Goal: Task Accomplishment & Management: Manage account settings

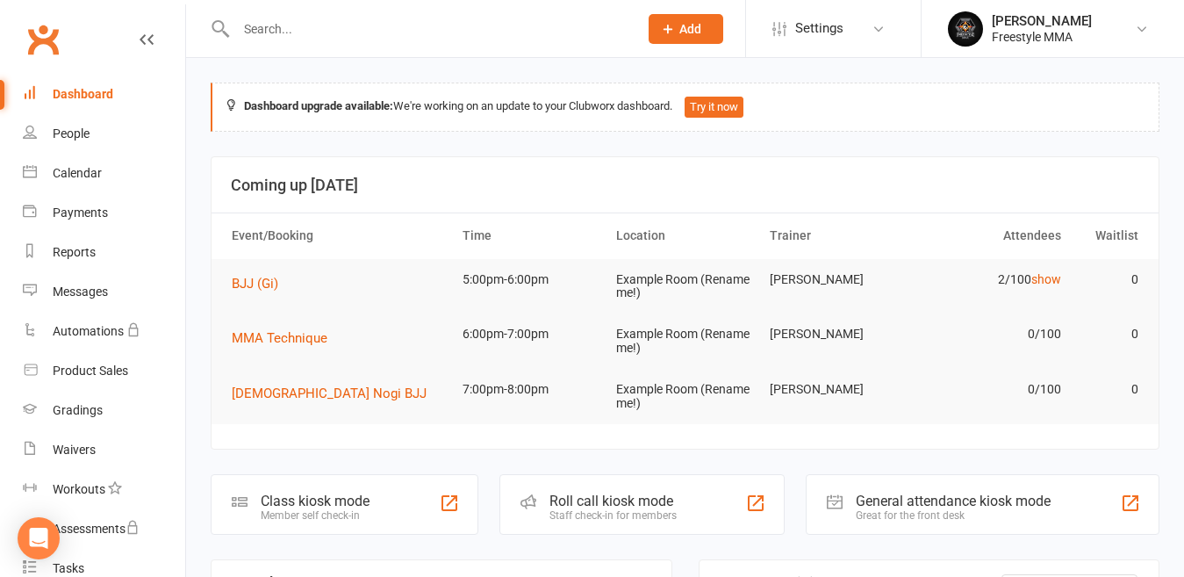
click at [271, 13] on div at bounding box center [418, 28] width 415 height 57
click at [276, 25] on input "text" at bounding box center [428, 29] width 395 height 25
type input "dami"
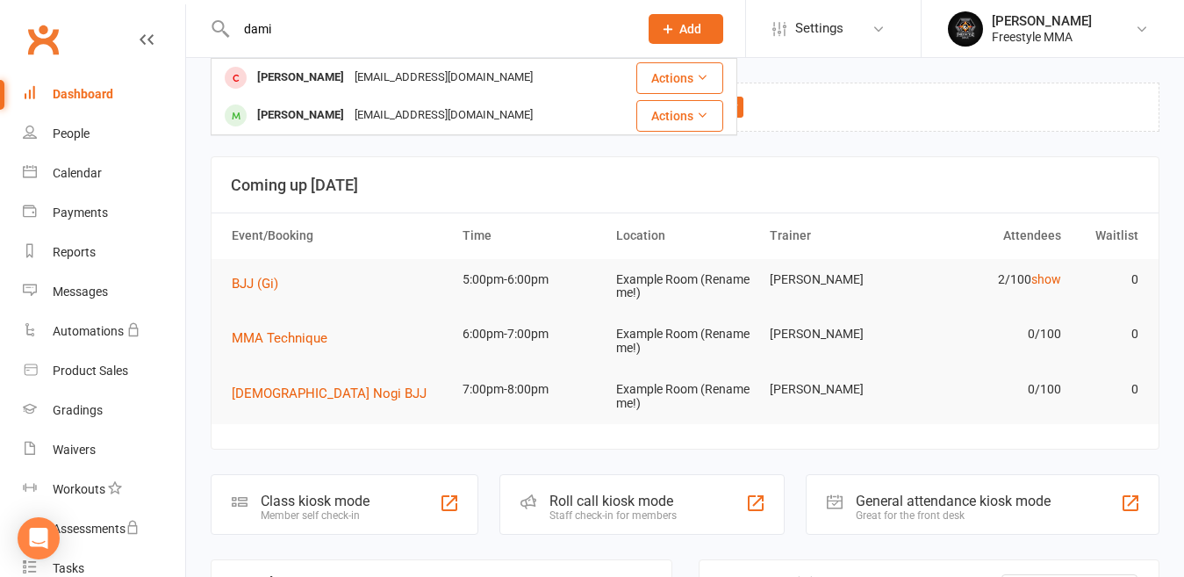
drag, startPoint x: 290, startPoint y: 32, endPoint x: 233, endPoint y: 23, distance: 57.7
click at [233, 23] on input "dami" at bounding box center [428, 29] width 395 height 25
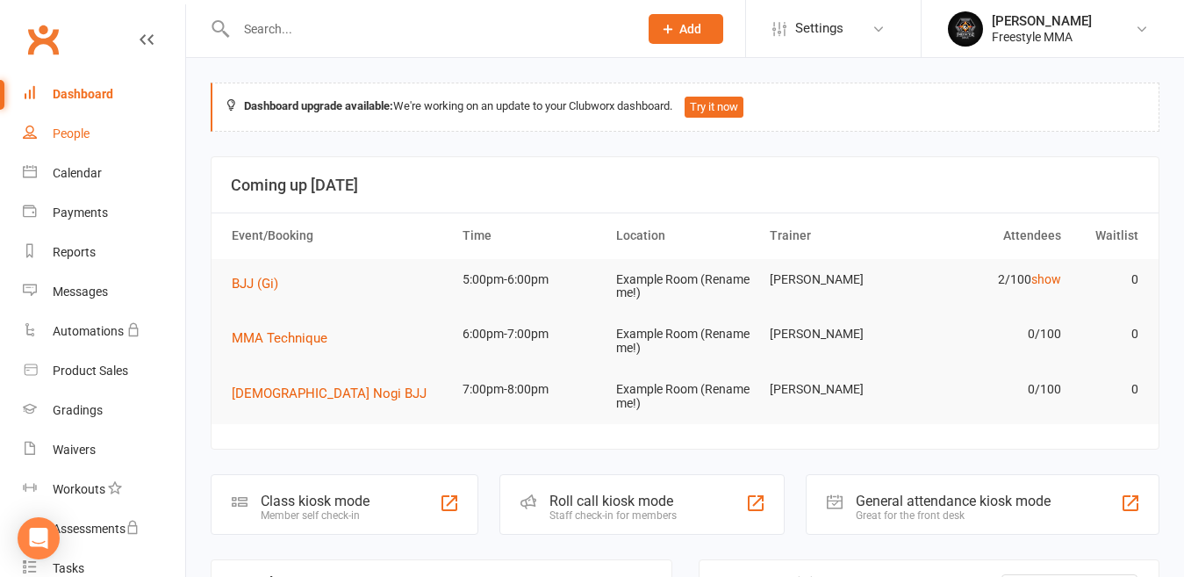
click at [86, 132] on div "People" at bounding box center [71, 133] width 37 height 14
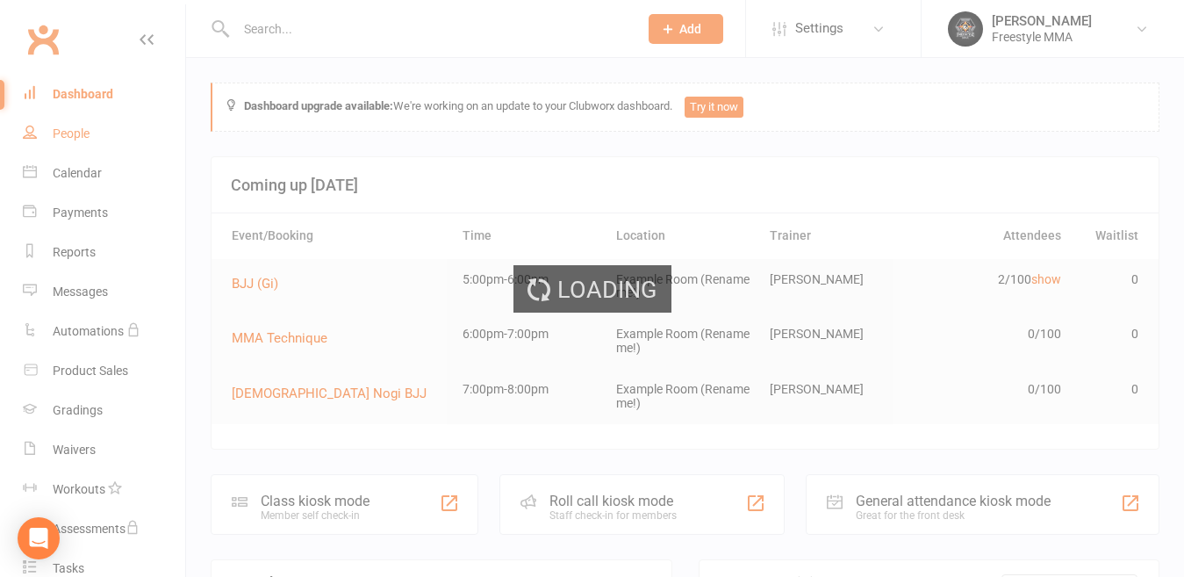
select select "50"
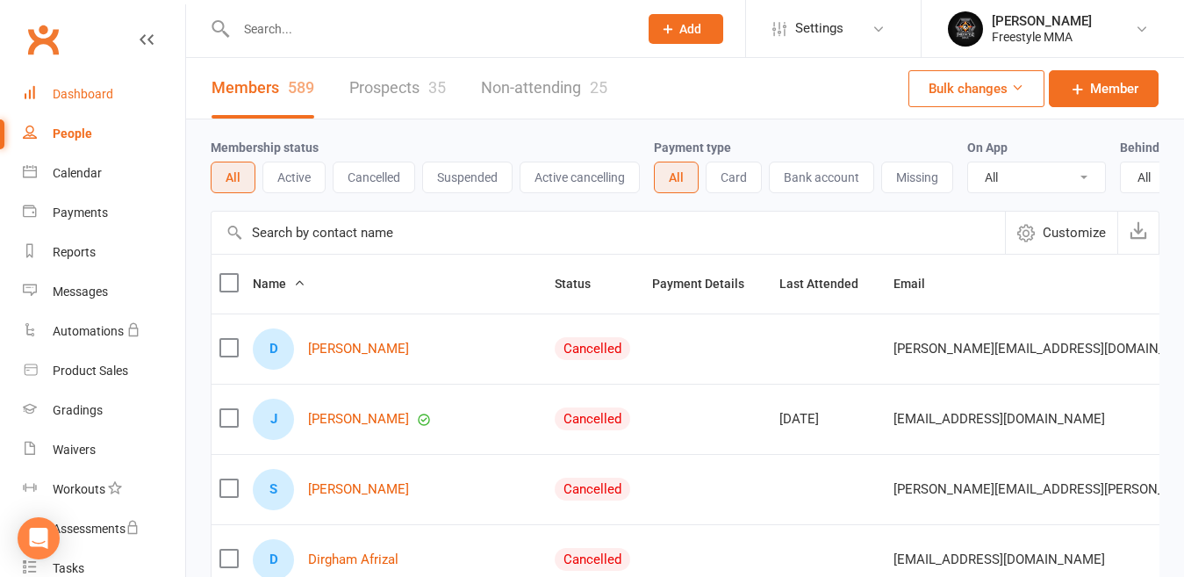
click at [85, 94] on div "Dashboard" at bounding box center [83, 94] width 61 height 14
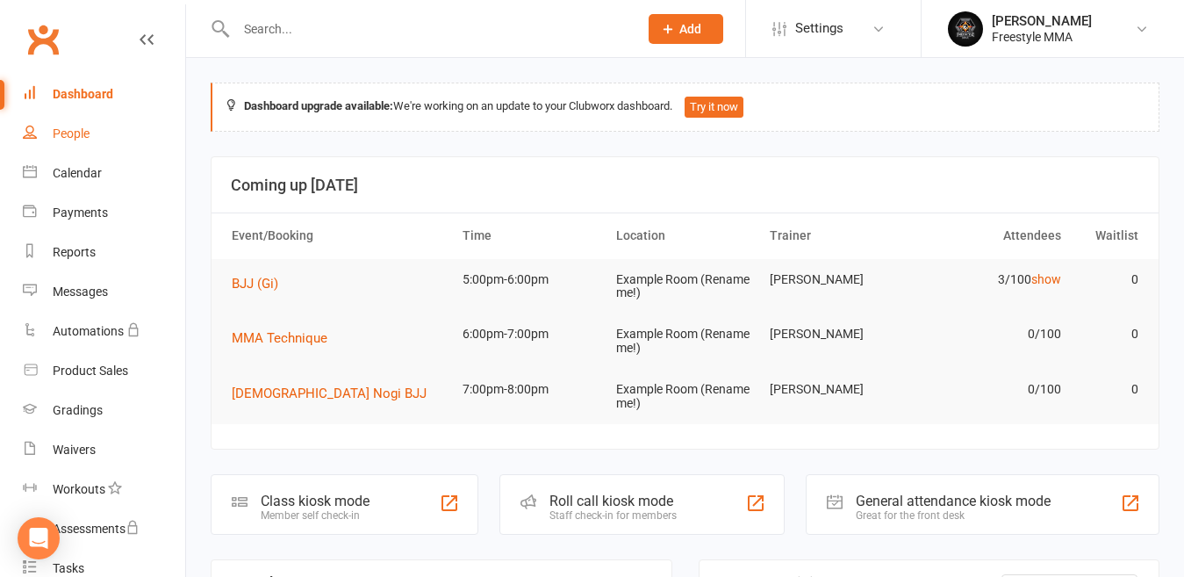
click at [77, 125] on link "People" at bounding box center [104, 133] width 162 height 39
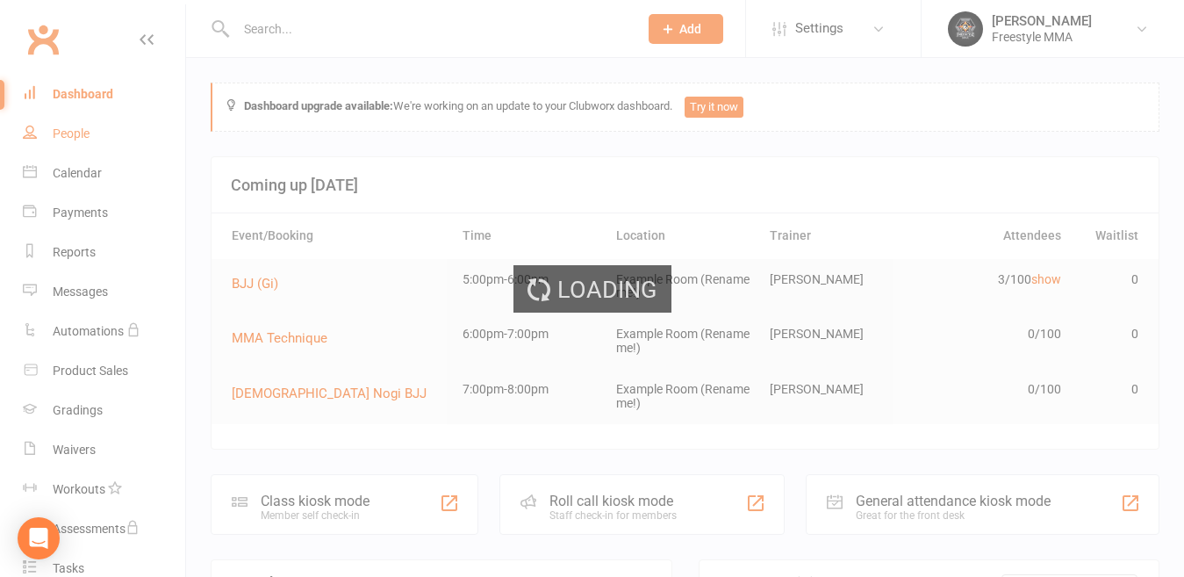
select select "50"
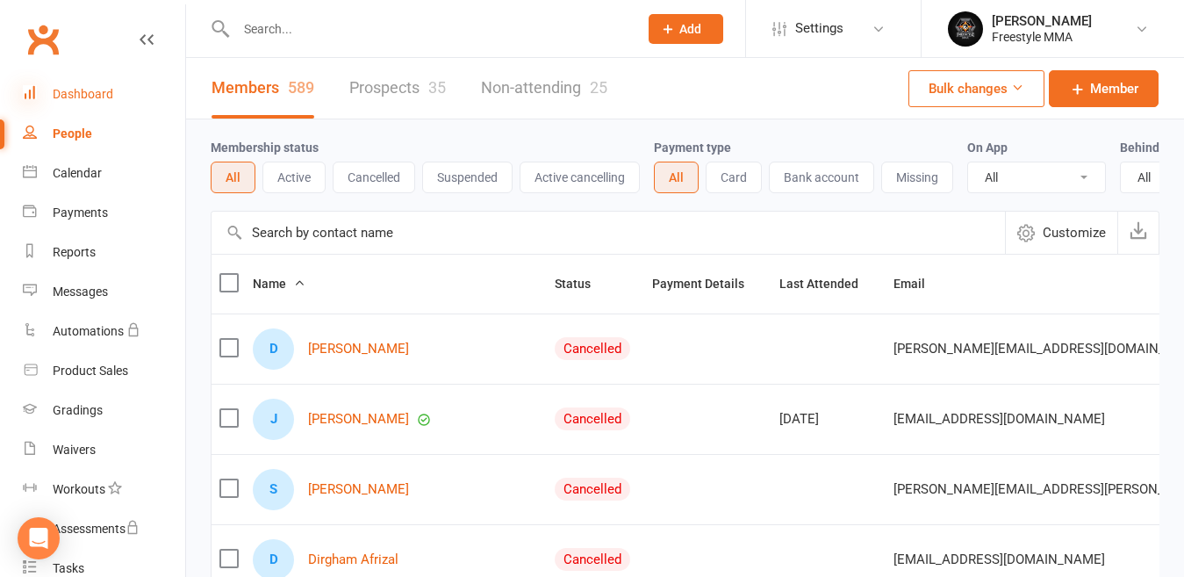
click at [36, 90] on icon at bounding box center [30, 92] width 14 height 14
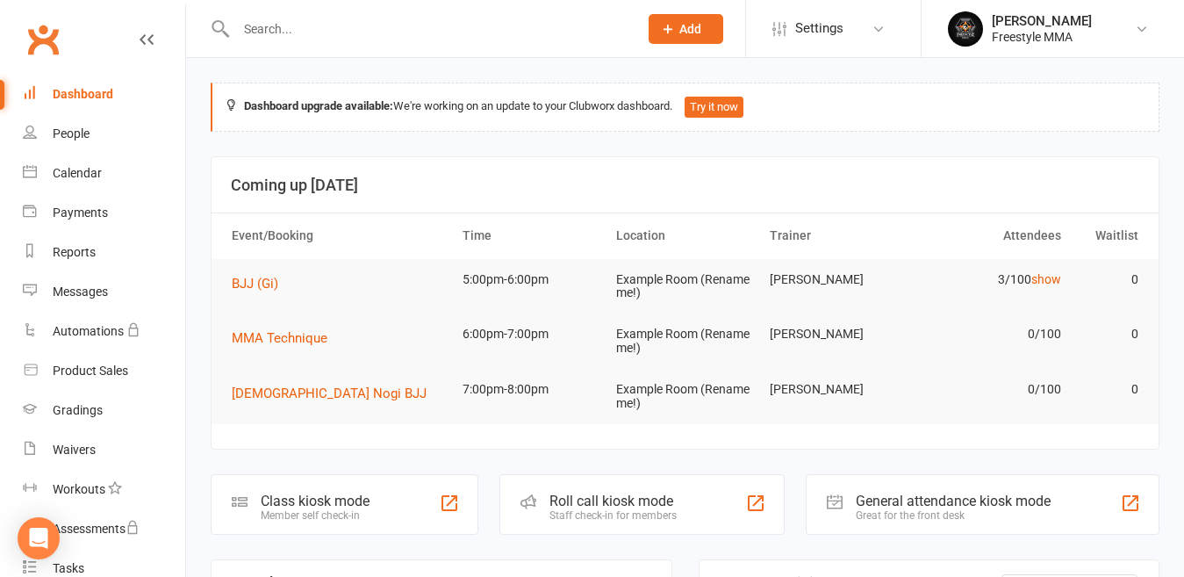
click at [140, 34] on icon at bounding box center [147, 39] width 14 height 14
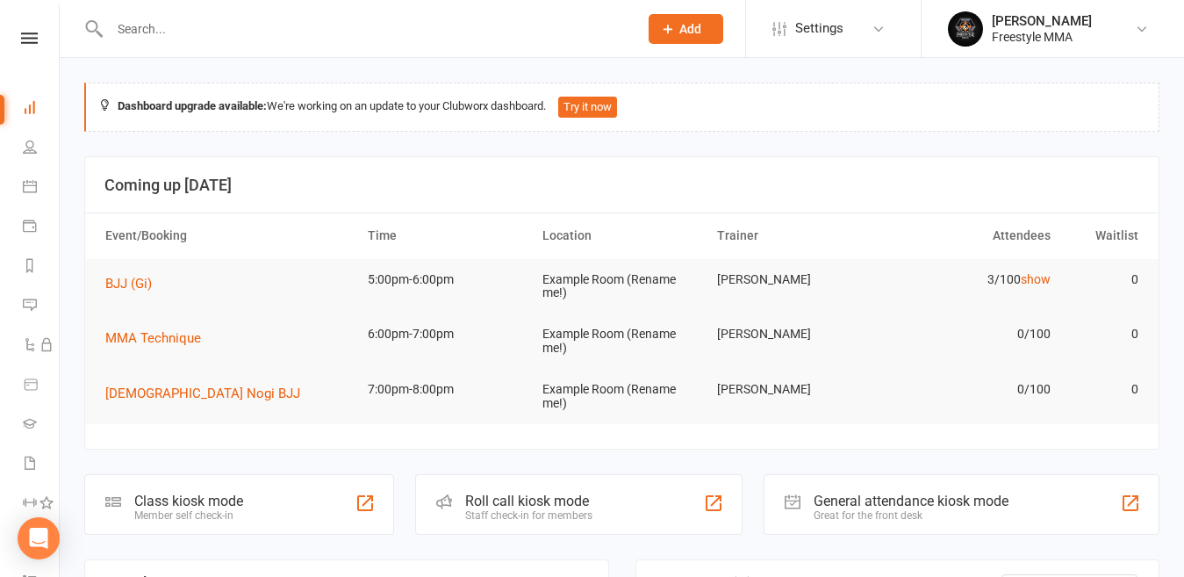
click at [302, 19] on input "text" at bounding box center [364, 29] width 521 height 25
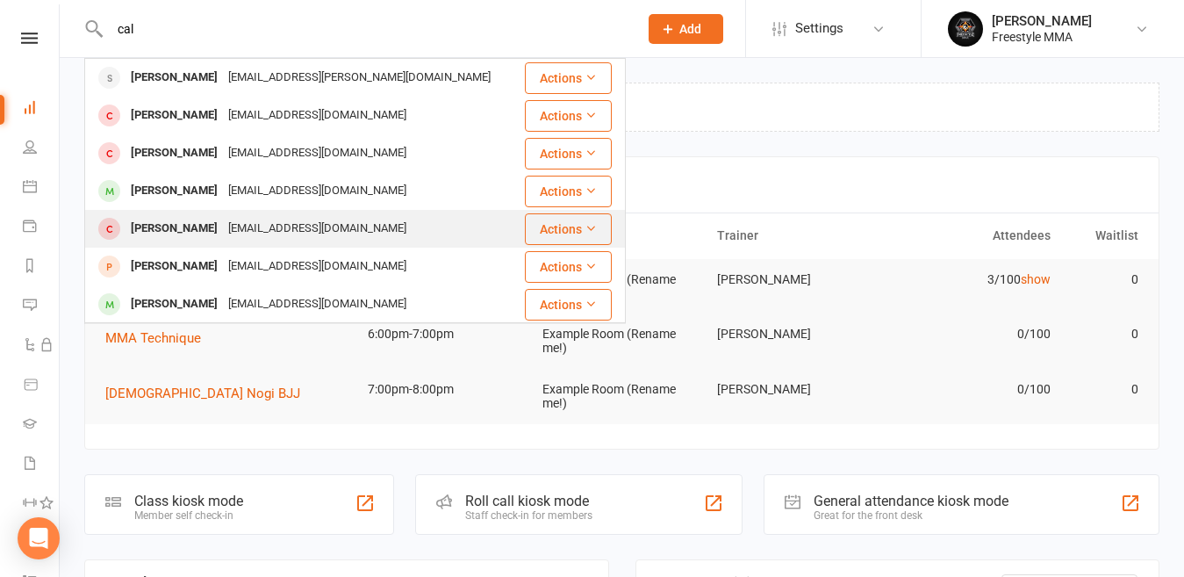
type input "cal"
click at [286, 230] on div "[EMAIL_ADDRESS][DOMAIN_NAME]" at bounding box center [317, 228] width 189 height 25
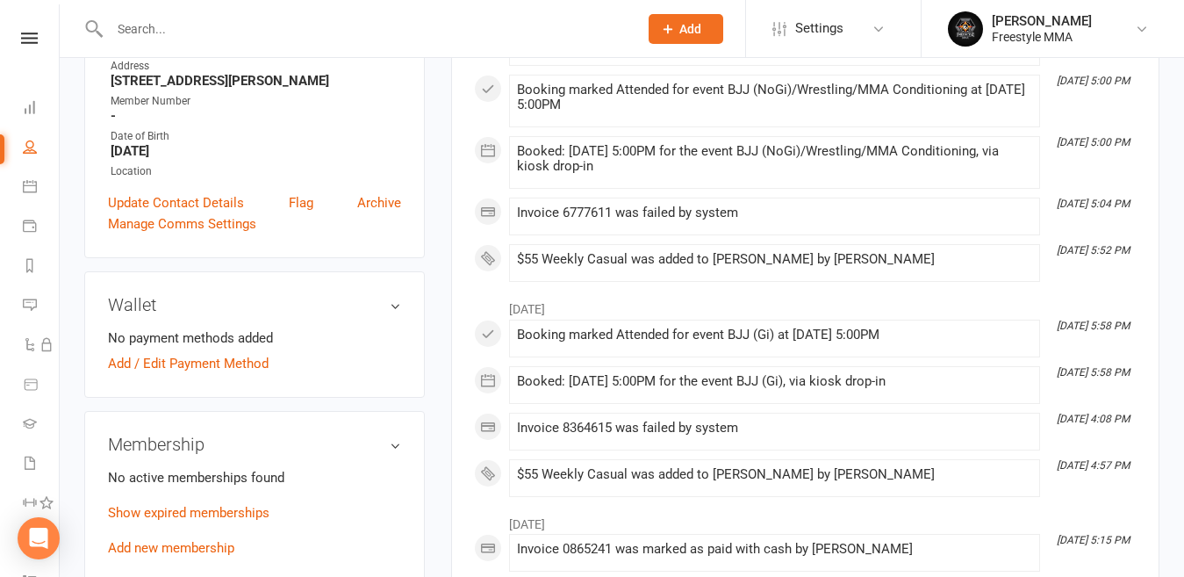
scroll to position [439, 0]
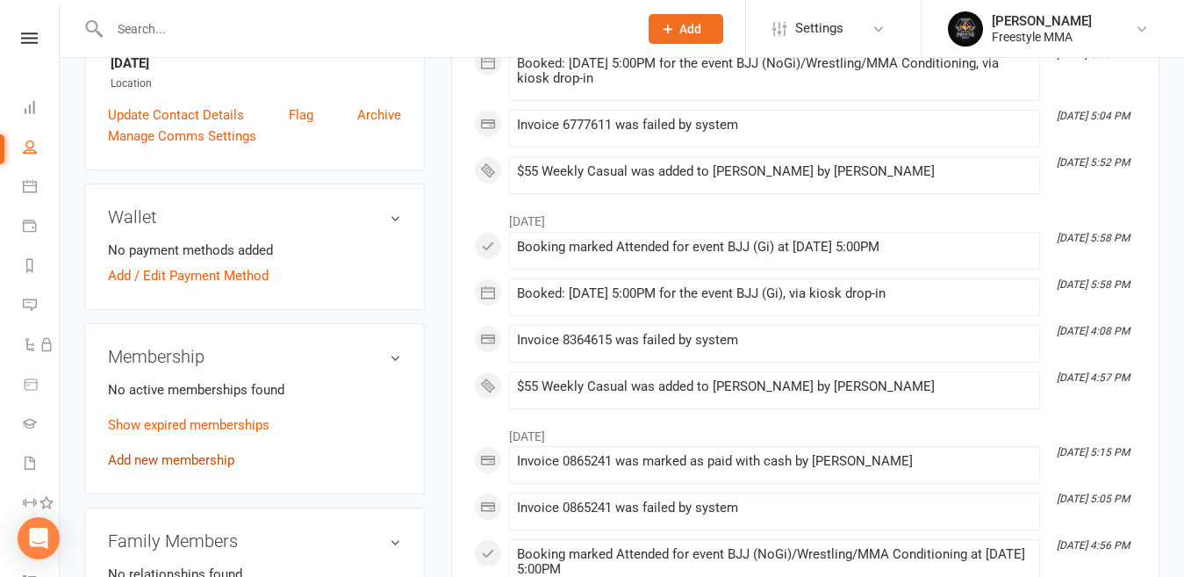
click at [213, 455] on link "Add new membership" at bounding box center [171, 460] width 126 height 16
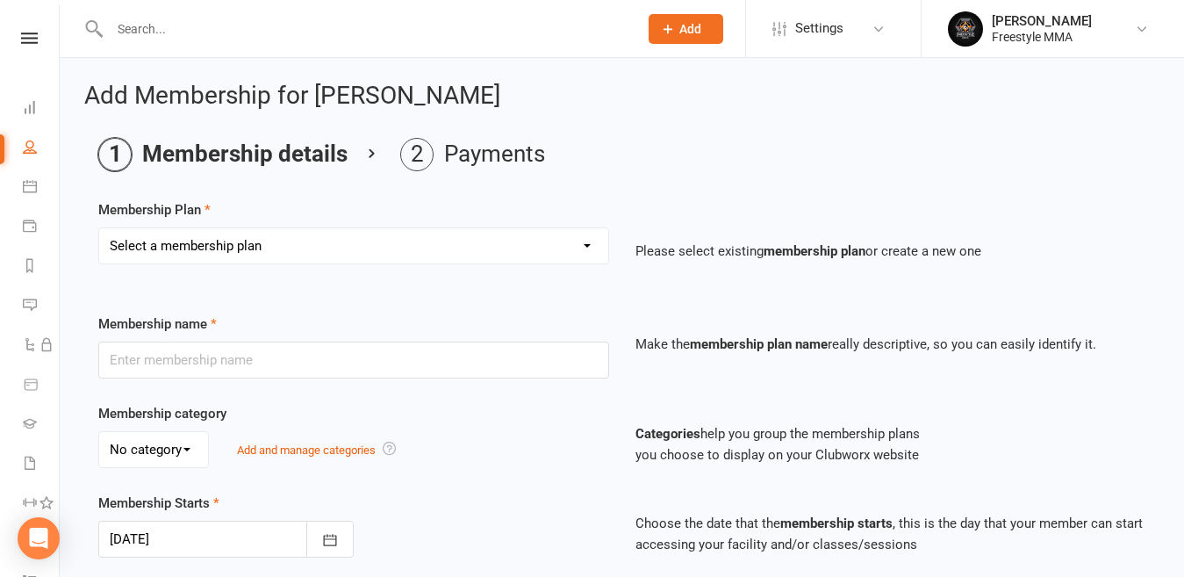
click at [267, 243] on select "Select a membership plan Create new Membership Plan $49 Unlimited $55 Weekly Ca…" at bounding box center [353, 245] width 509 height 35
select select "2"
click at [99, 228] on select "Select a membership plan Create new Membership Plan $49 Unlimited $55 Weekly Ca…" at bounding box center [353, 245] width 509 height 35
type input "$55 Weekly Casual"
type input "7"
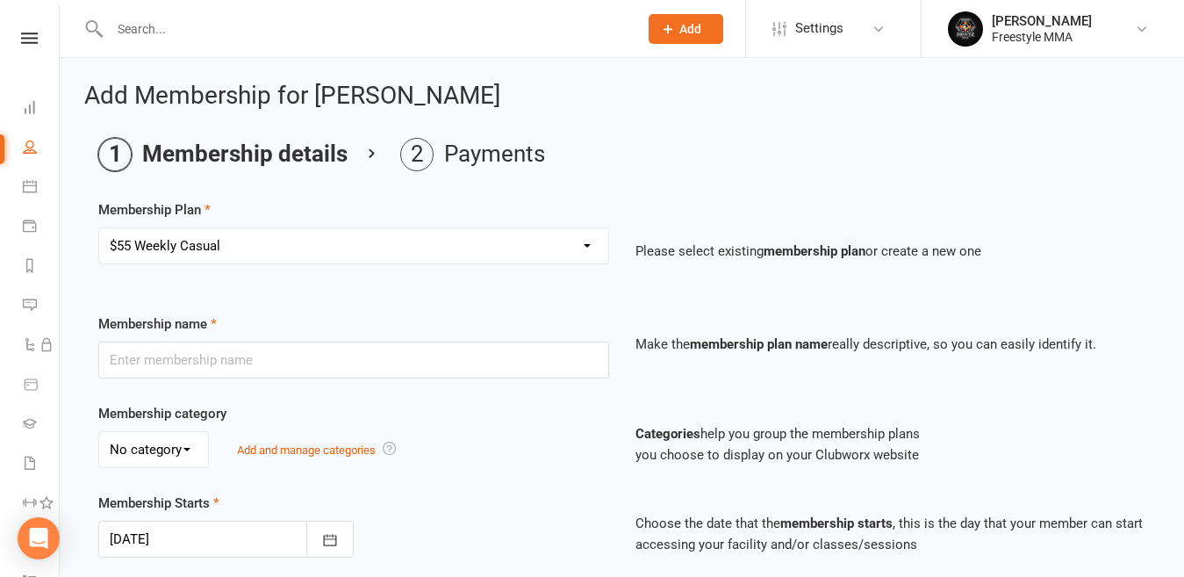
select select "0"
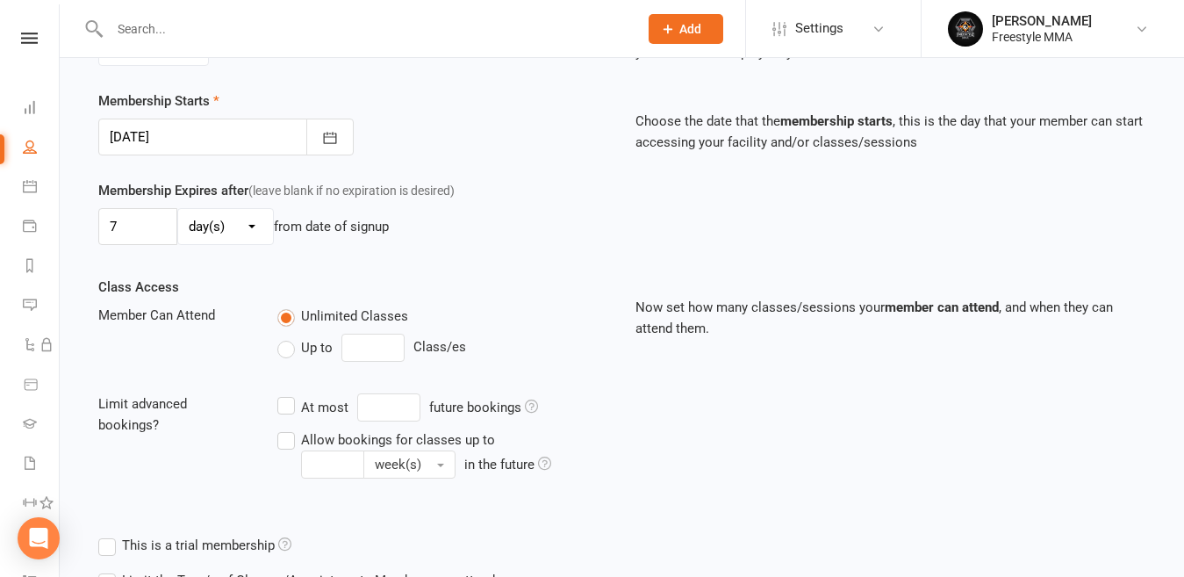
scroll to position [573, 0]
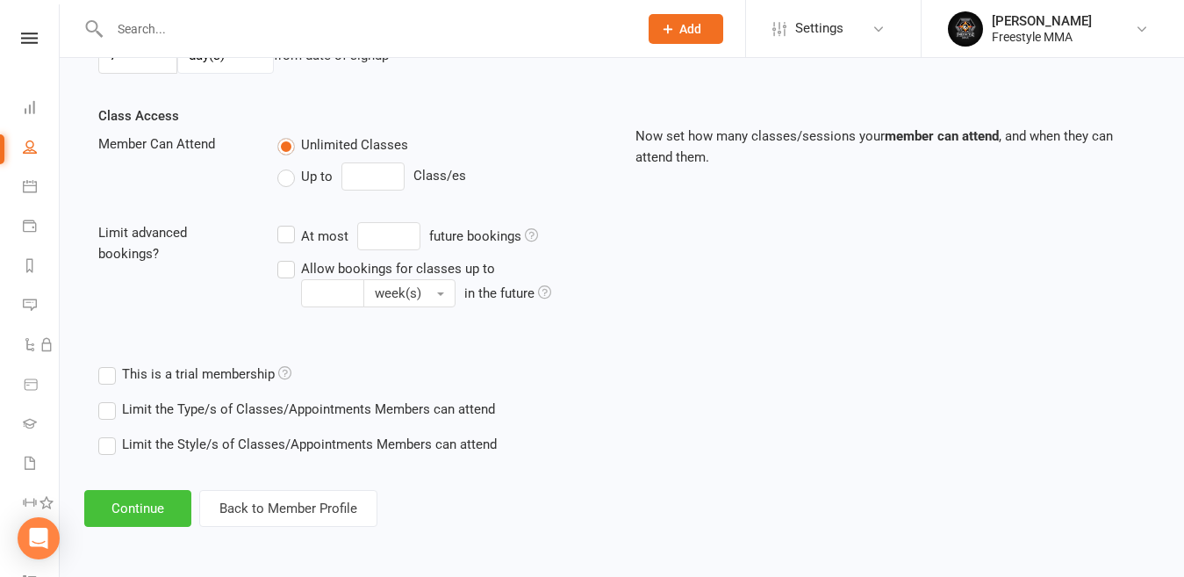
click at [152, 500] on button "Continue" at bounding box center [137, 508] width 107 height 37
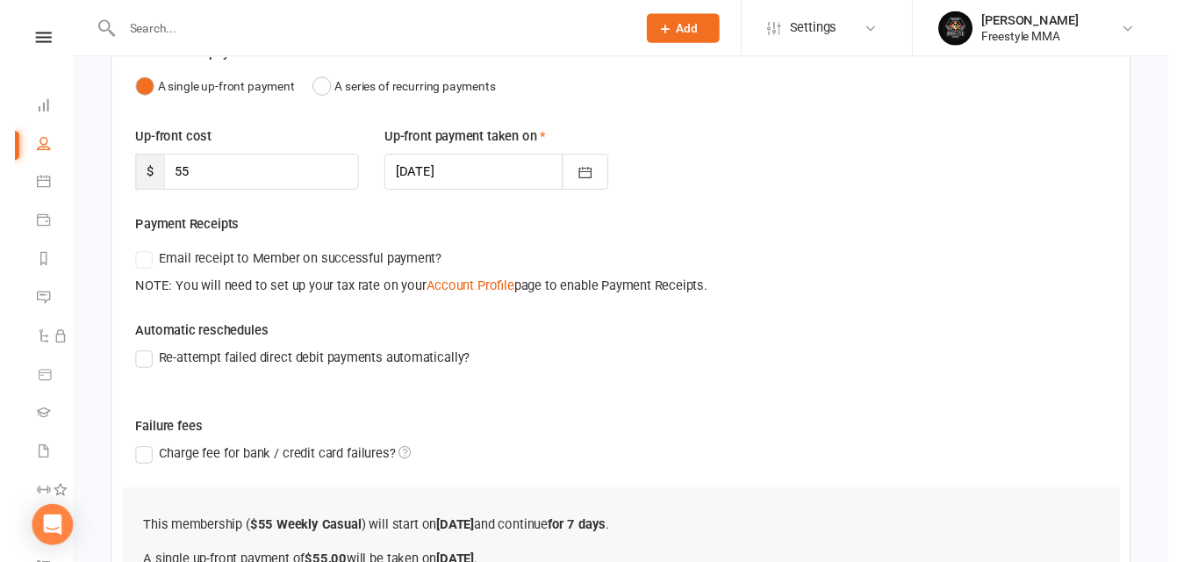
scroll to position [379, 0]
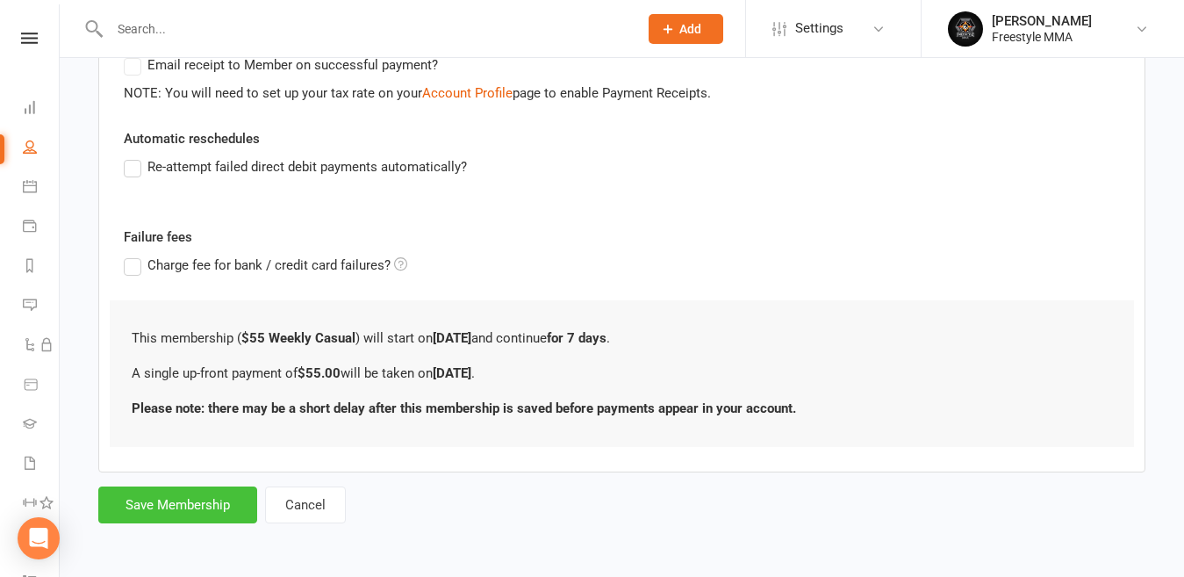
click at [187, 503] on button "Save Membership" at bounding box center [177, 504] width 159 height 37
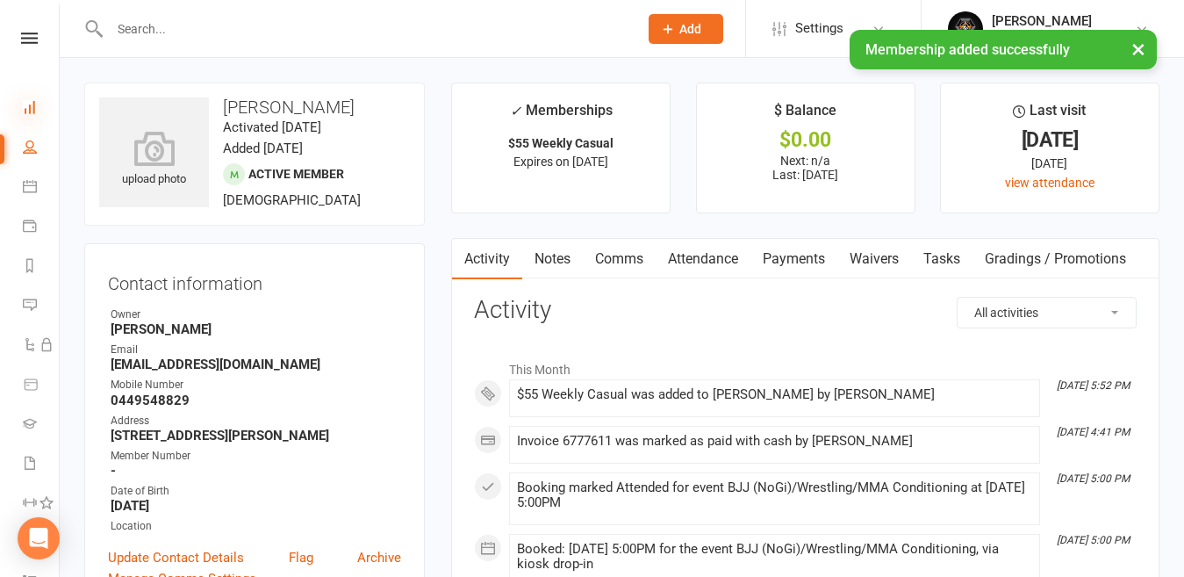
click at [31, 112] on icon at bounding box center [30, 107] width 14 height 14
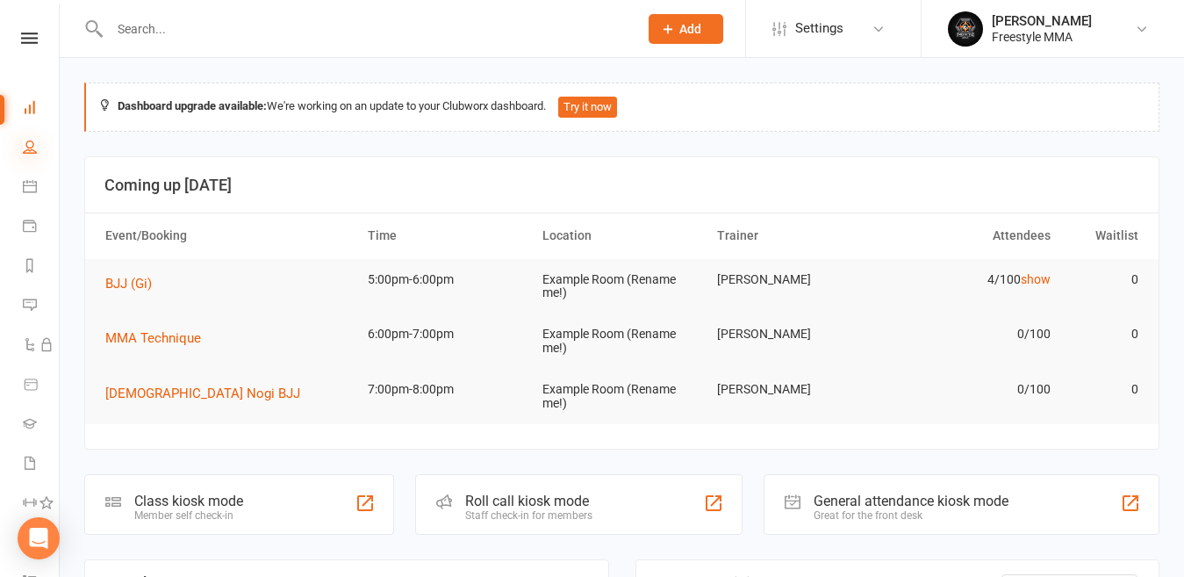
click at [27, 141] on icon at bounding box center [30, 147] width 14 height 14
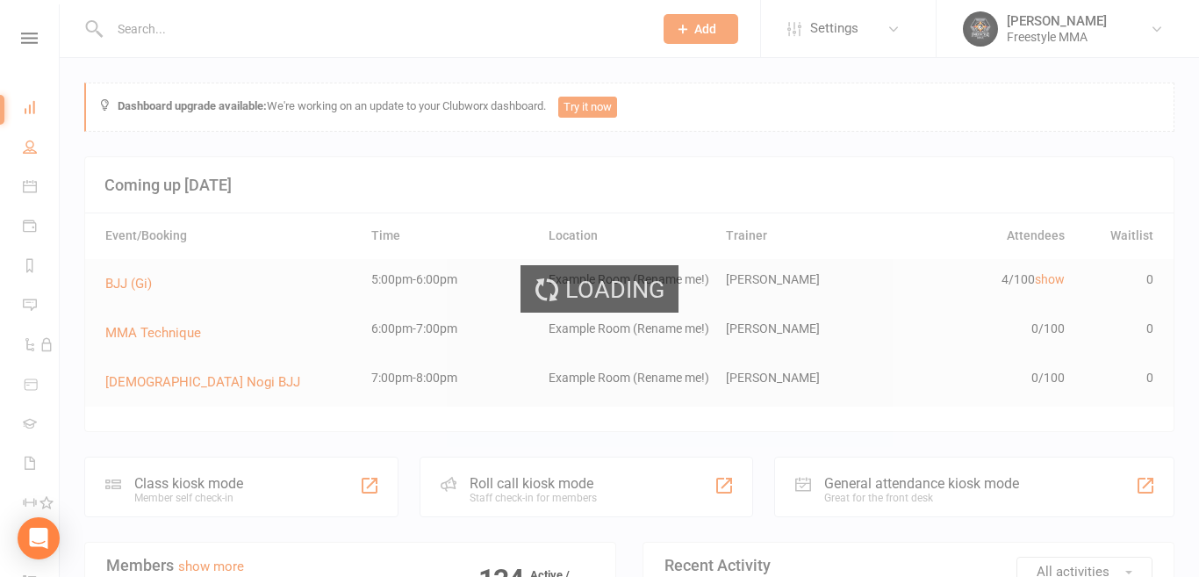
select select "50"
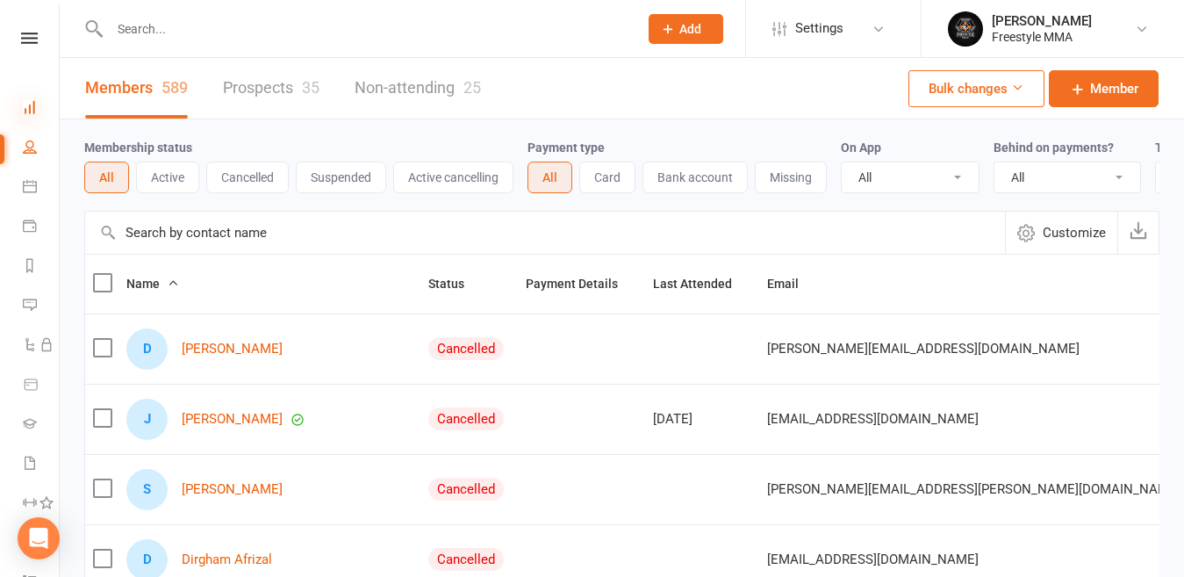
click at [32, 111] on icon at bounding box center [30, 107] width 14 height 14
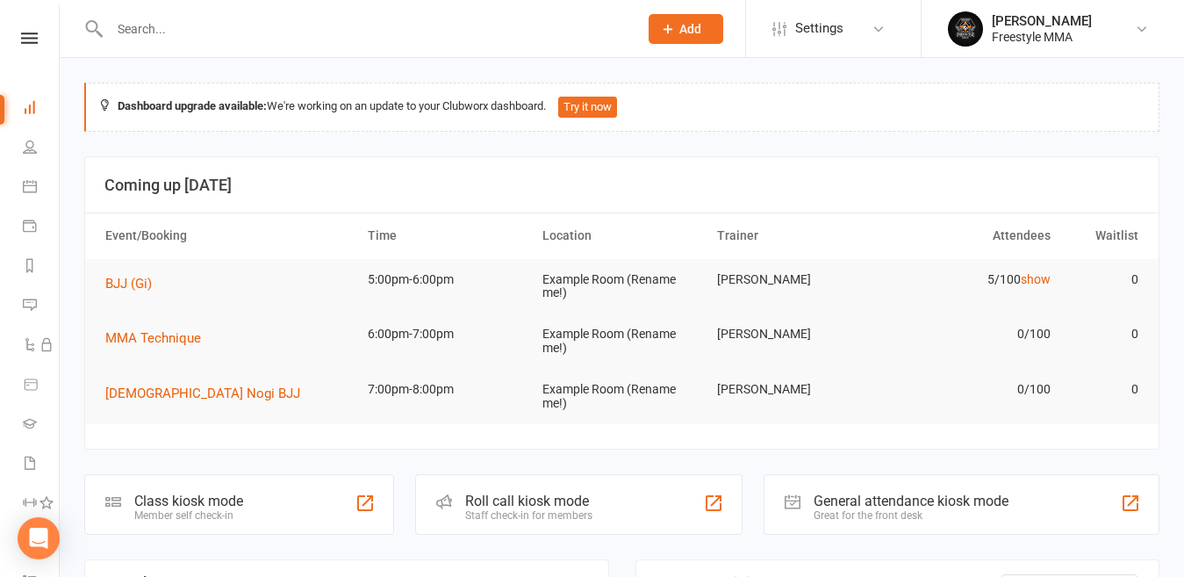
click at [234, 25] on input "text" at bounding box center [364, 29] width 521 height 25
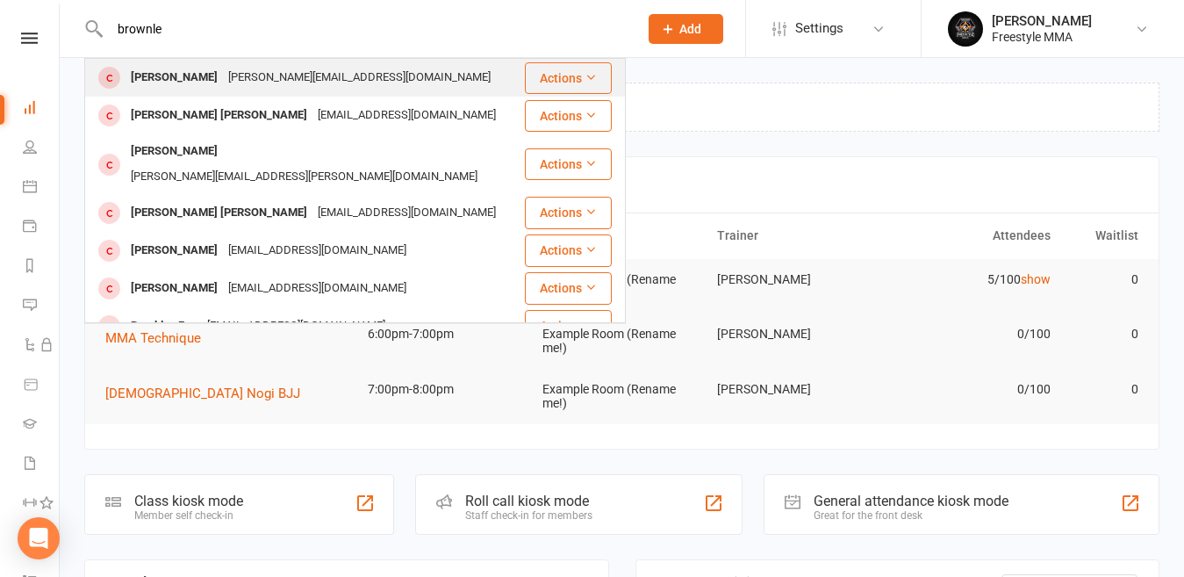
type input "brownle"
click at [198, 82] on div "[PERSON_NAME]" at bounding box center [173, 77] width 97 height 25
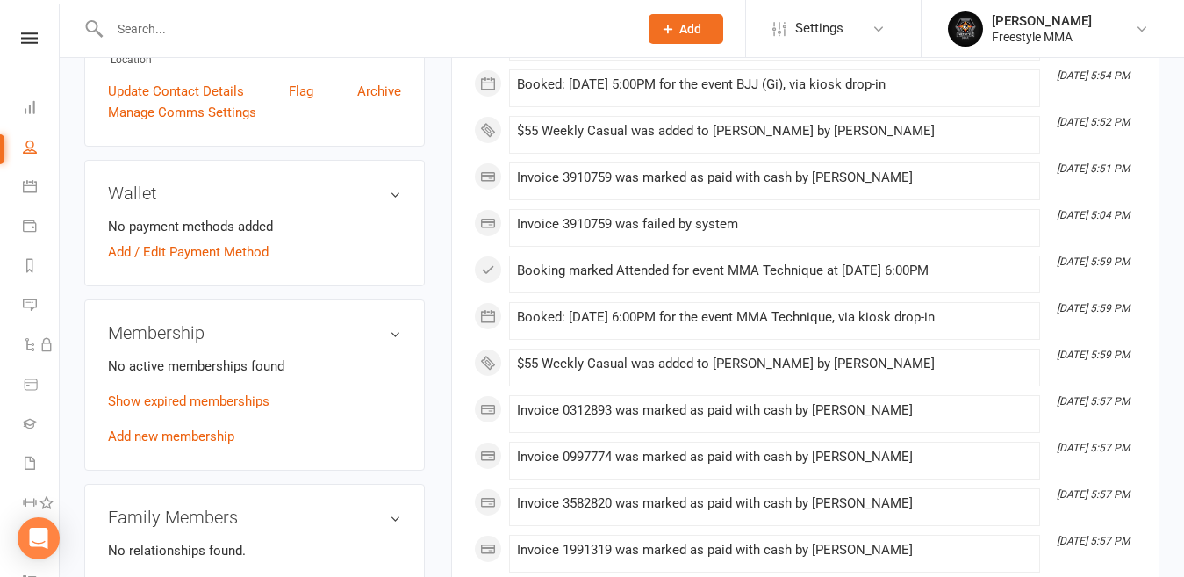
scroll to position [527, 0]
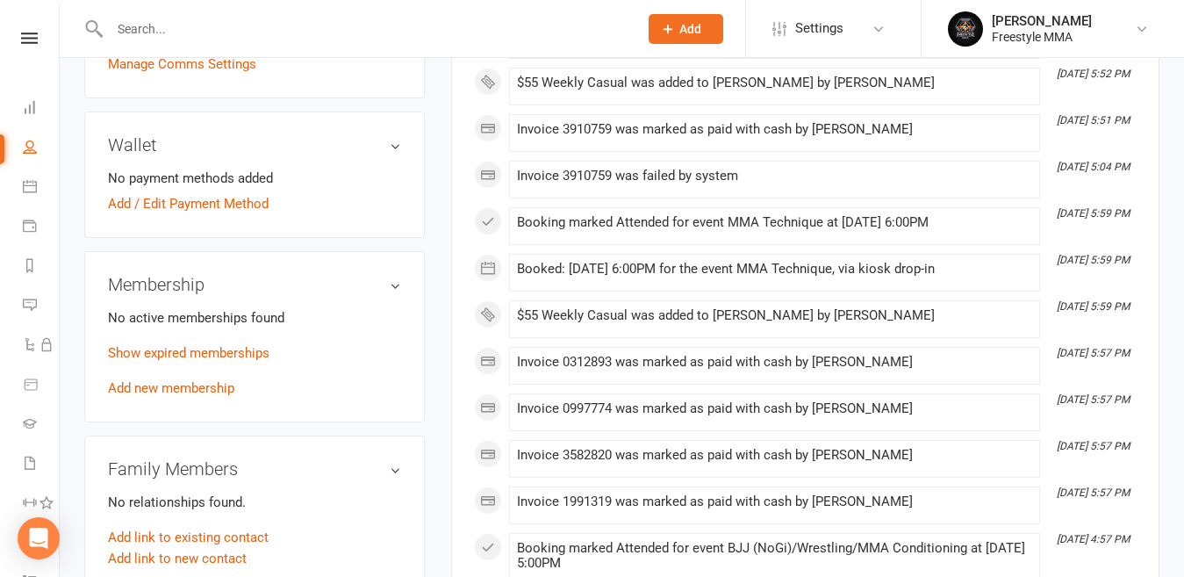
click at [184, 380] on link "Add new membership" at bounding box center [171, 388] width 126 height 16
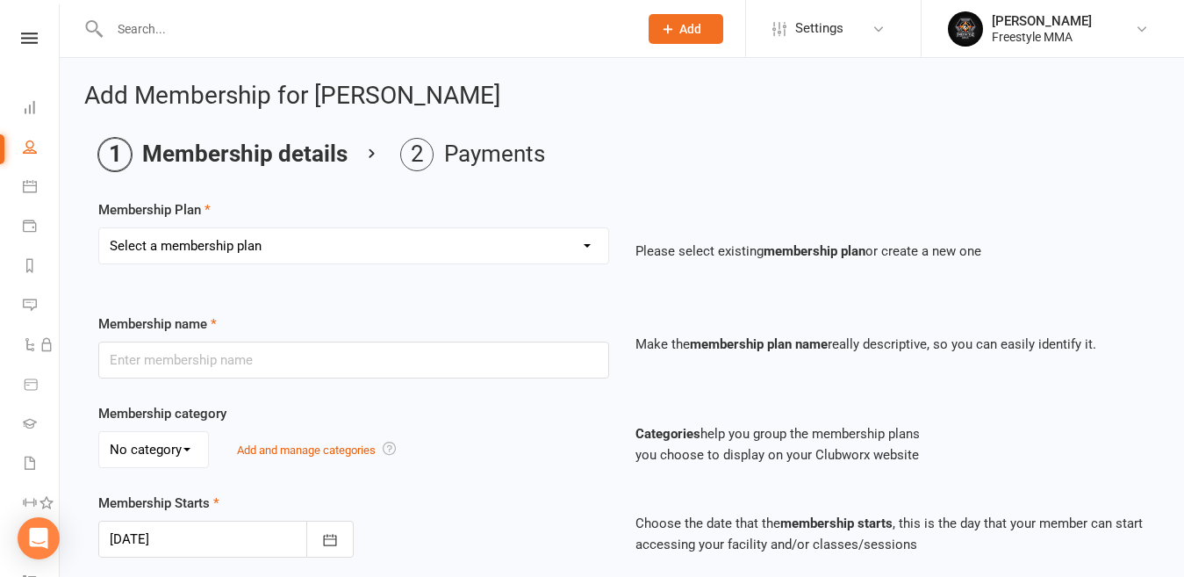
click at [216, 246] on select "Select a membership plan Create new Membership Plan $49 Unlimited $55 Weekly Ca…" at bounding box center [353, 245] width 509 height 35
select select "2"
click at [99, 228] on select "Select a membership plan Create new Membership Plan $49 Unlimited $55 Weekly Ca…" at bounding box center [353, 245] width 509 height 35
type input "$55 Weekly Casual"
type input "7"
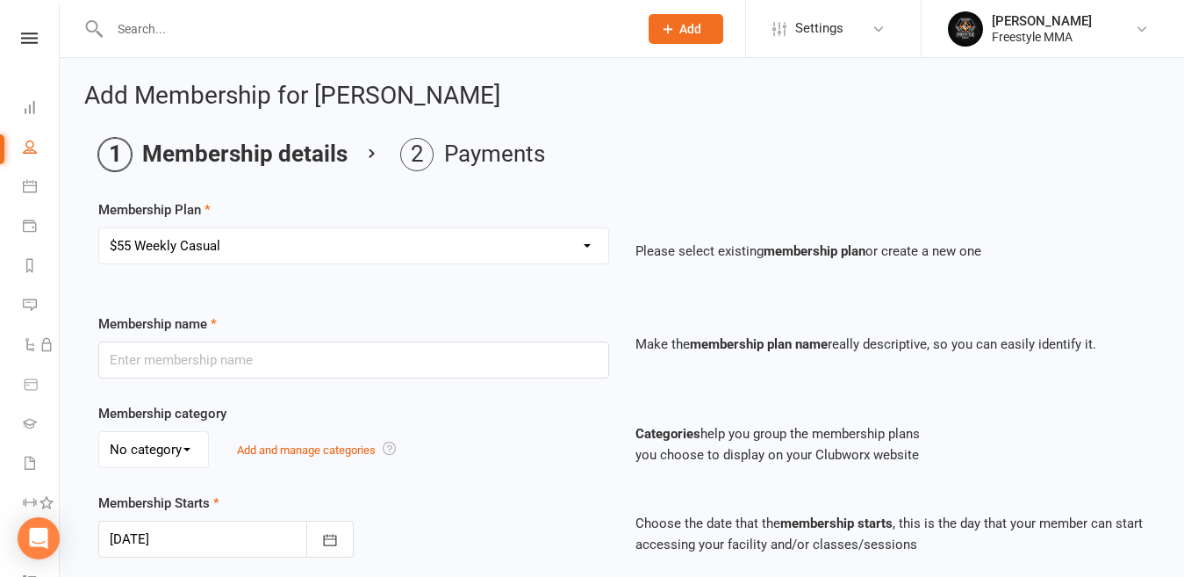
select select "0"
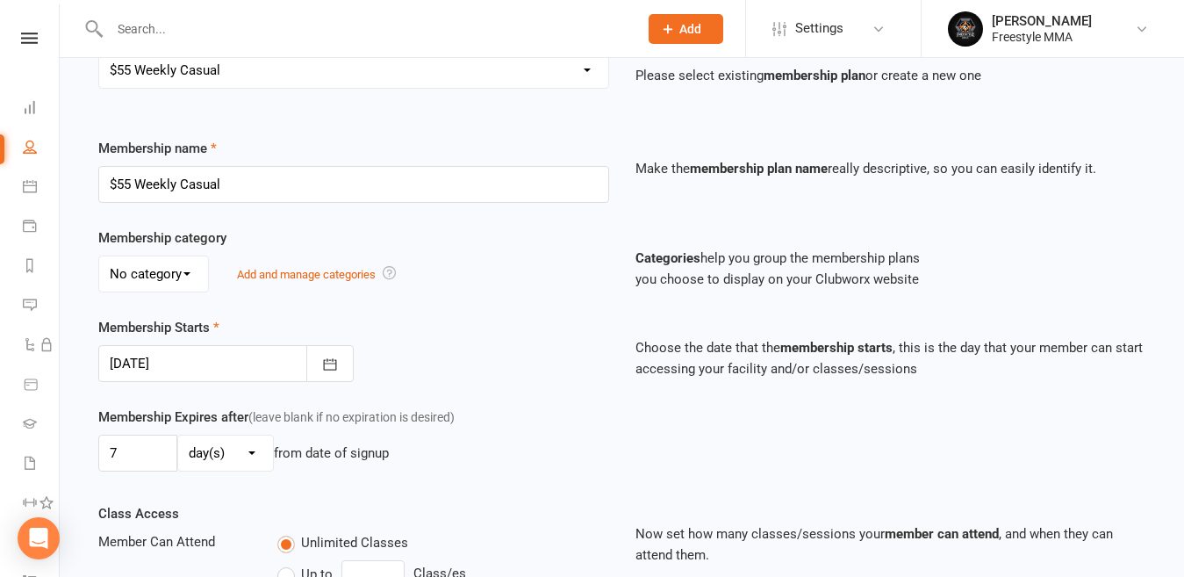
scroll to position [573, 0]
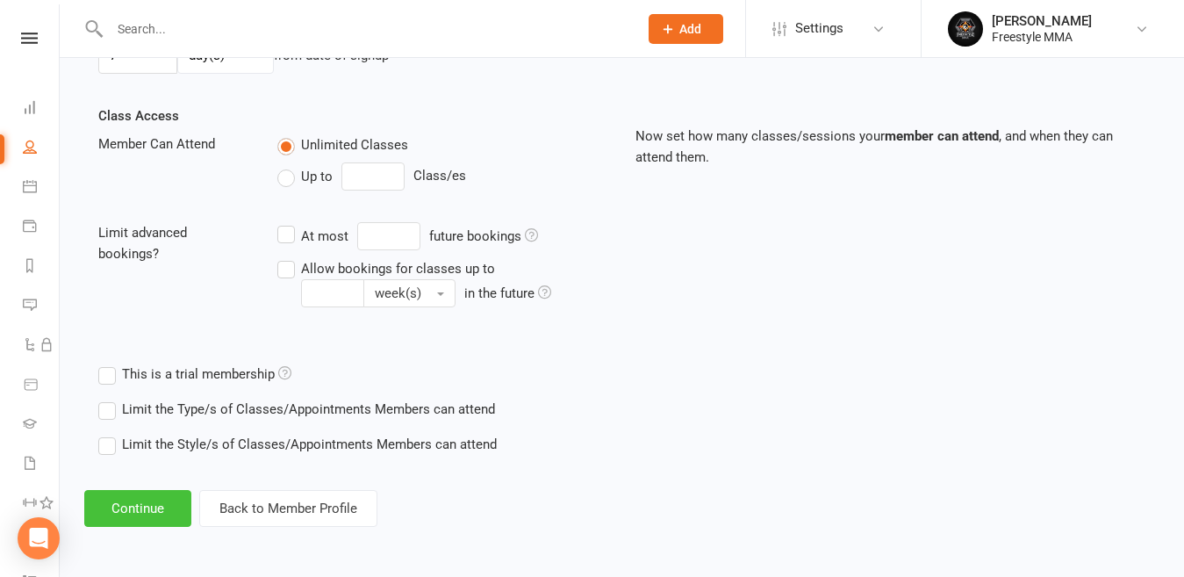
drag, startPoint x: 154, startPoint y: 504, endPoint x: 151, endPoint y: 491, distance: 13.6
click at [154, 503] on button "Continue" at bounding box center [137, 508] width 107 height 37
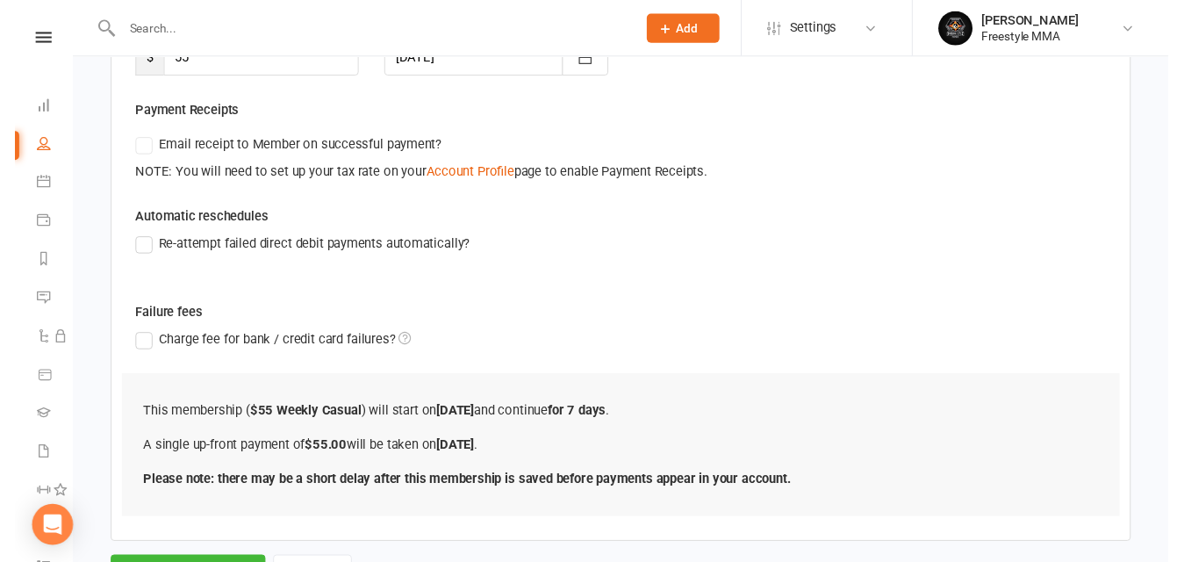
scroll to position [379, 0]
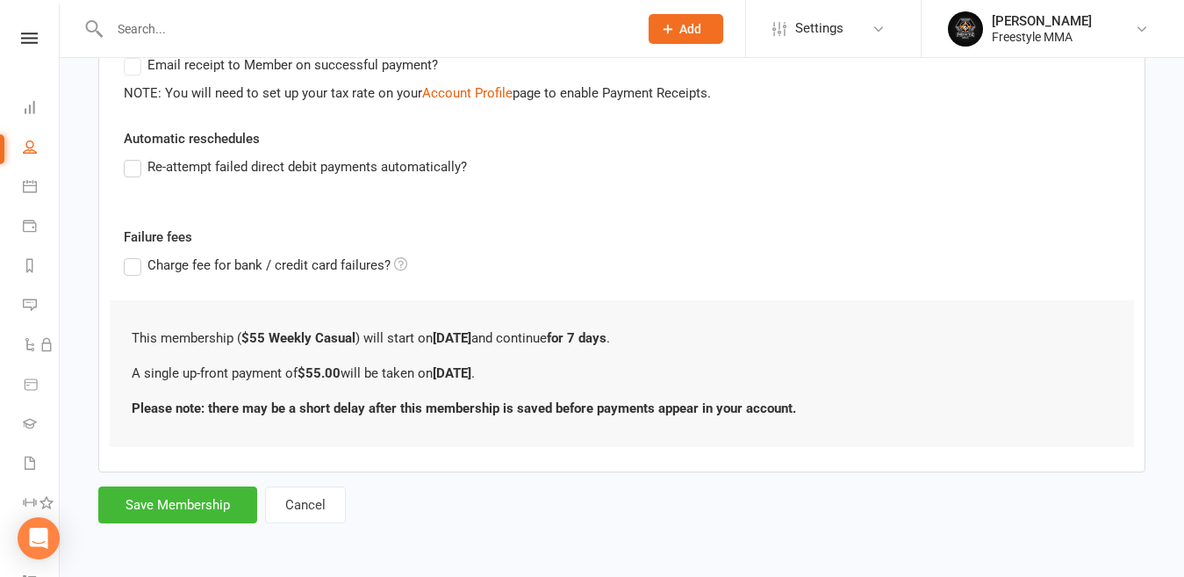
click at [161, 478] on form "Member will pay with A single up-front payment A series of recurring payments U…" at bounding box center [621, 170] width 1047 height 705
click at [169, 501] on button "Save Membership" at bounding box center [177, 504] width 159 height 37
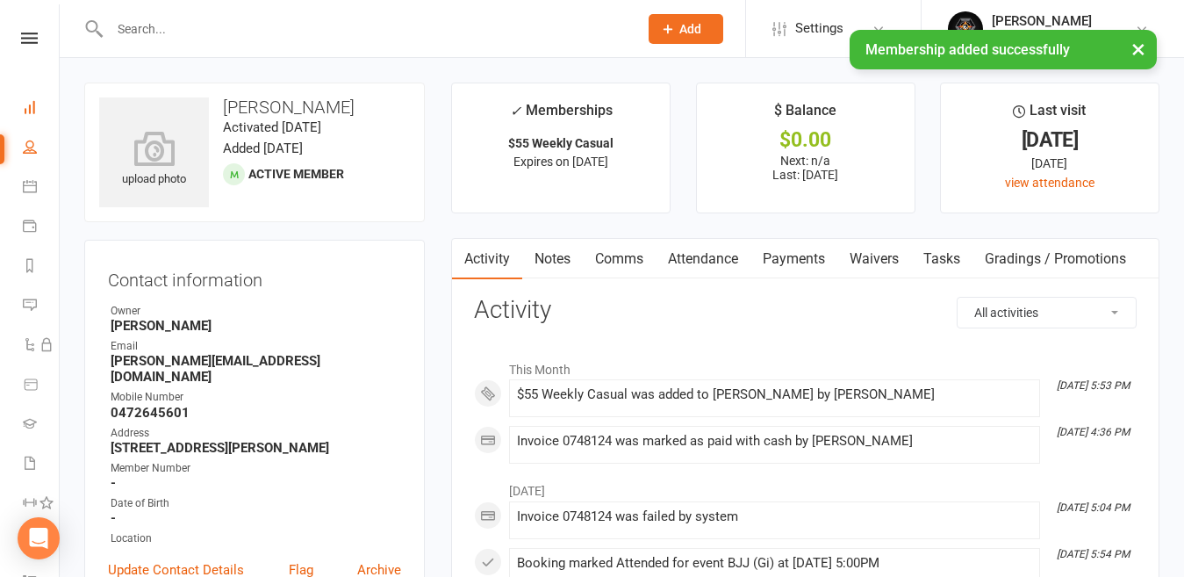
click at [30, 118] on link "Dashboard" at bounding box center [41, 109] width 36 height 39
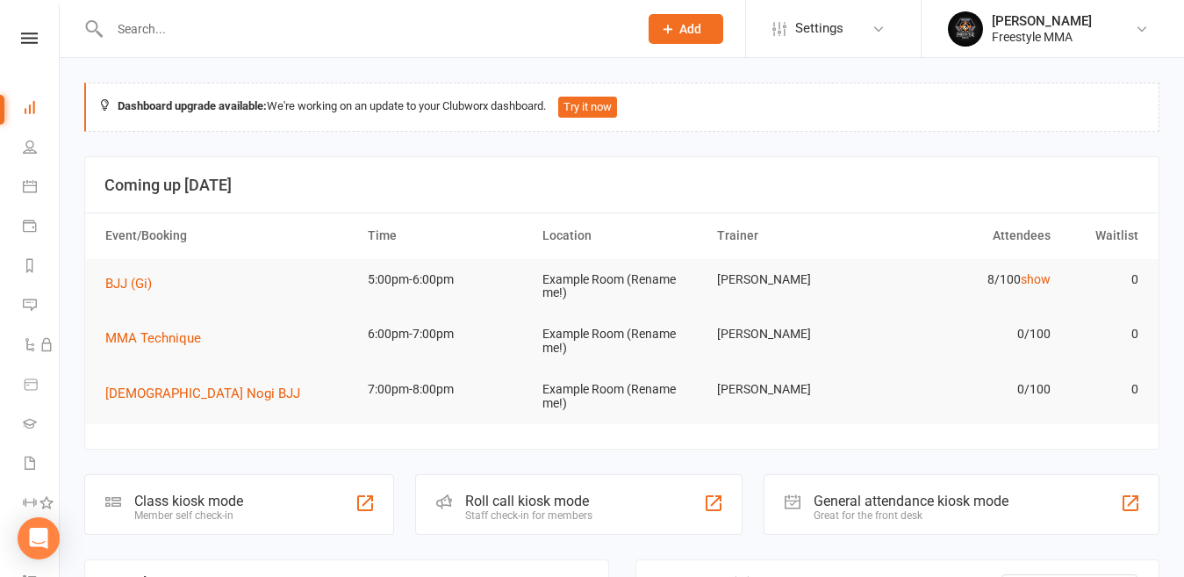
click at [348, 27] on input "text" at bounding box center [364, 29] width 521 height 25
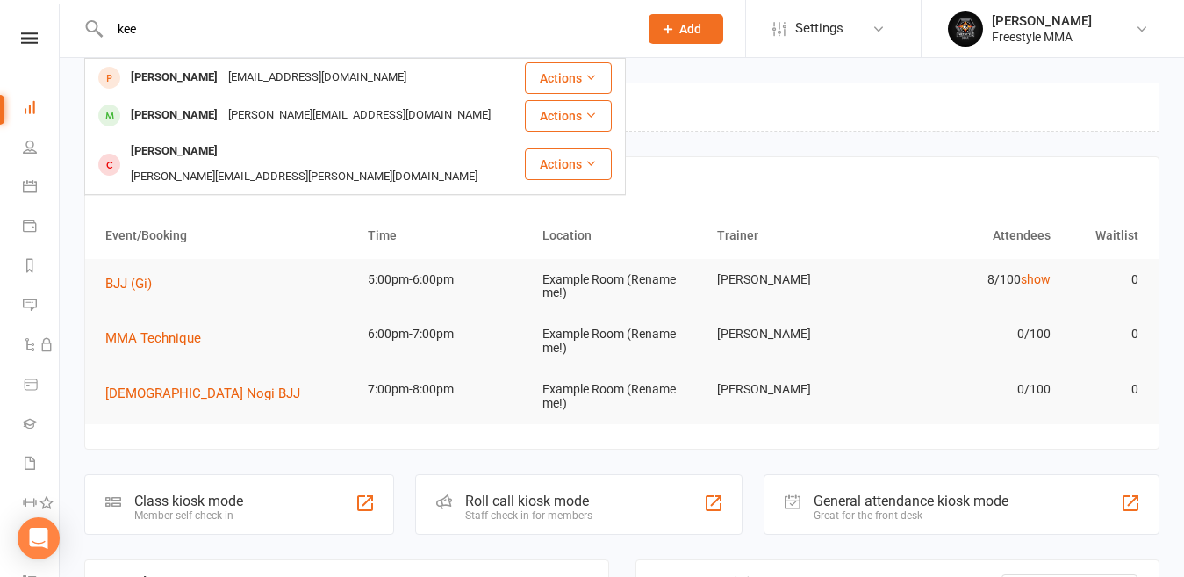
type input "kee"
click at [816, 130] on div "Dashboard upgrade available: We're working on an update to your Clubworx dashbo…" at bounding box center [621, 106] width 1075 height 49
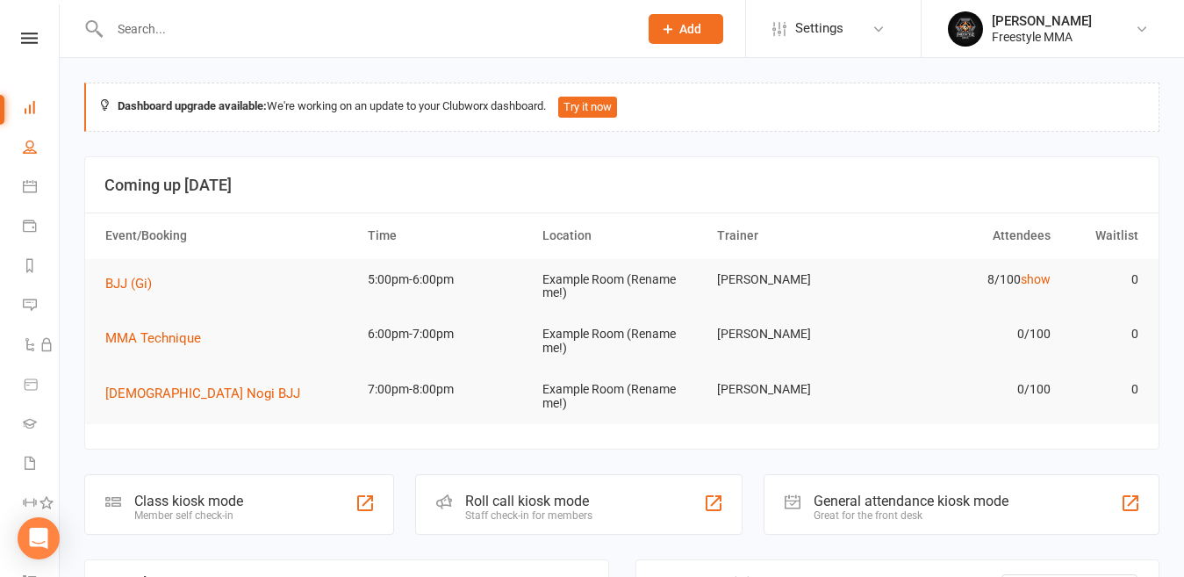
click at [39, 147] on link "People" at bounding box center [41, 148] width 36 height 39
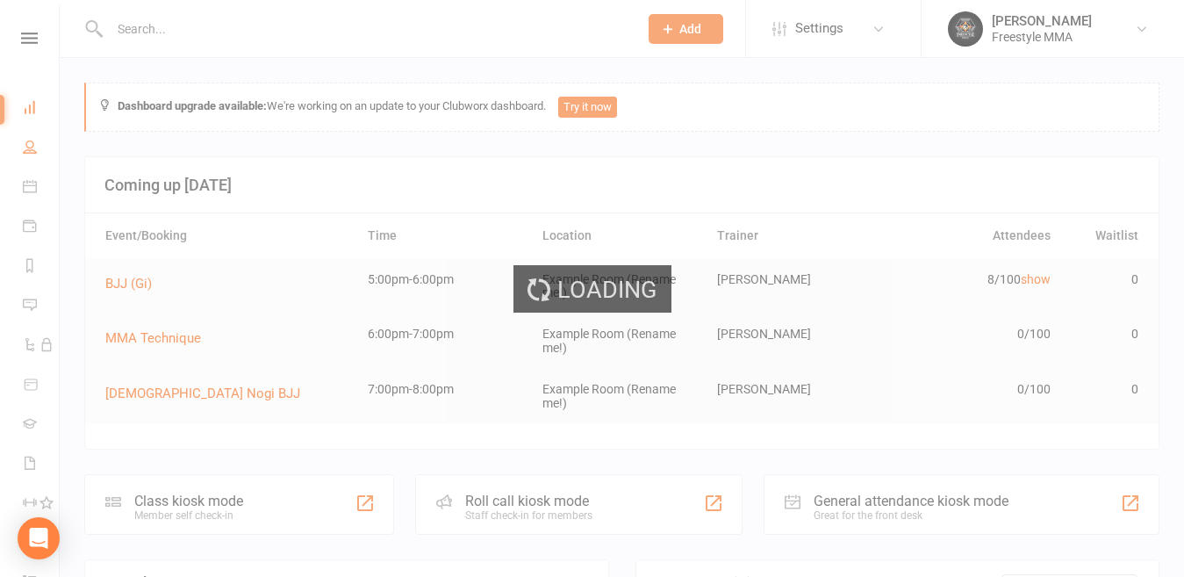
select select "50"
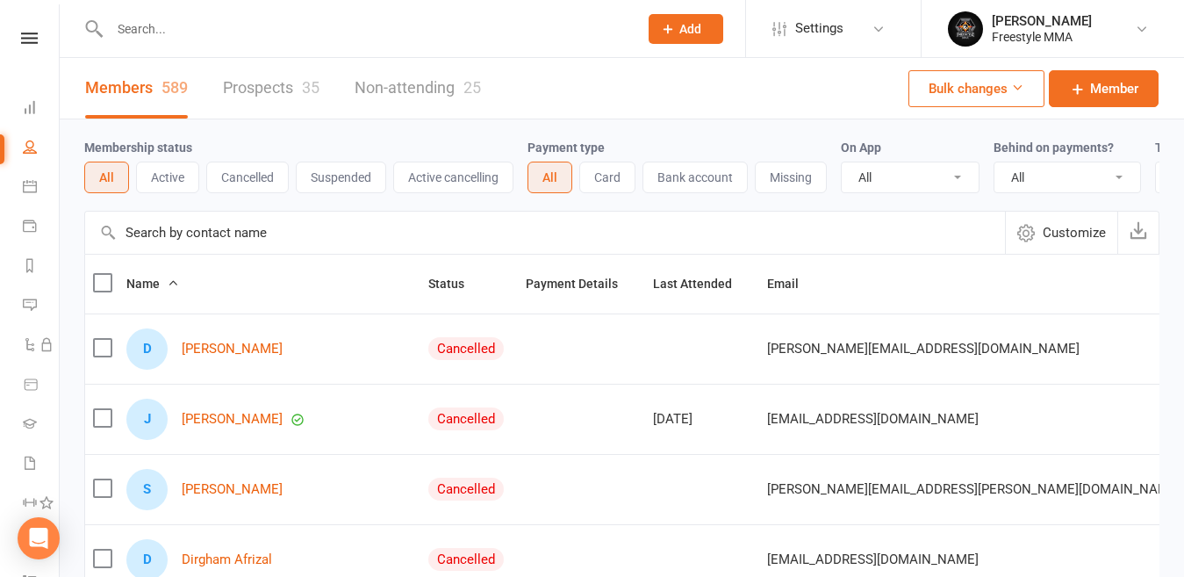
click at [164, 19] on input "text" at bounding box center [364, 29] width 521 height 25
type input "seb"
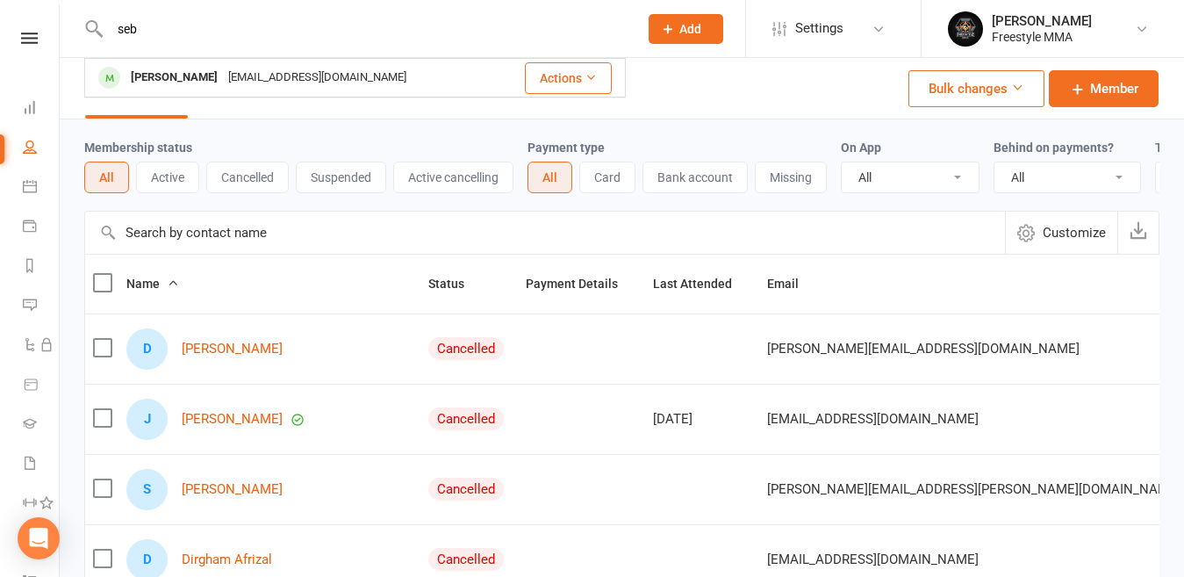
click at [228, 29] on input "seb" at bounding box center [364, 29] width 521 height 25
drag, startPoint x: 228, startPoint y: 29, endPoint x: 106, endPoint y: 29, distance: 122.0
click at [106, 29] on input "seb" at bounding box center [364, 29] width 521 height 25
type input "rich"
drag, startPoint x: 142, startPoint y: 22, endPoint x: 79, endPoint y: 16, distance: 63.5
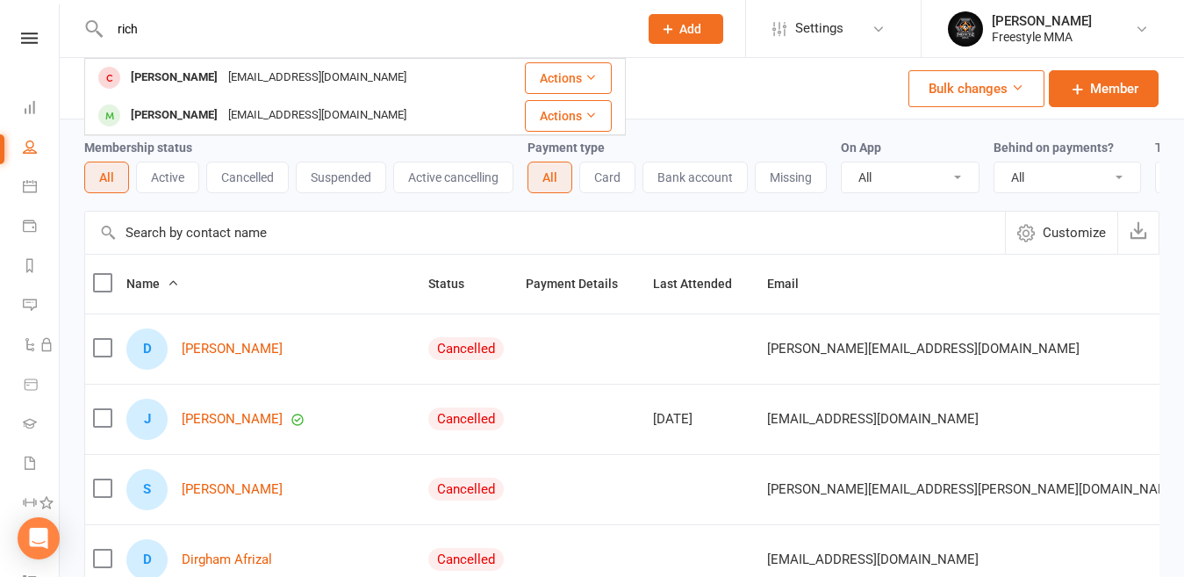
click at [79, 16] on react-component "rich [PERSON_NAME] [EMAIL_ADDRESS][DOMAIN_NAME] Actions [PERSON_NAME] [EMAIL_AD…" at bounding box center [313, 28] width 626 height 57
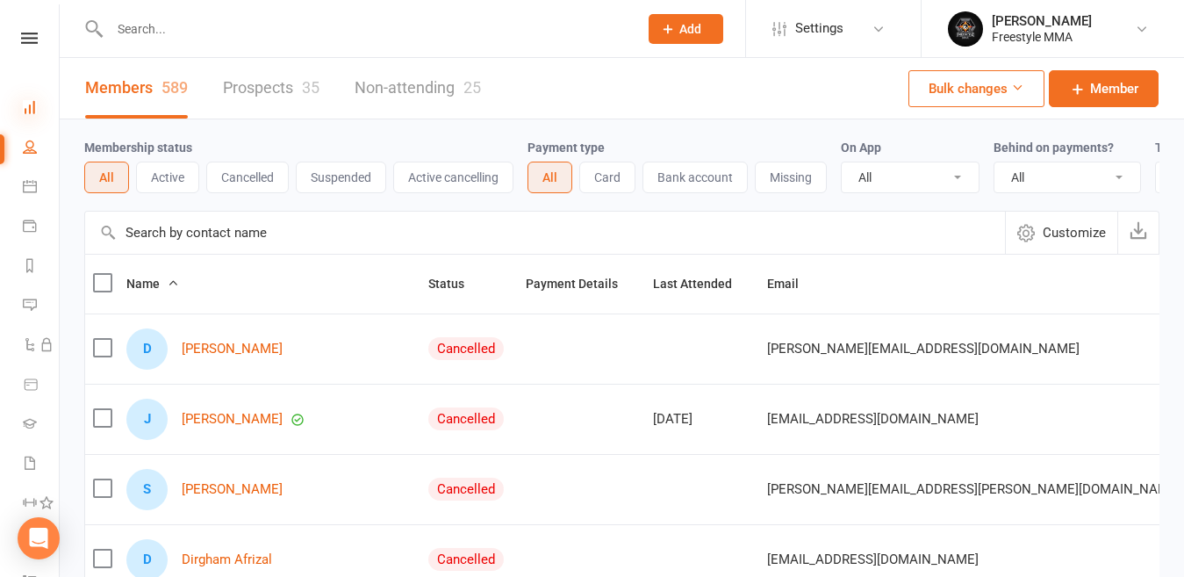
click at [25, 102] on icon at bounding box center [30, 107] width 14 height 14
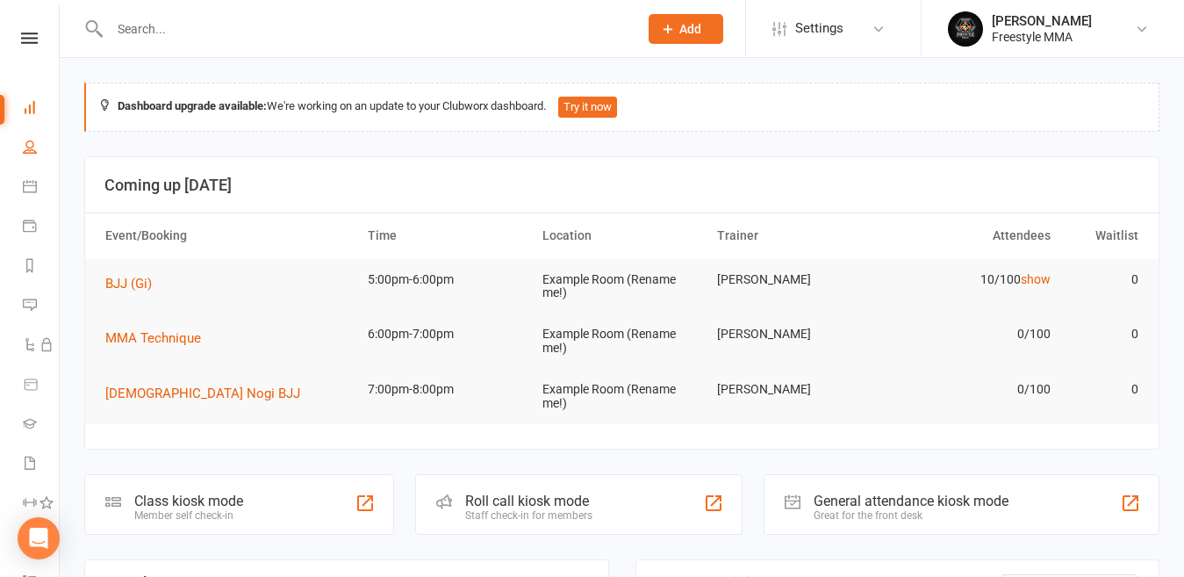
click at [34, 139] on link "People" at bounding box center [41, 148] width 36 height 39
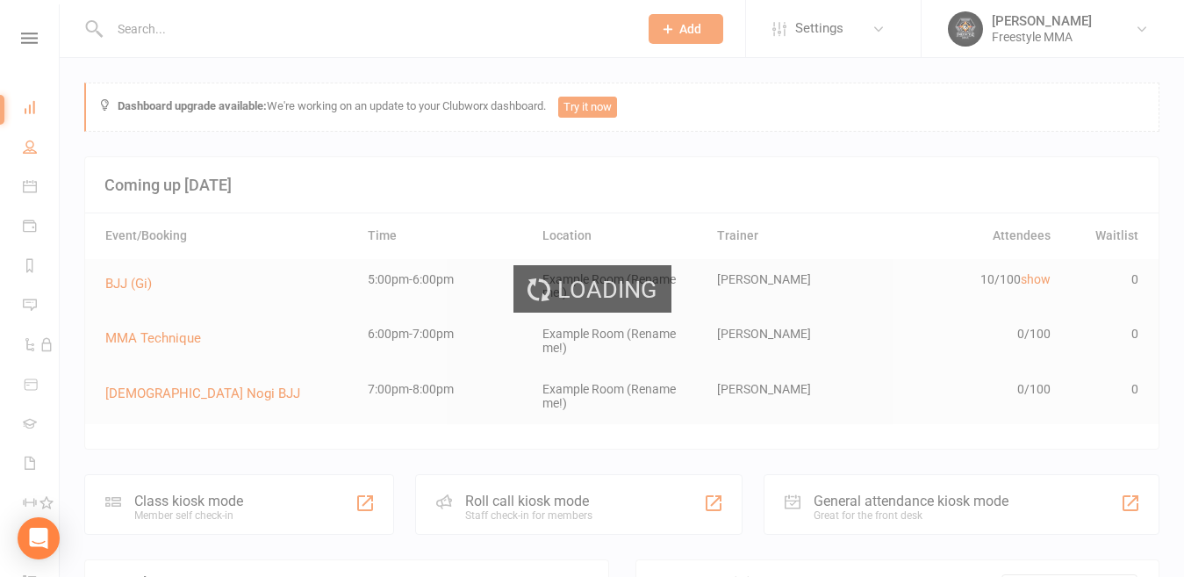
select select "50"
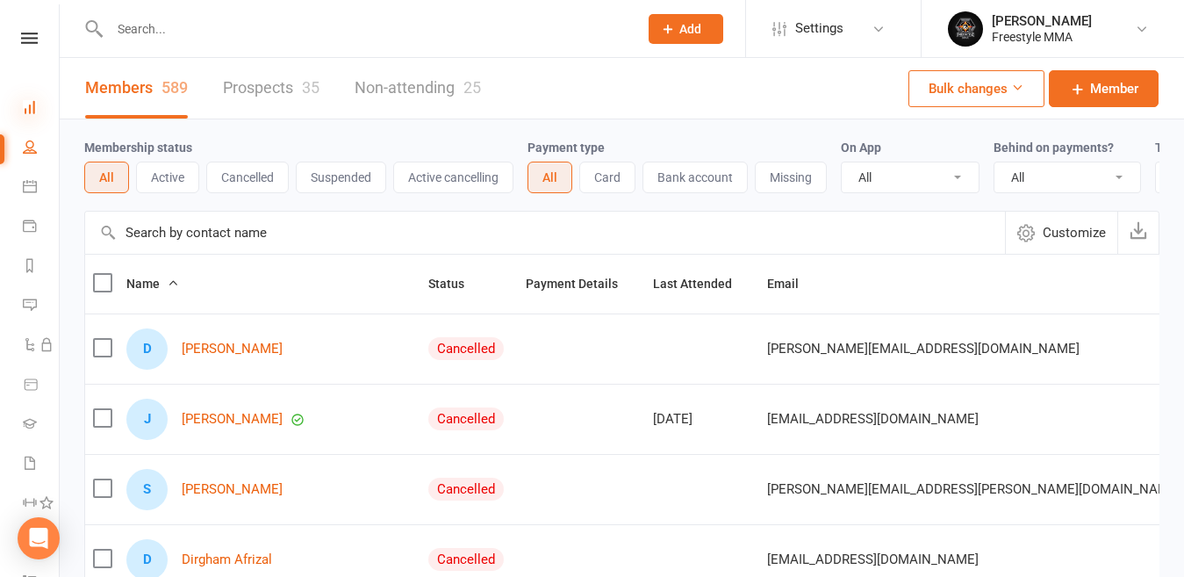
click at [34, 106] on icon at bounding box center [30, 107] width 14 height 14
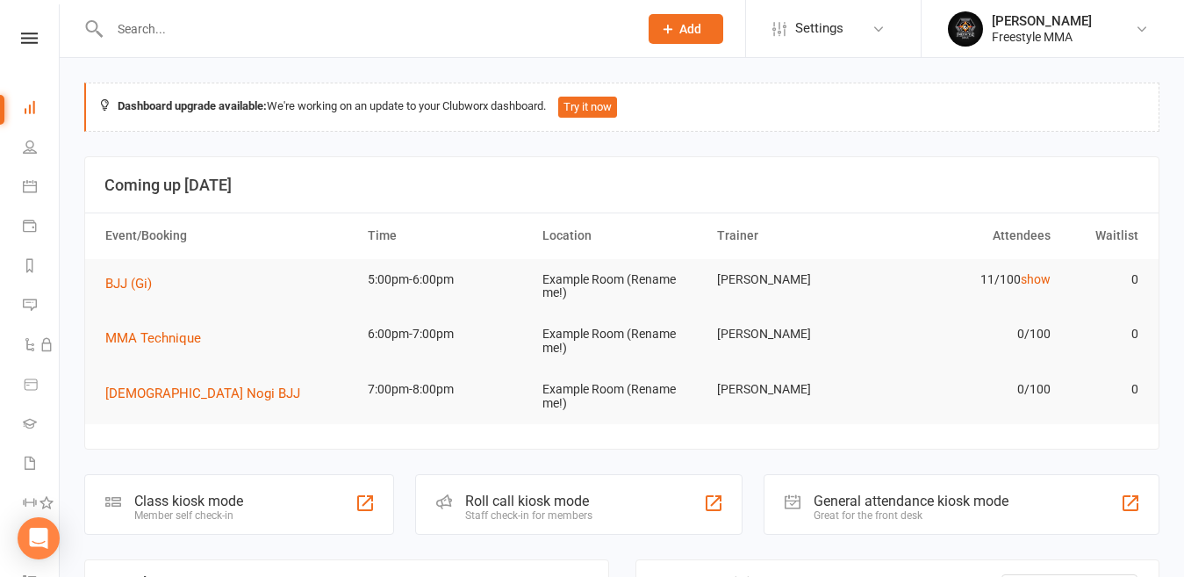
click at [353, 25] on input "text" at bounding box center [364, 29] width 521 height 25
type input ","
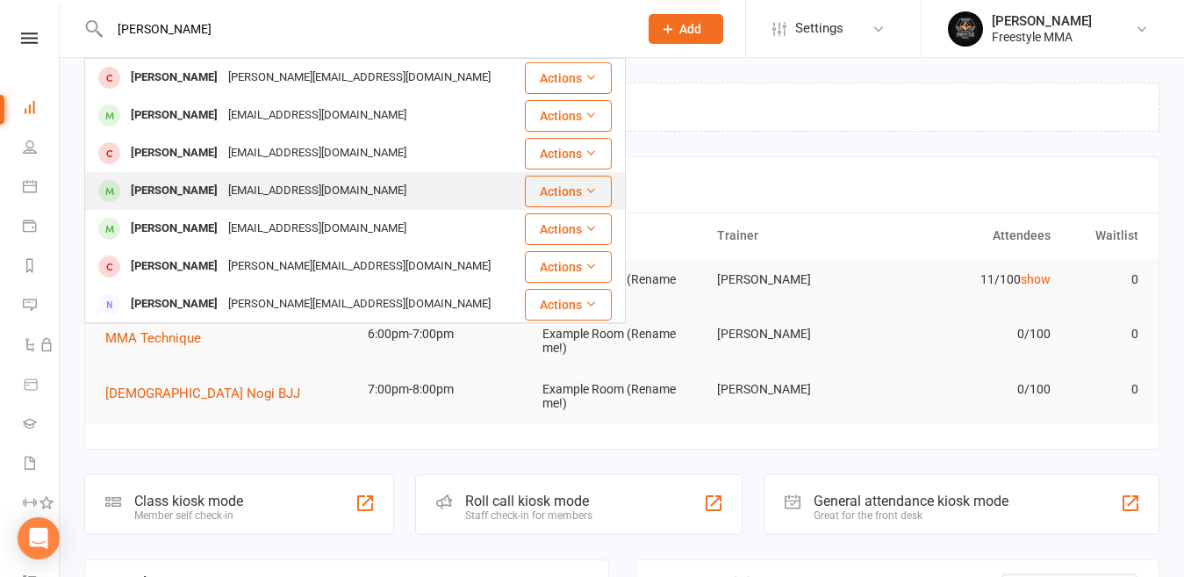
type input "[PERSON_NAME]"
click at [276, 188] on div "[EMAIL_ADDRESS][DOMAIN_NAME]" at bounding box center [317, 190] width 189 height 25
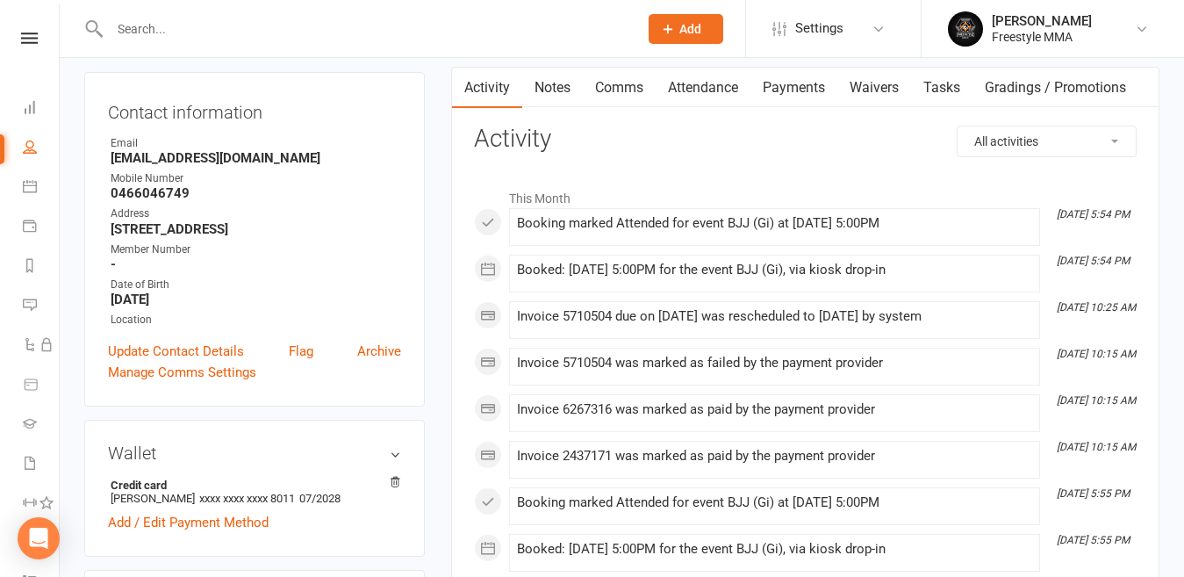
scroll to position [176, 0]
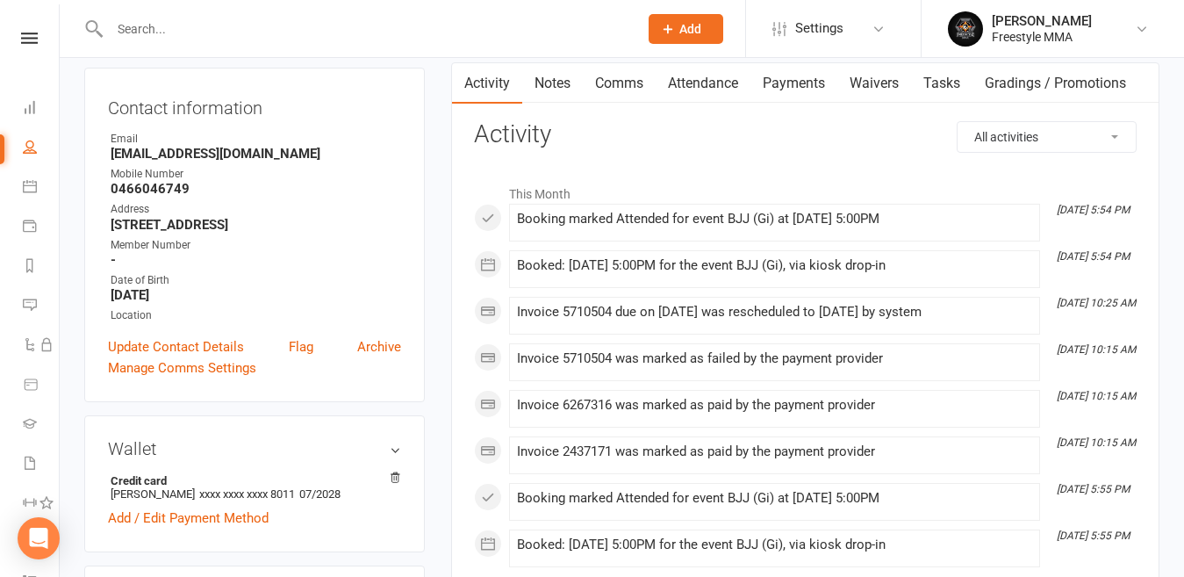
click at [805, 81] on link "Payments" at bounding box center [793, 83] width 87 height 40
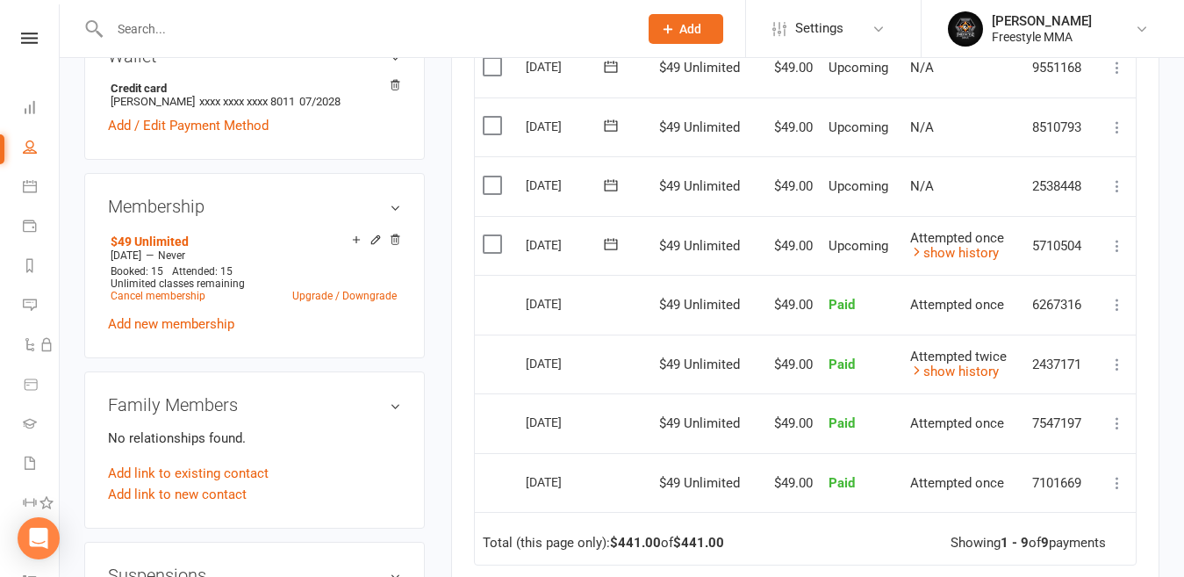
scroll to position [351, 0]
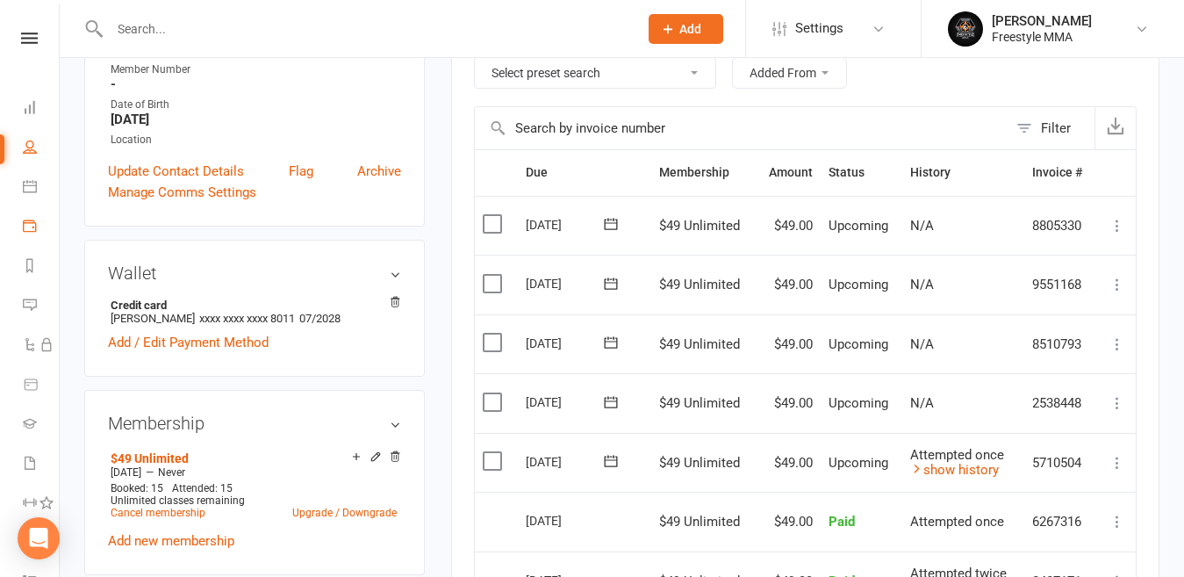
click at [31, 217] on link "Payments" at bounding box center [41, 227] width 36 height 39
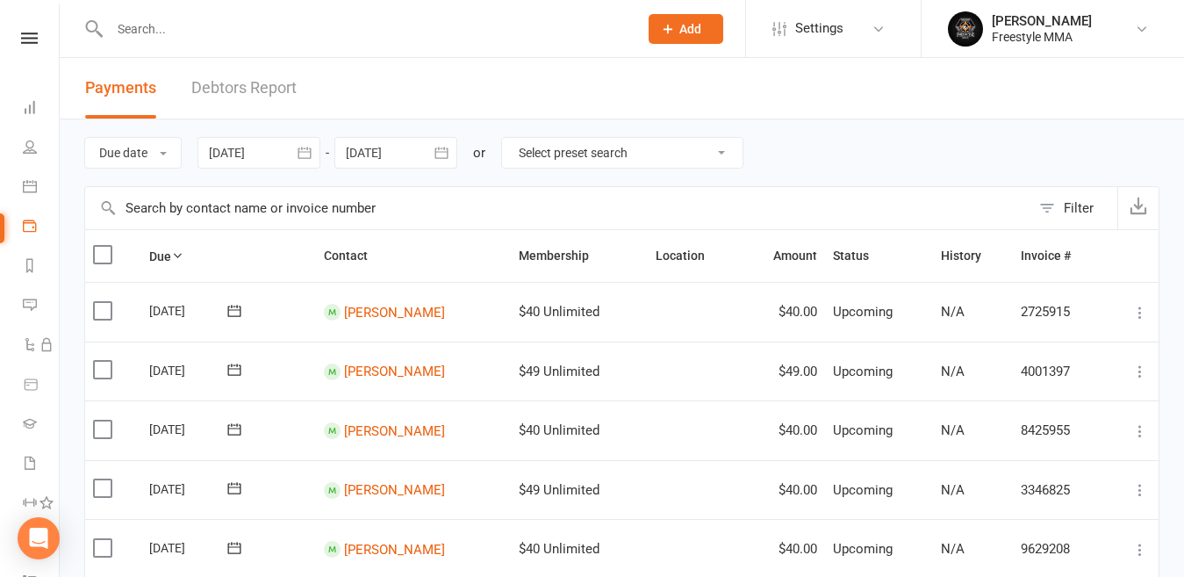
click at [249, 90] on link "Debtors Report" at bounding box center [243, 88] width 105 height 61
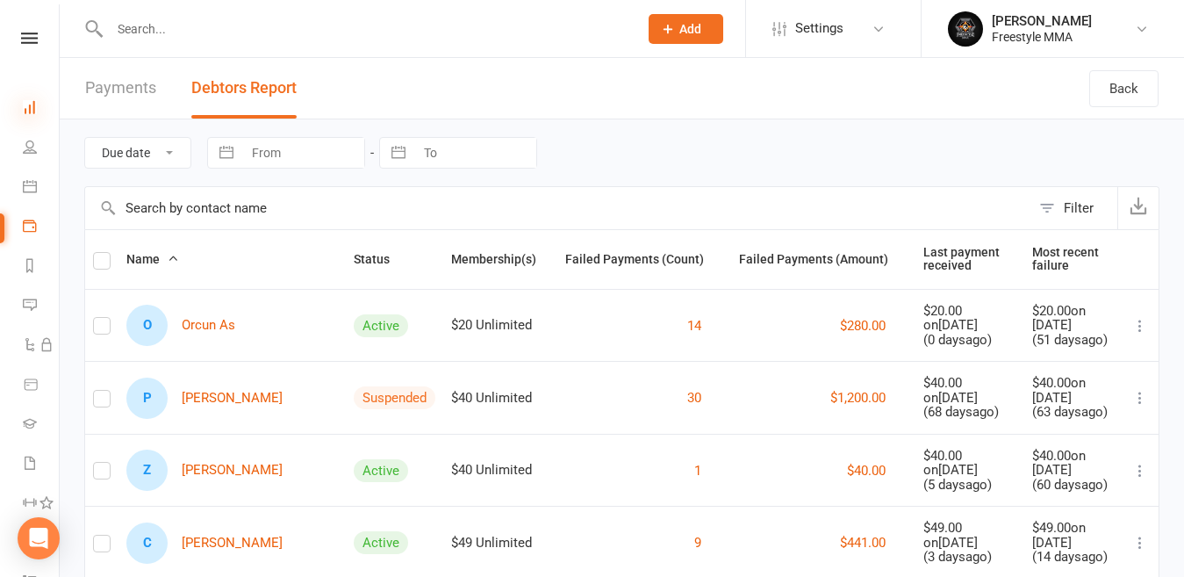
click at [35, 102] on icon at bounding box center [30, 107] width 14 height 14
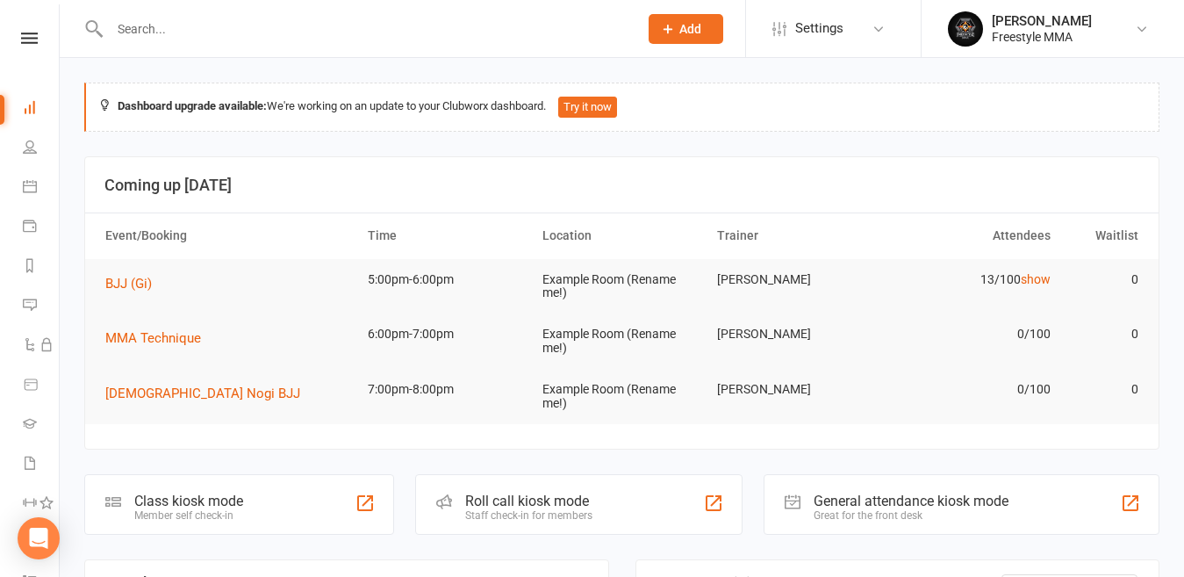
click at [31, 35] on link at bounding box center [29, 37] width 59 height 11
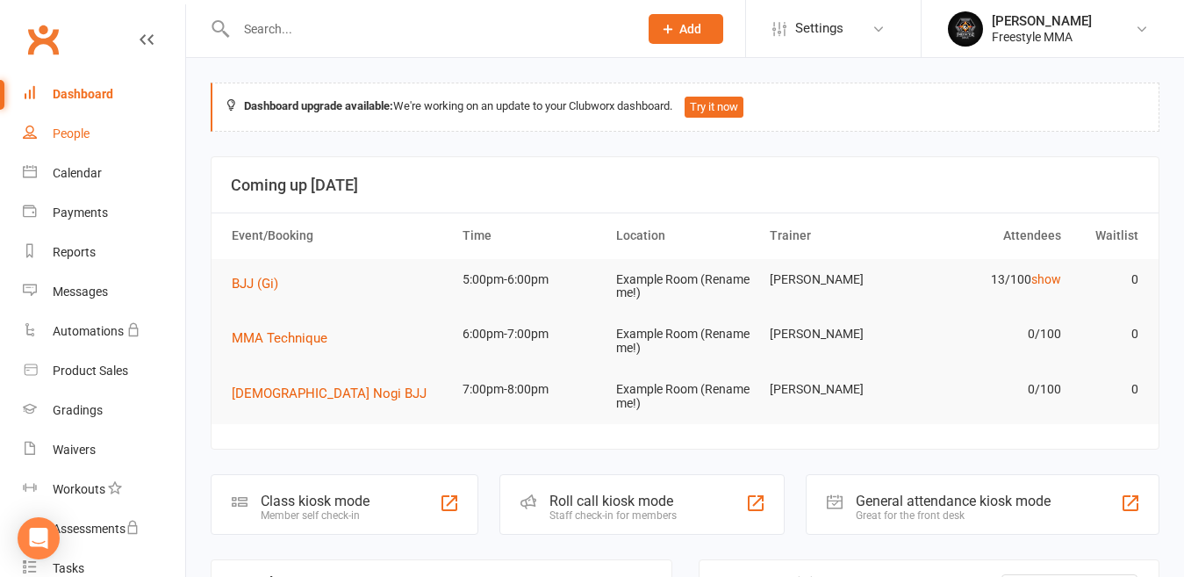
click at [50, 127] on link "People" at bounding box center [104, 133] width 162 height 39
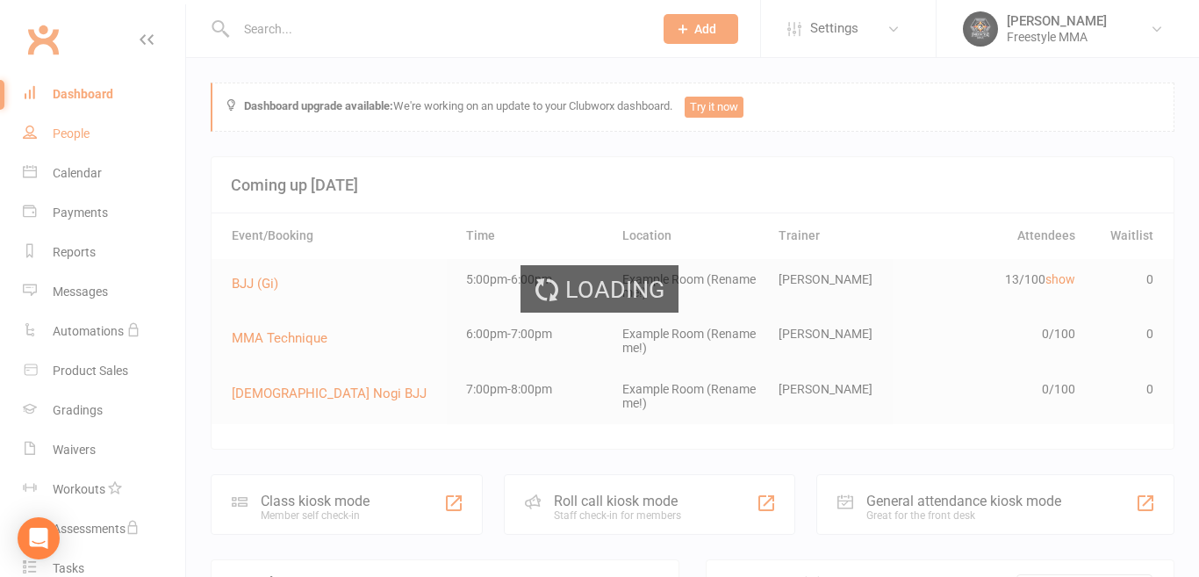
select select "50"
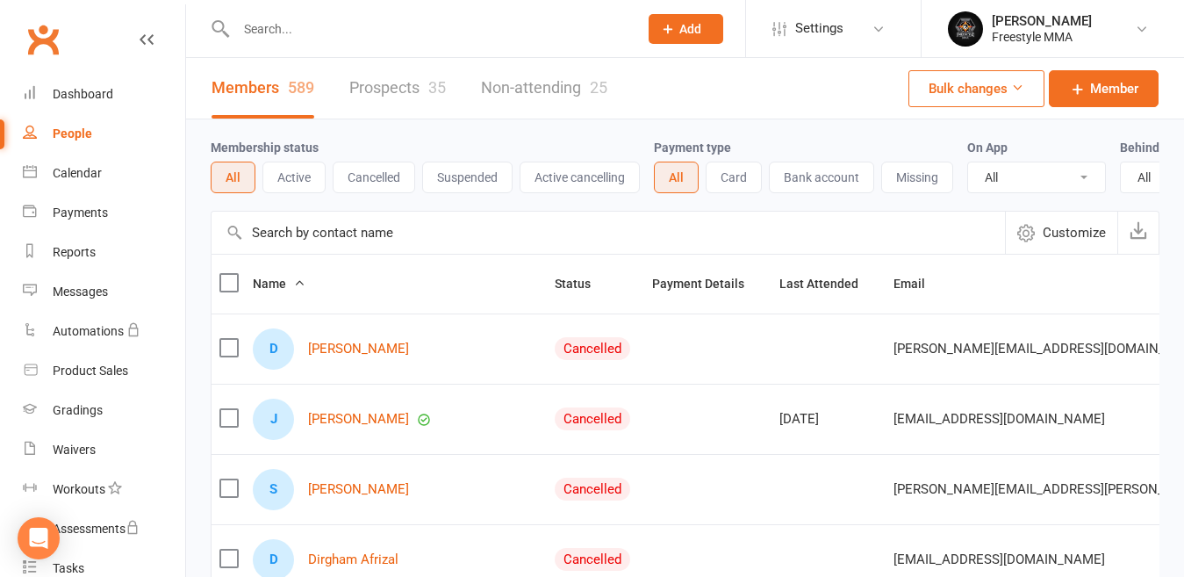
click at [307, 29] on input "text" at bounding box center [428, 29] width 395 height 25
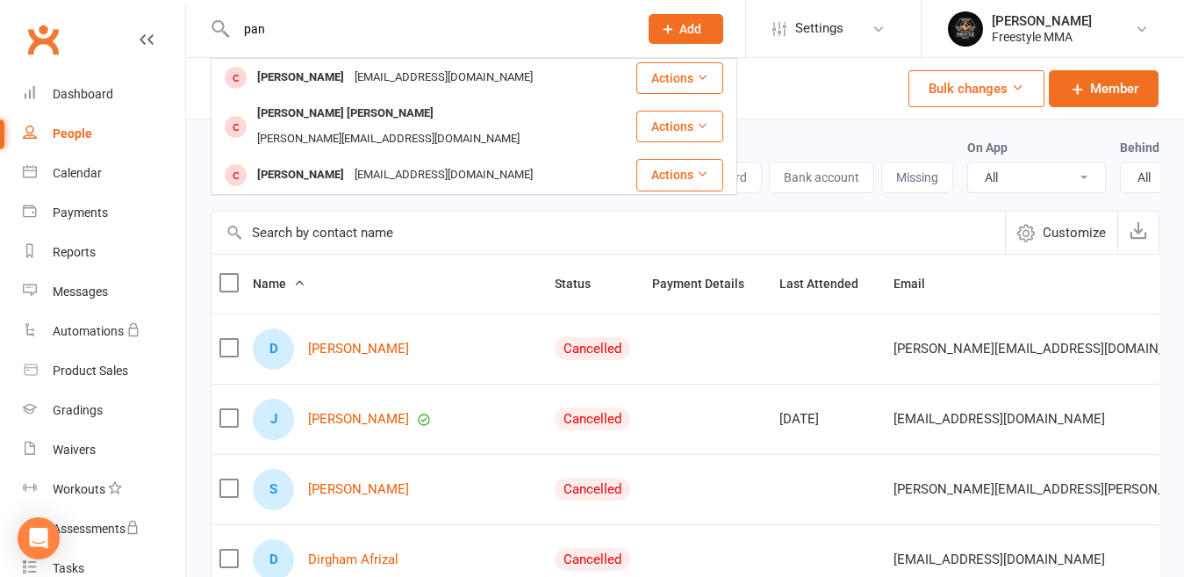
type input "pan"
click at [352, 162] on div "[EMAIL_ADDRESS][DOMAIN_NAME]" at bounding box center [443, 174] width 189 height 25
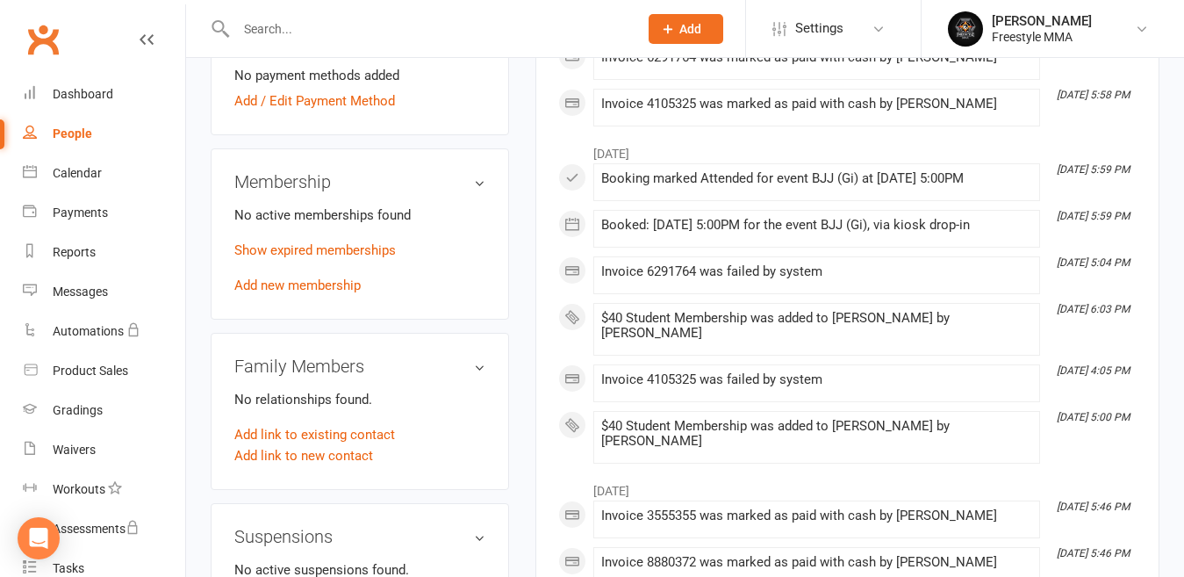
scroll to position [614, 0]
click at [299, 276] on link "Add new membership" at bounding box center [297, 284] width 126 height 16
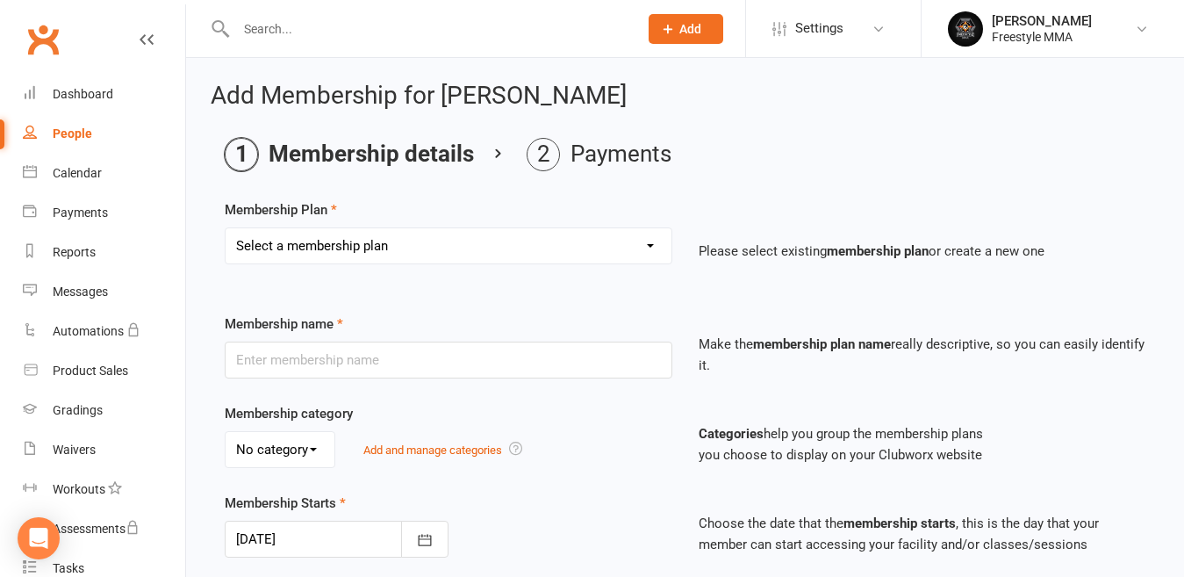
click at [360, 240] on select "Select a membership plan Create new Membership Plan $49 Unlimited $55 Weekly Ca…" at bounding box center [449, 245] width 446 height 35
select select "6"
click at [226, 228] on select "Select a membership plan Create new Membership Plan $49 Unlimited $55 Weekly Ca…" at bounding box center [449, 245] width 446 height 35
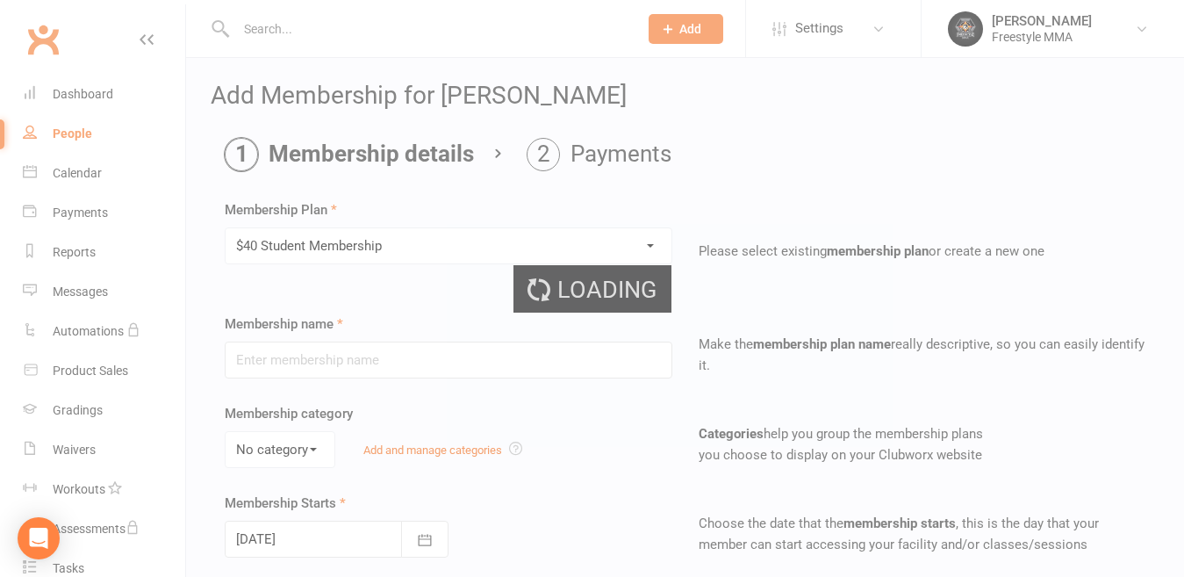
type input "$40 Student Membership"
type input "7"
select select "0"
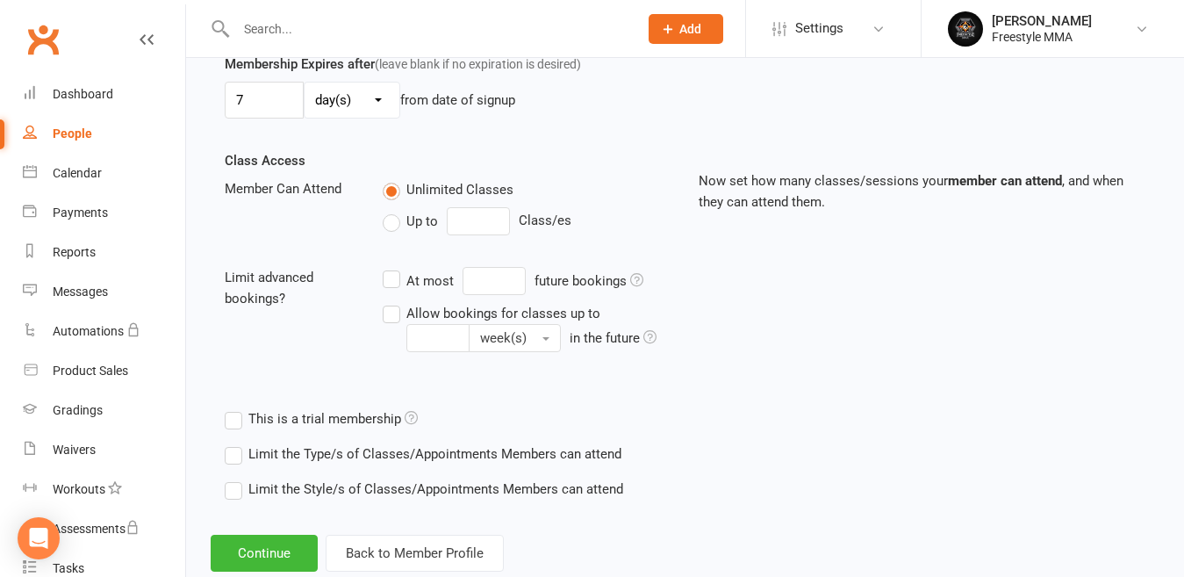
scroll to position [573, 0]
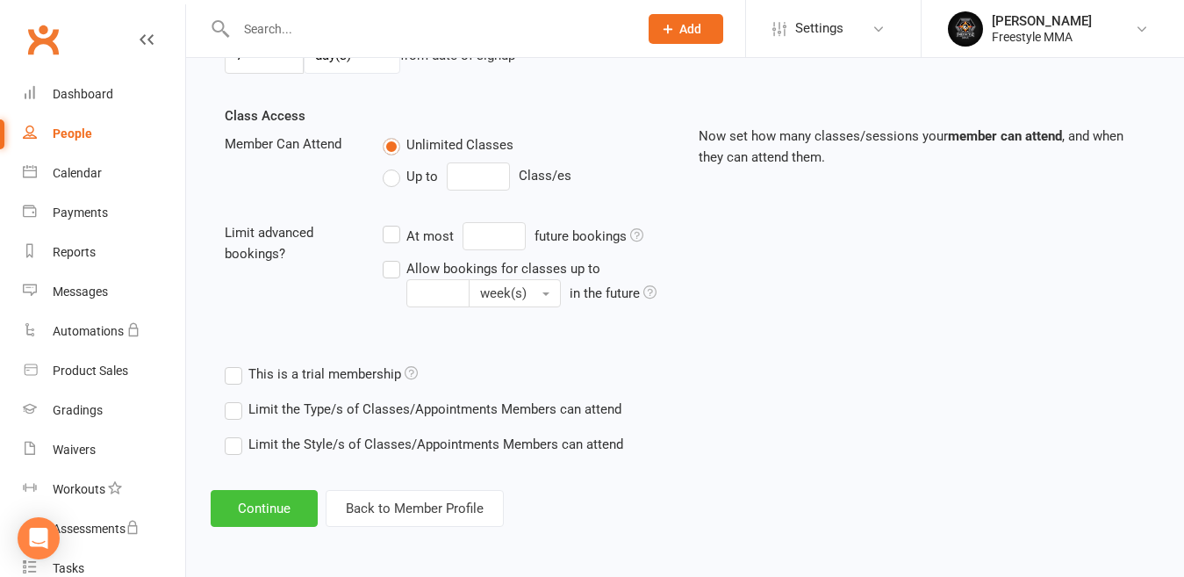
click at [287, 508] on button "Continue" at bounding box center [264, 508] width 107 height 37
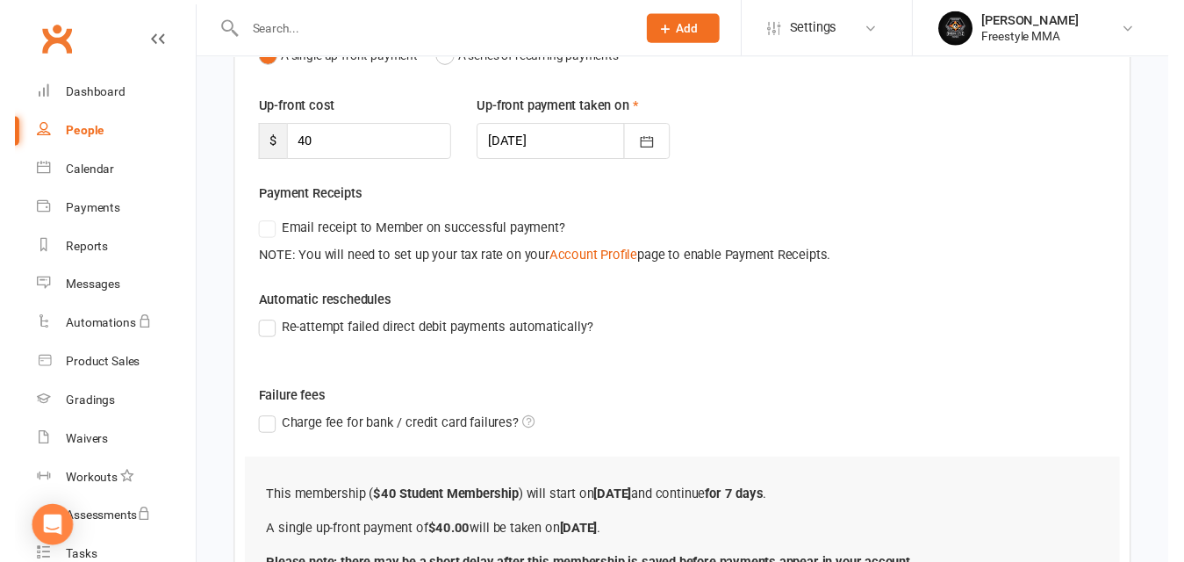
scroll to position [379, 0]
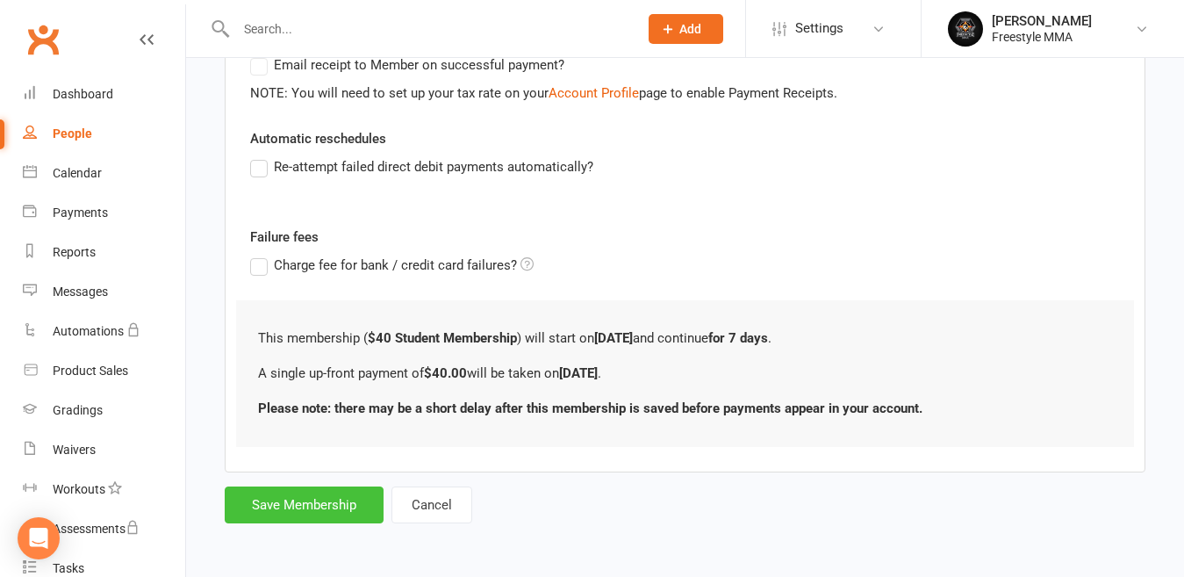
click at [321, 508] on button "Save Membership" at bounding box center [304, 504] width 159 height 37
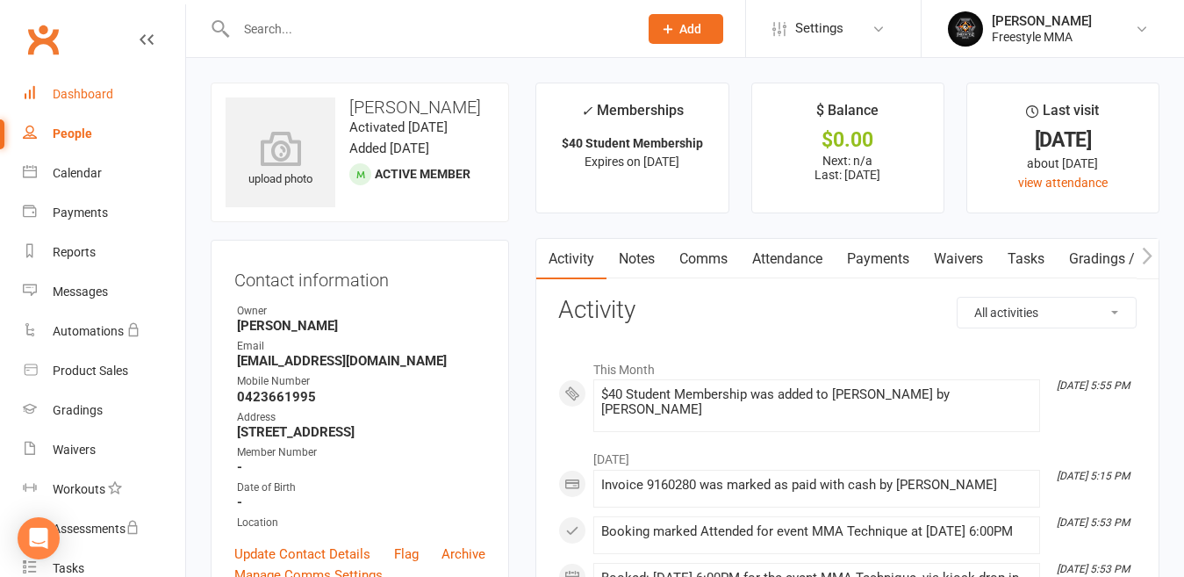
drag, startPoint x: 80, startPoint y: 82, endPoint x: 133, endPoint y: 107, distance: 58.5
click at [82, 80] on link "Dashboard" at bounding box center [104, 94] width 162 height 39
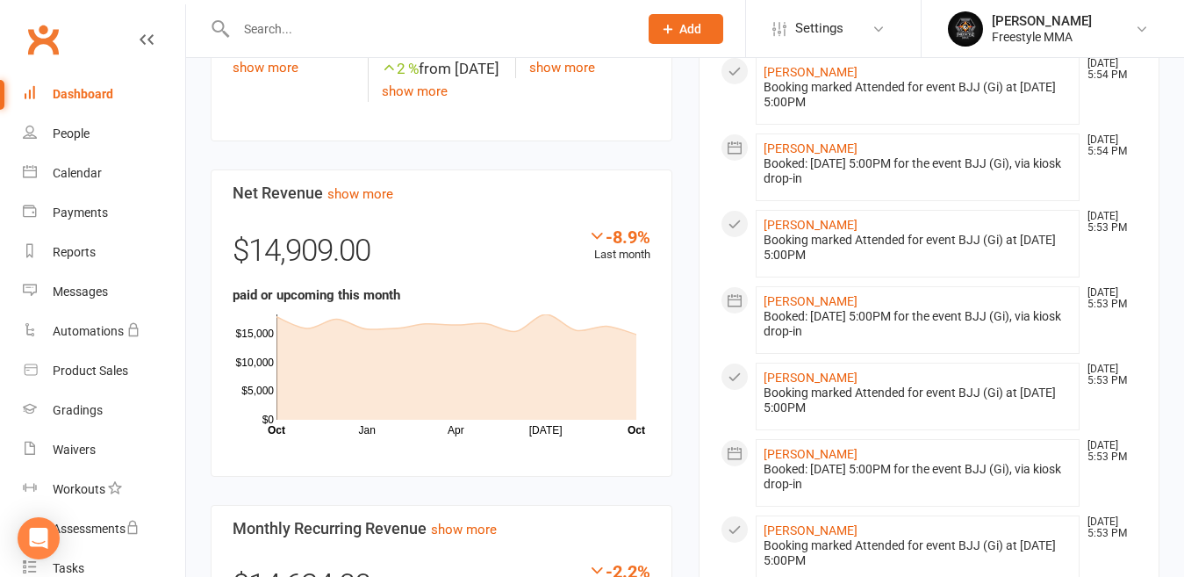
scroll to position [965, 0]
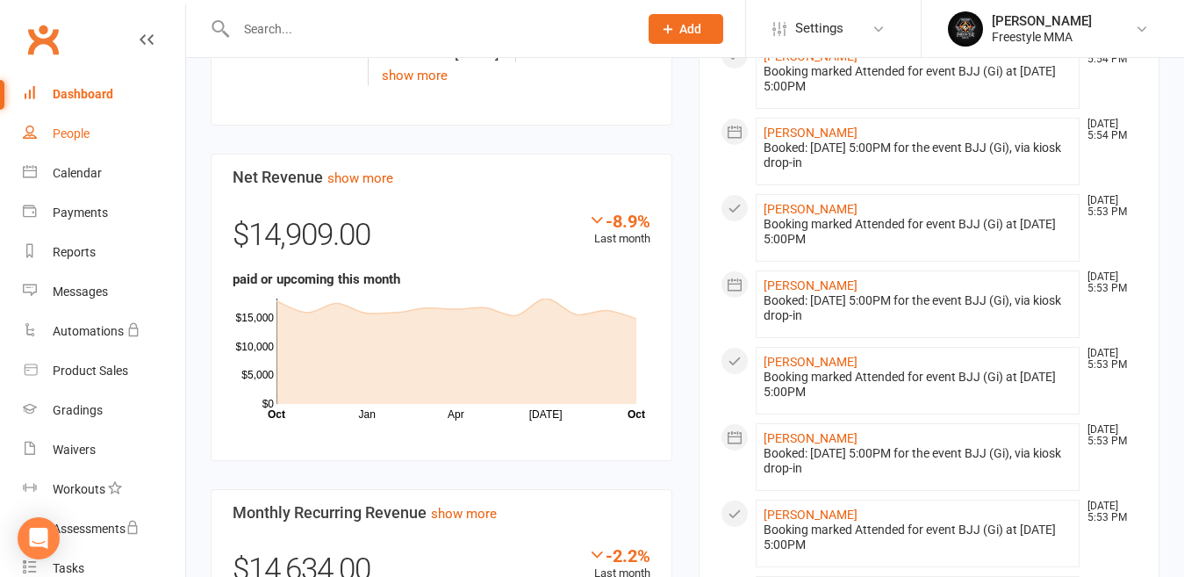
click at [47, 147] on link "People" at bounding box center [104, 133] width 162 height 39
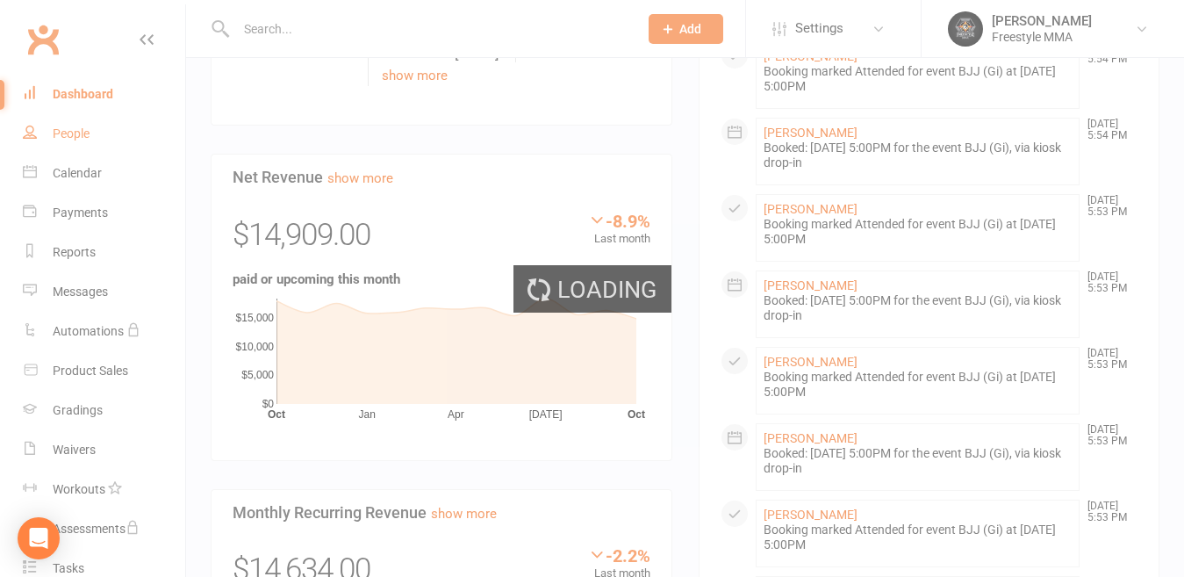
select select "50"
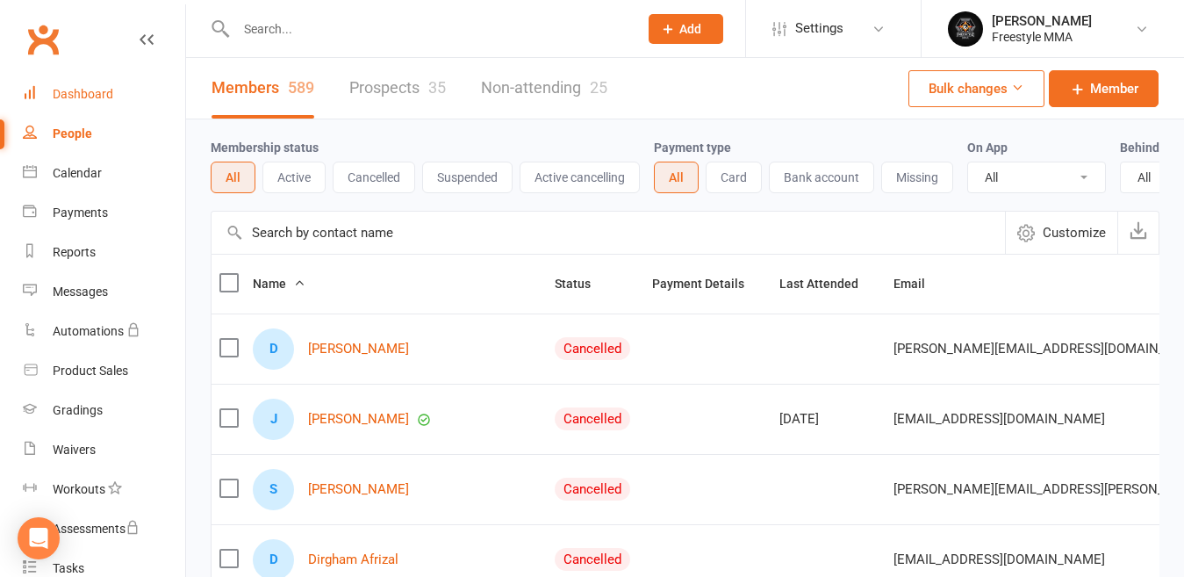
click at [80, 99] on div "Dashboard" at bounding box center [83, 94] width 61 height 14
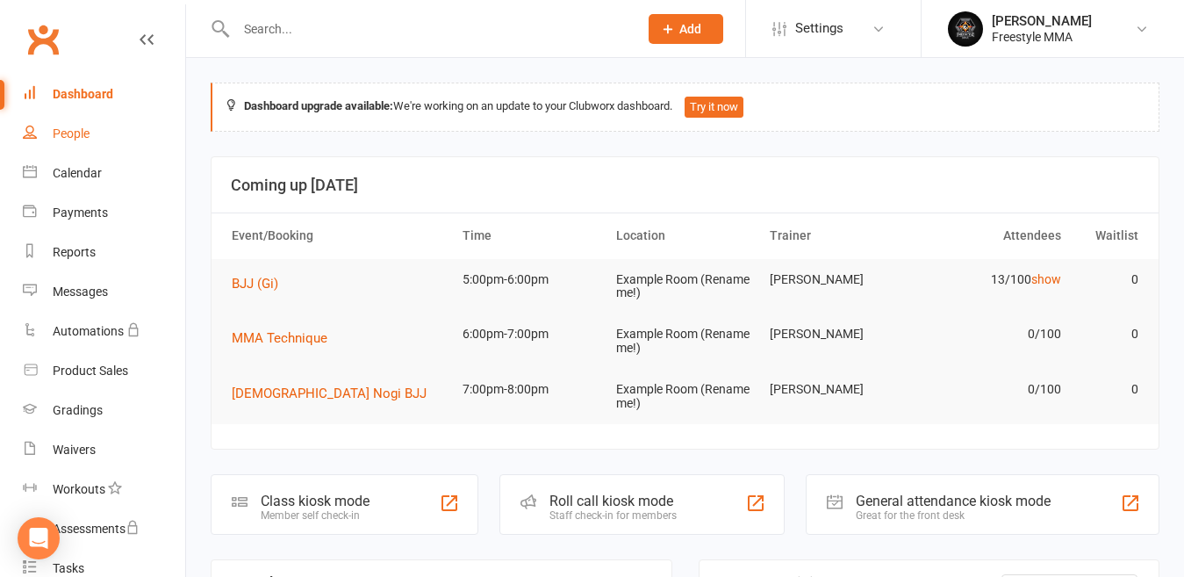
click at [72, 125] on link "People" at bounding box center [104, 133] width 162 height 39
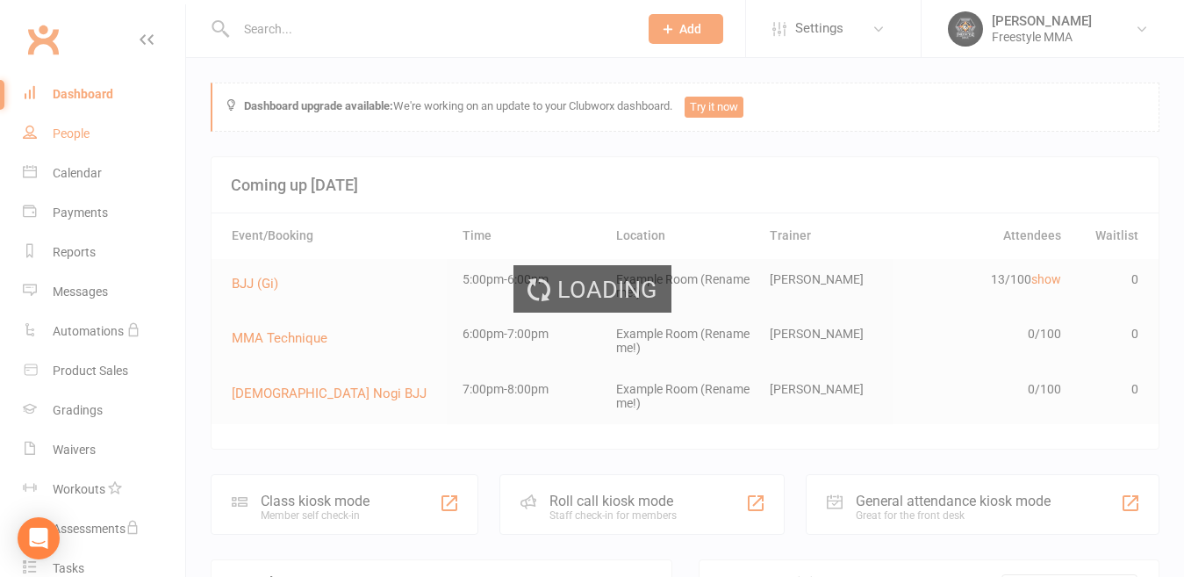
select select "50"
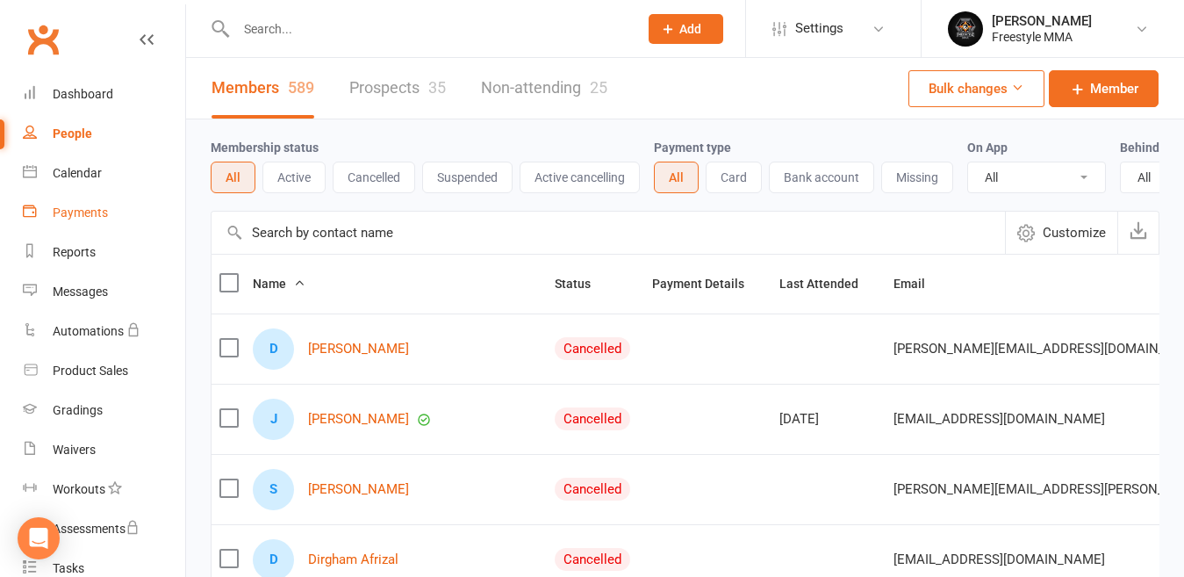
click at [96, 208] on div "Payments" at bounding box center [80, 212] width 55 height 14
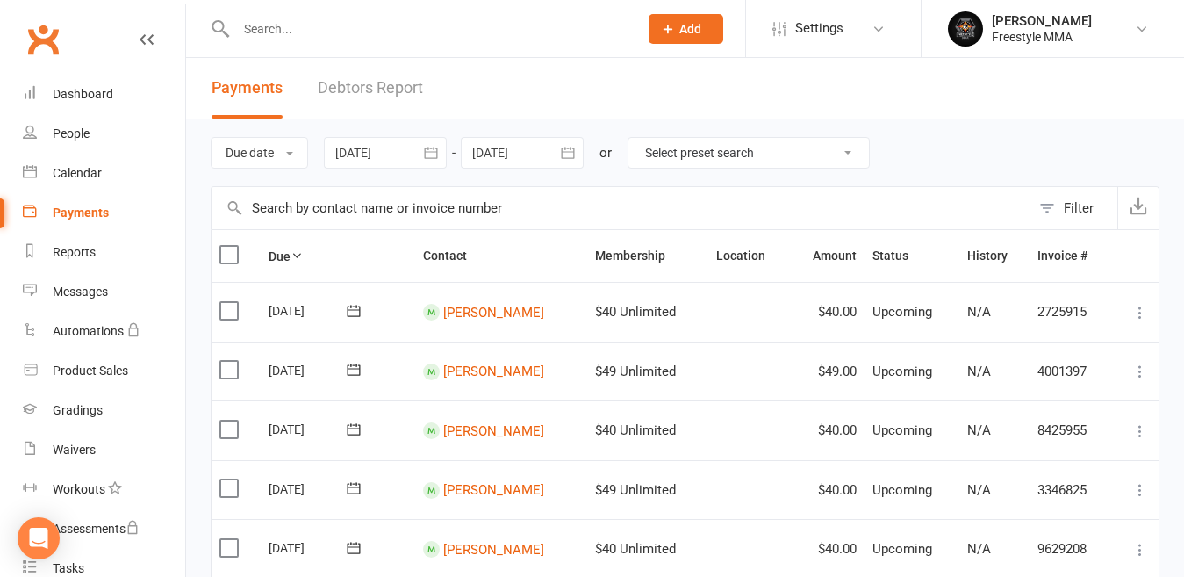
click at [374, 75] on link "Debtors Report" at bounding box center [370, 88] width 105 height 61
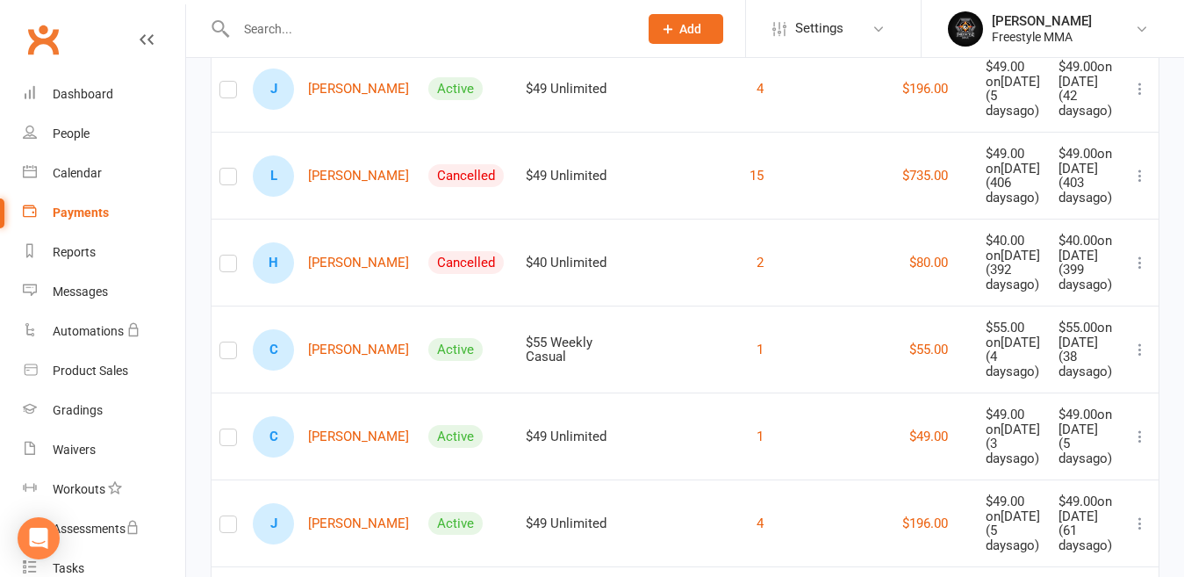
scroll to position [1616, 0]
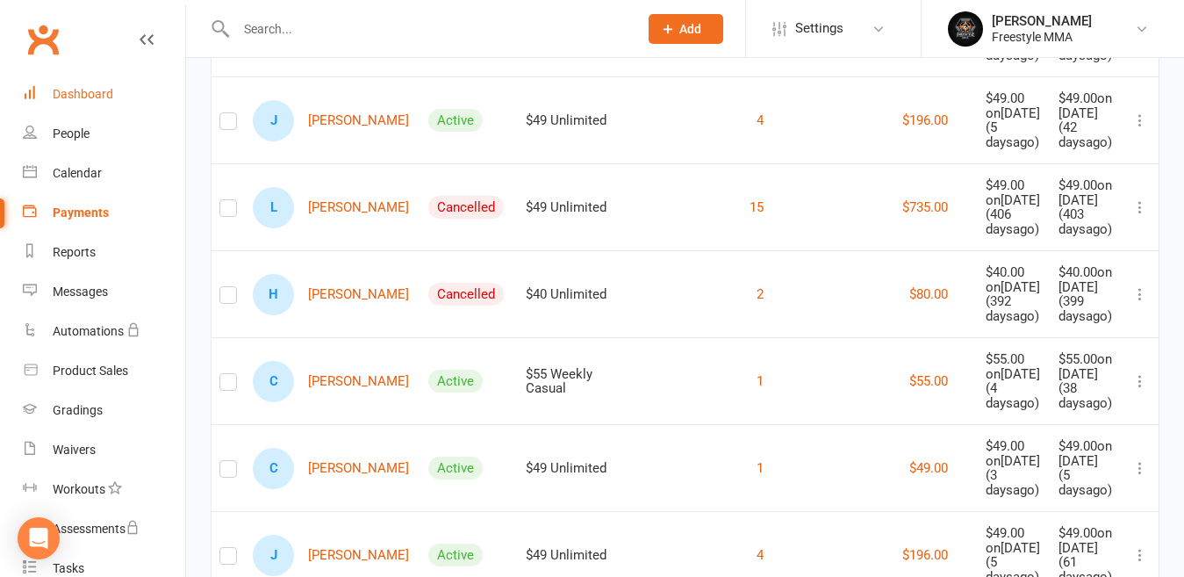
click at [76, 96] on div "Dashboard" at bounding box center [83, 94] width 61 height 14
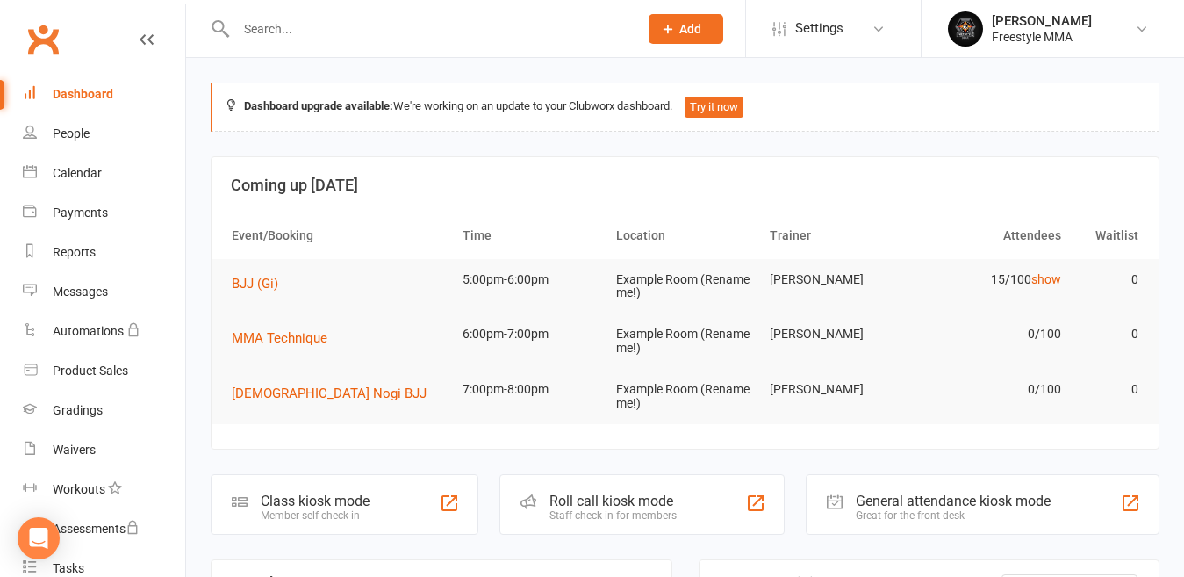
click at [255, 33] on input "text" at bounding box center [428, 29] width 395 height 25
click at [67, 130] on div "People" at bounding box center [71, 133] width 37 height 14
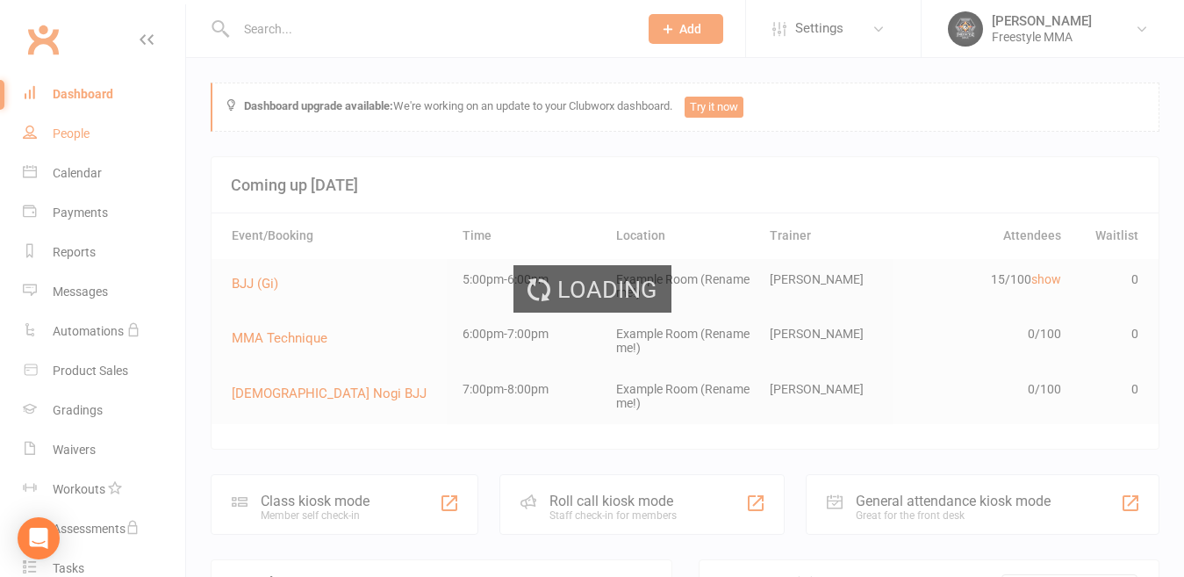
select select "50"
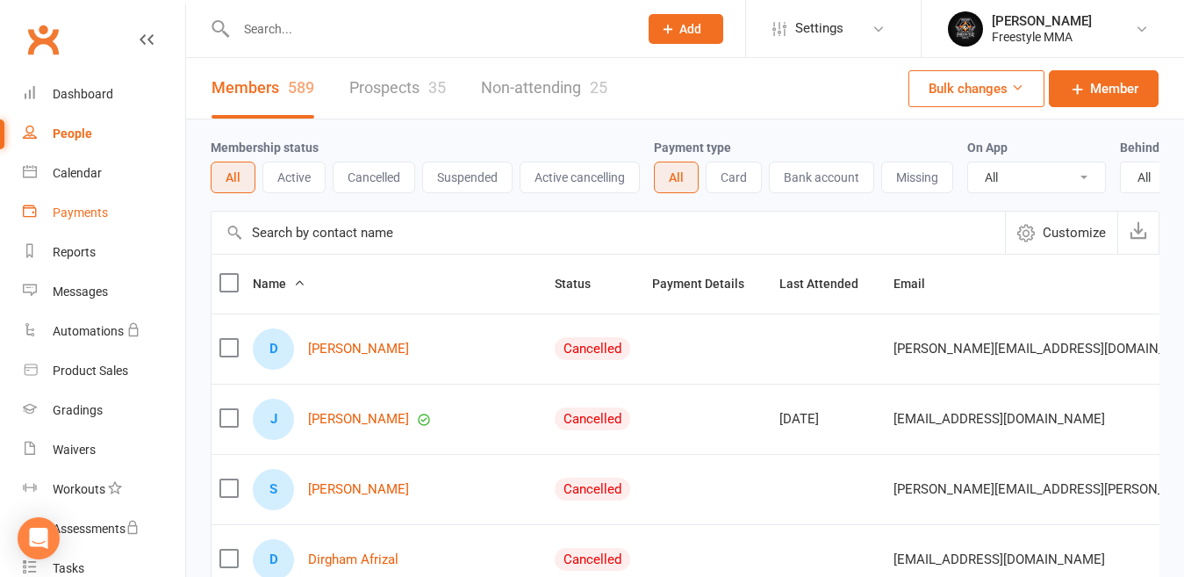
click at [97, 209] on div "Payments" at bounding box center [80, 212] width 55 height 14
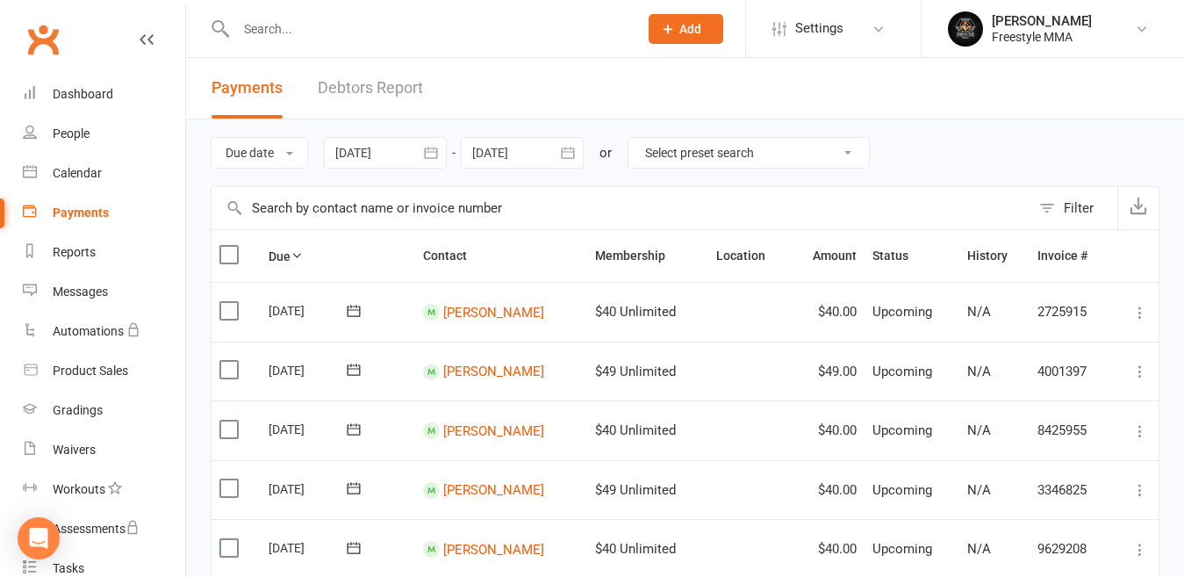
click at [382, 87] on link "Debtors Report" at bounding box center [370, 88] width 105 height 61
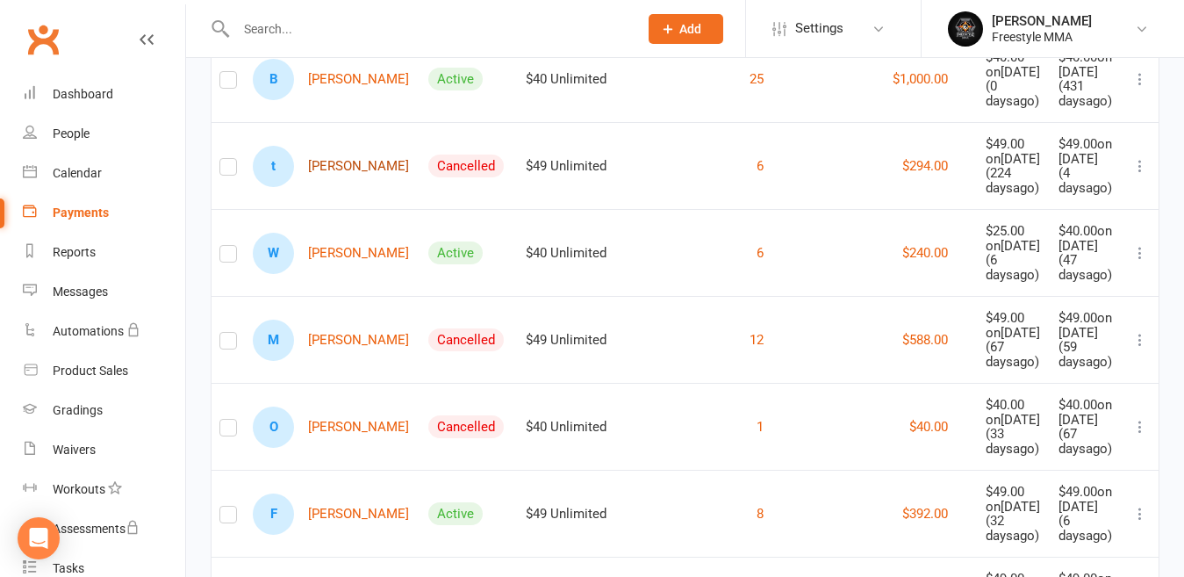
scroll to position [702, 0]
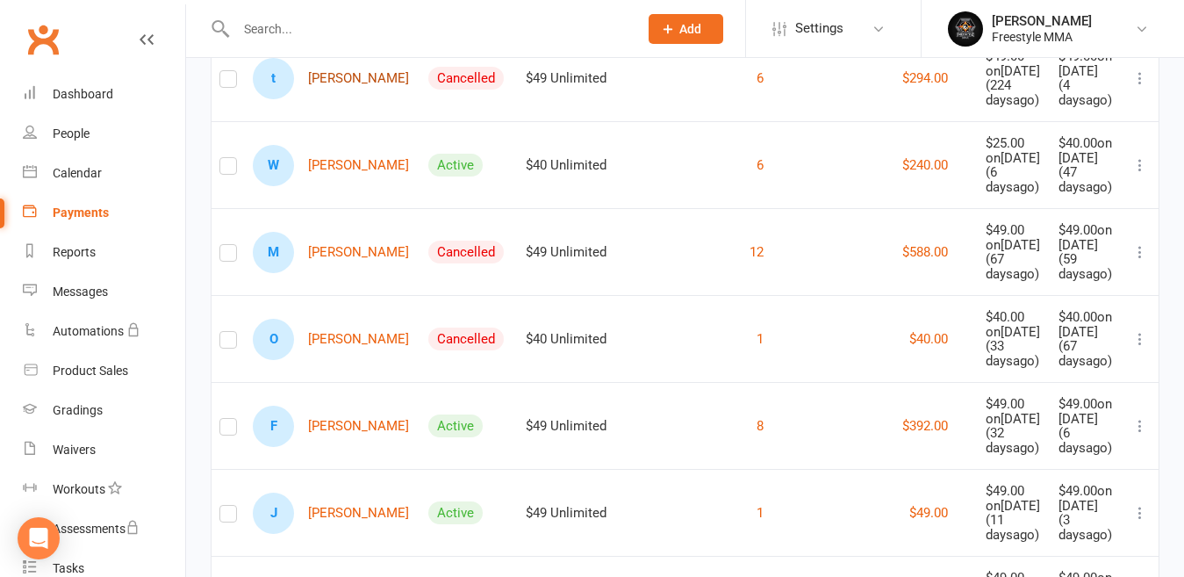
click at [359, 99] on link "t [PERSON_NAME]" at bounding box center [331, 78] width 156 height 41
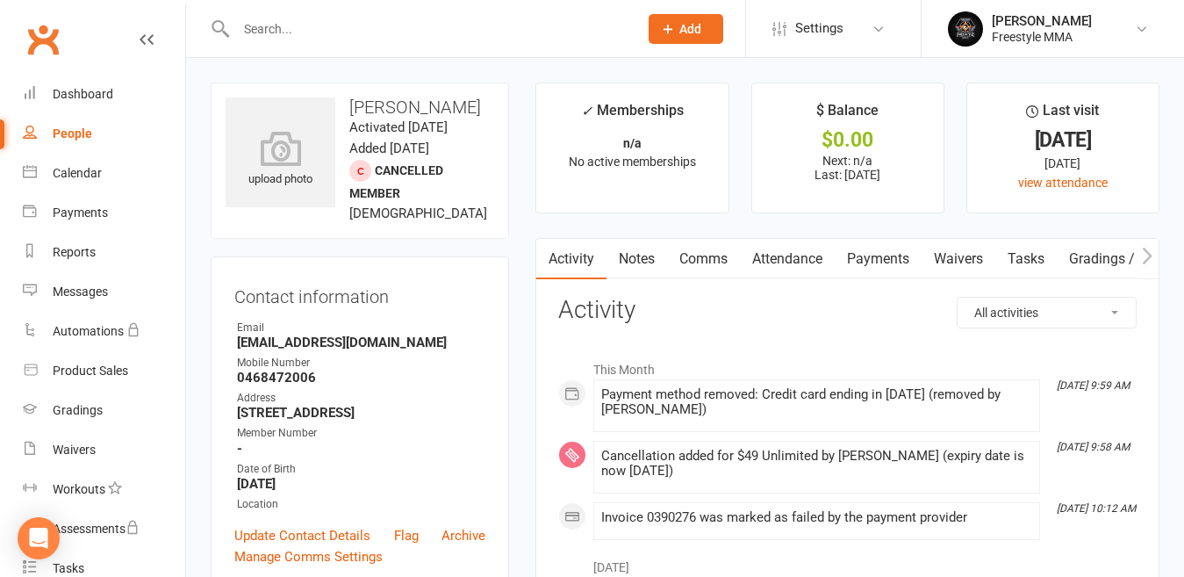
click at [872, 267] on link "Payments" at bounding box center [878, 259] width 87 height 40
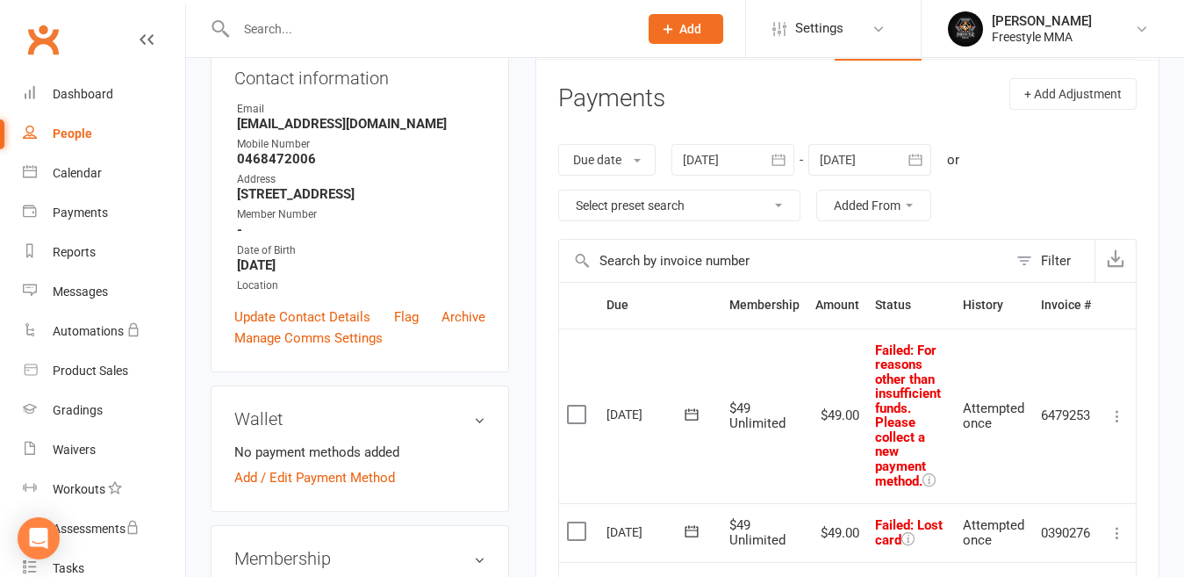
scroll to position [176, 0]
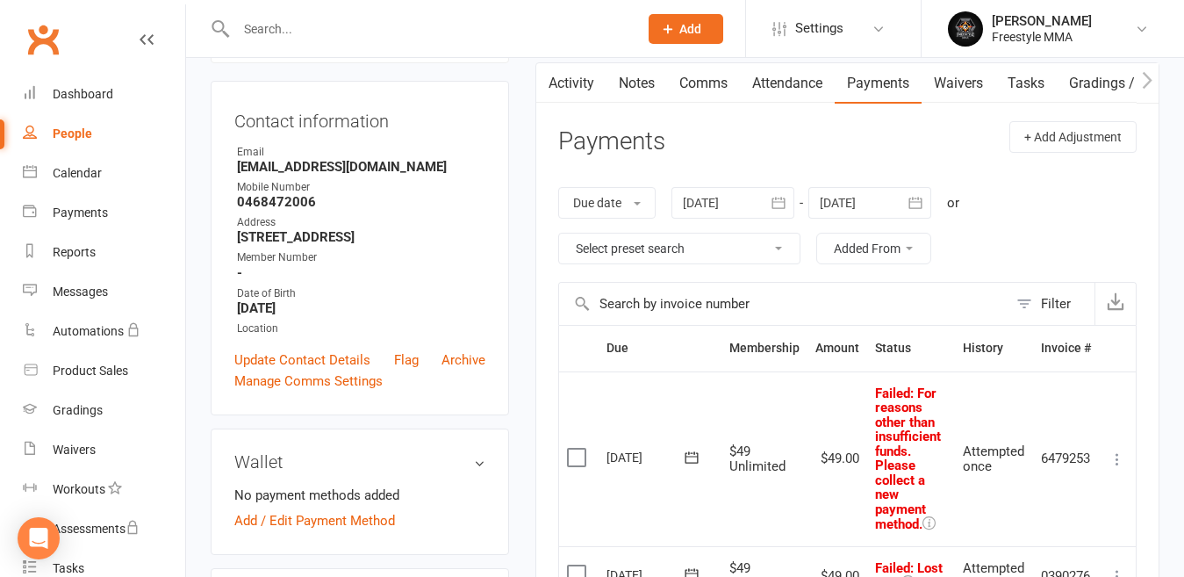
click at [756, 204] on div at bounding box center [732, 203] width 123 height 32
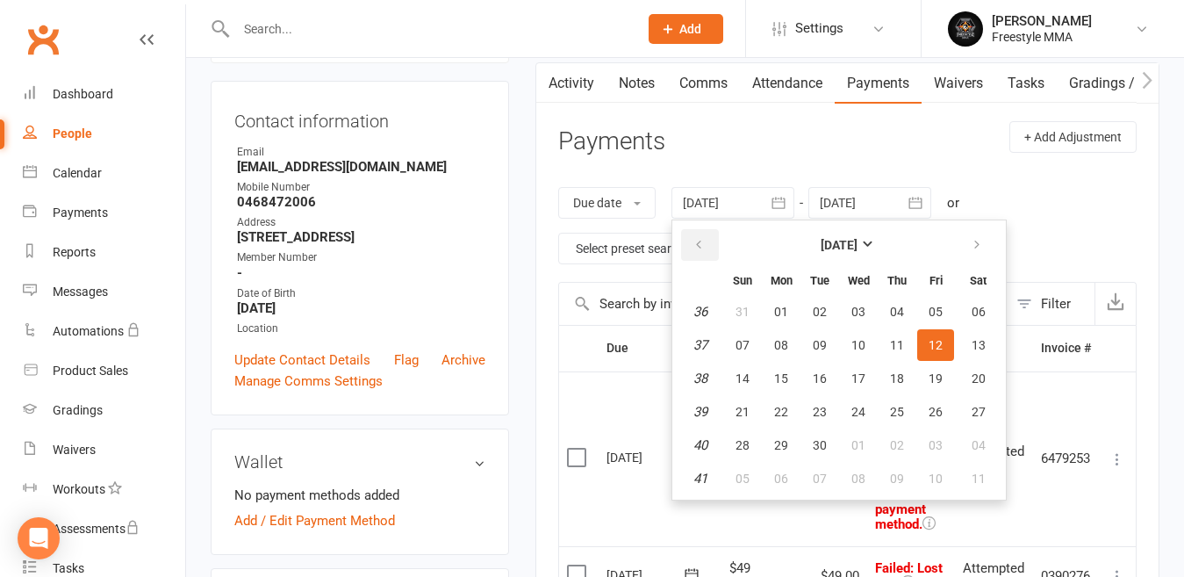
click at [692, 253] on button "button" at bounding box center [700, 245] width 38 height 32
click at [693, 254] on button "button" at bounding box center [700, 245] width 38 height 32
click at [739, 334] on button "04" at bounding box center [742, 345] width 37 height 32
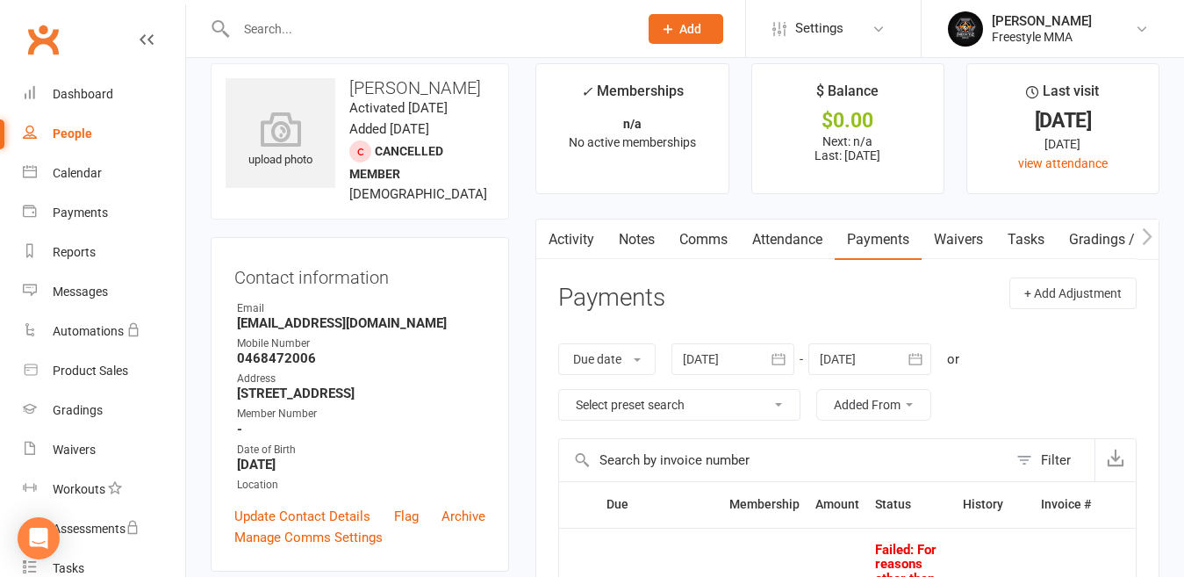
scroll to position [0, 0]
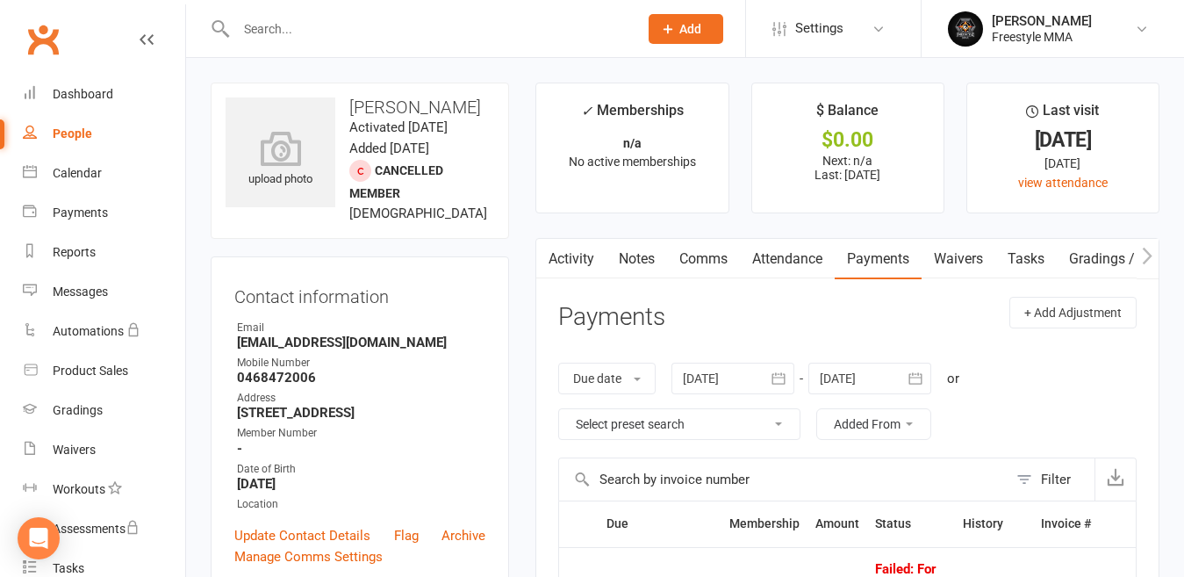
click at [773, 376] on icon "button" at bounding box center [779, 378] width 18 height 18
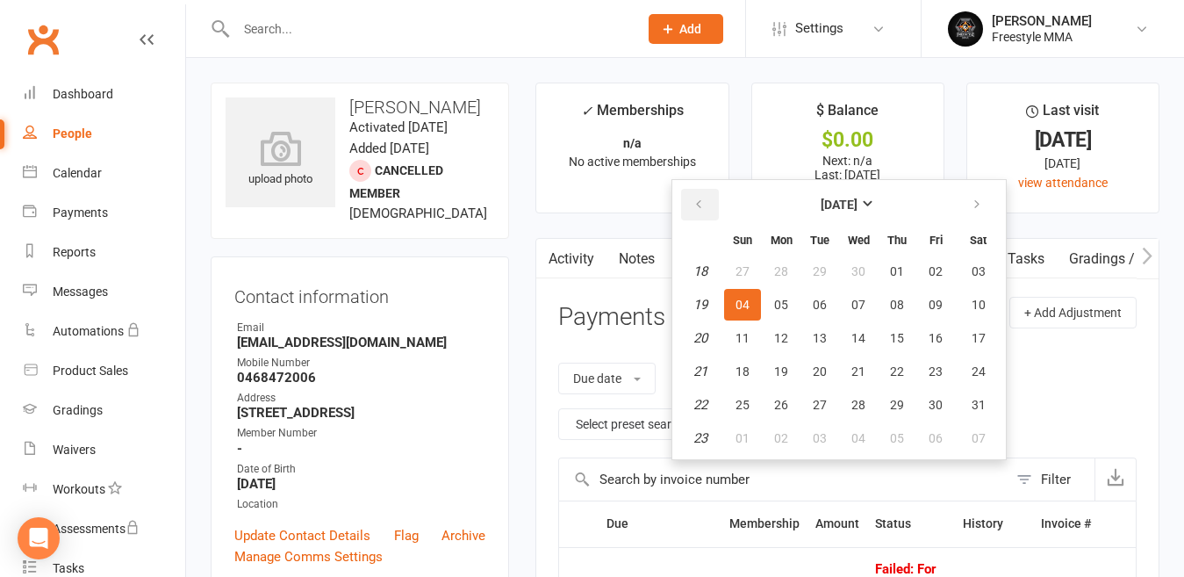
click at [702, 210] on icon "button" at bounding box center [698, 204] width 12 height 14
click at [701, 210] on icon "button" at bounding box center [698, 204] width 12 height 14
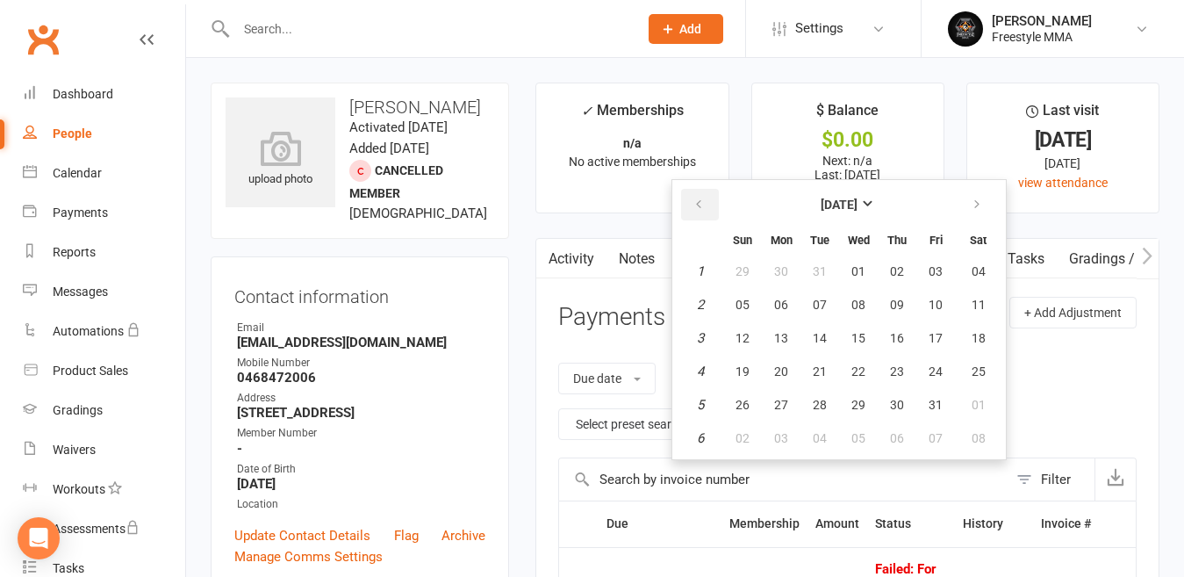
click at [701, 210] on icon "button" at bounding box center [698, 204] width 12 height 14
click at [699, 213] on button "button" at bounding box center [700, 205] width 38 height 32
click at [699, 214] on button "button" at bounding box center [700, 205] width 38 height 32
click at [699, 216] on button "button" at bounding box center [700, 205] width 38 height 32
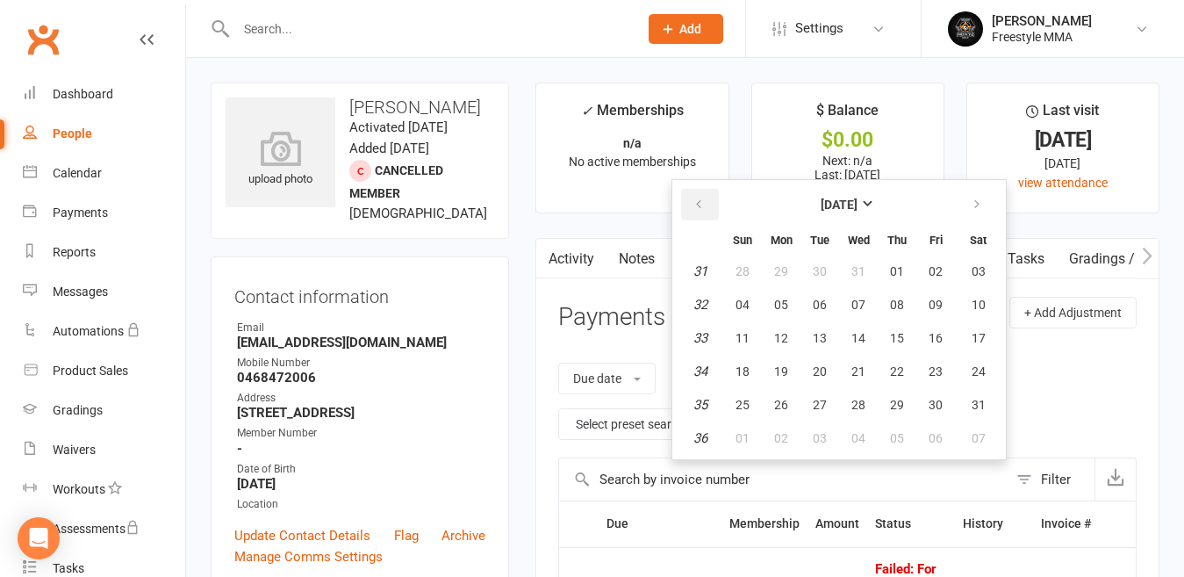
click at [699, 216] on button "button" at bounding box center [700, 205] width 38 height 32
click at [699, 217] on button "button" at bounding box center [700, 205] width 38 height 32
click at [746, 304] on span "03" at bounding box center [742, 305] width 14 height 14
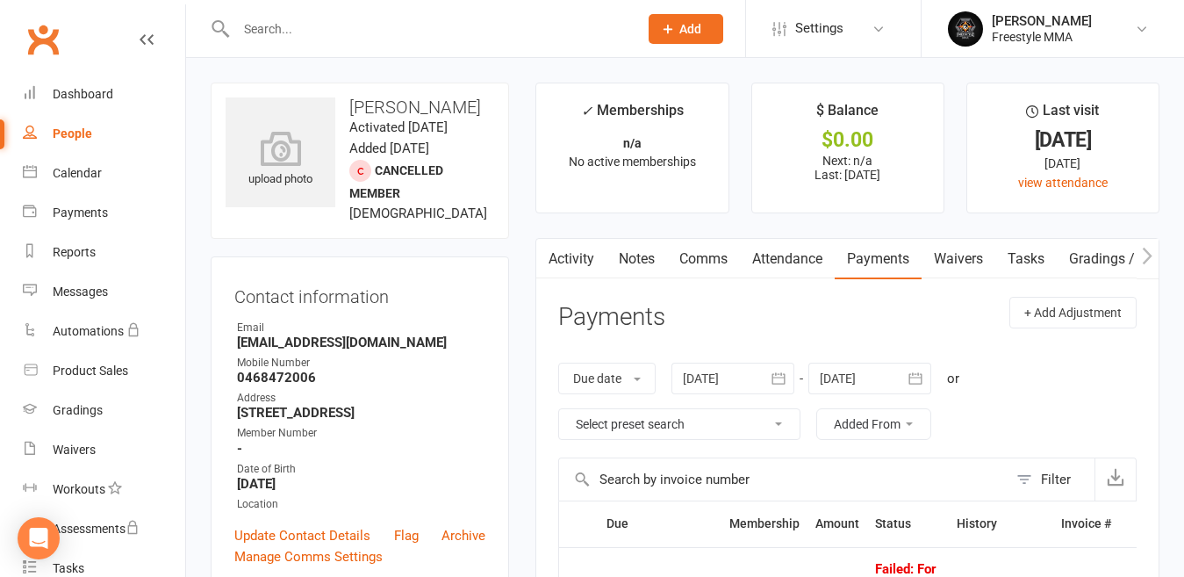
click at [771, 376] on button "button" at bounding box center [779, 378] width 32 height 32
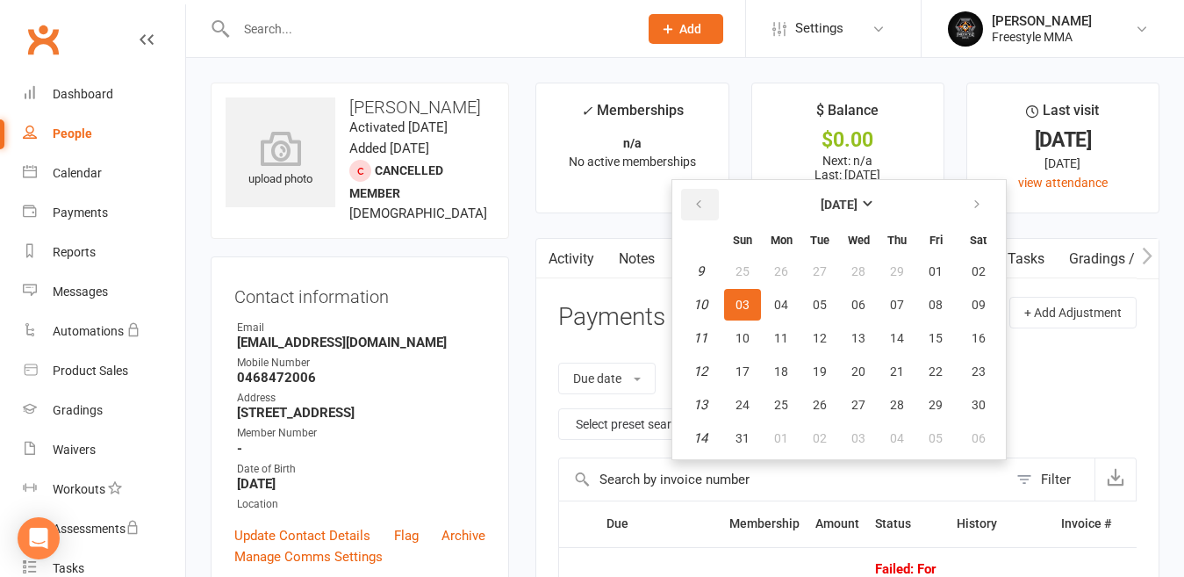
click at [700, 203] on icon "button" at bounding box center [698, 204] width 12 height 14
click at [735, 299] on button "05" at bounding box center [742, 305] width 37 height 32
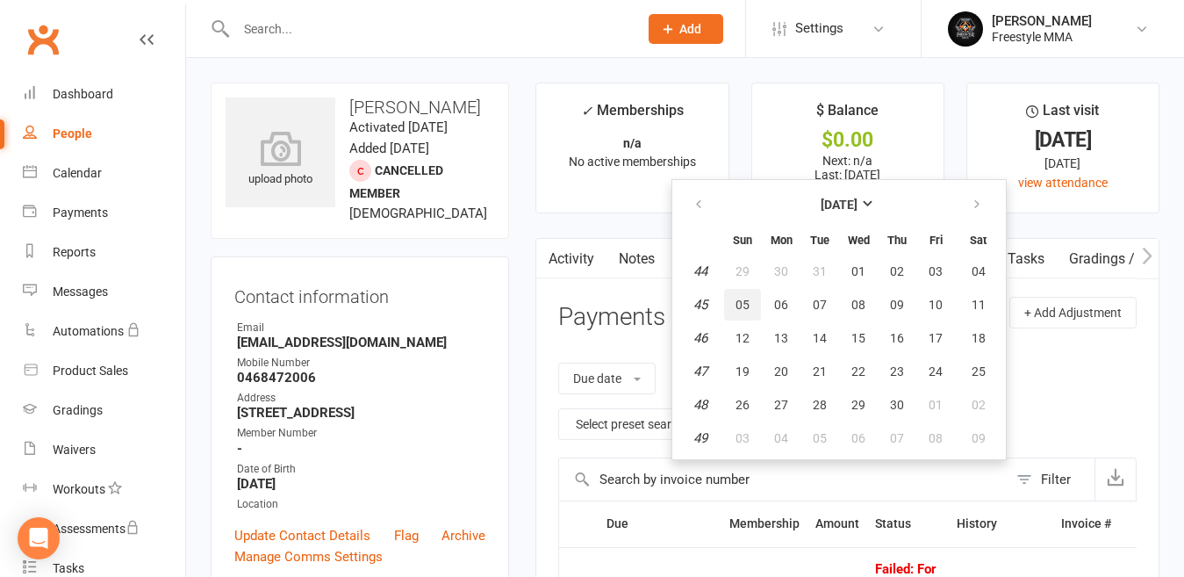
type input "[DATE]"
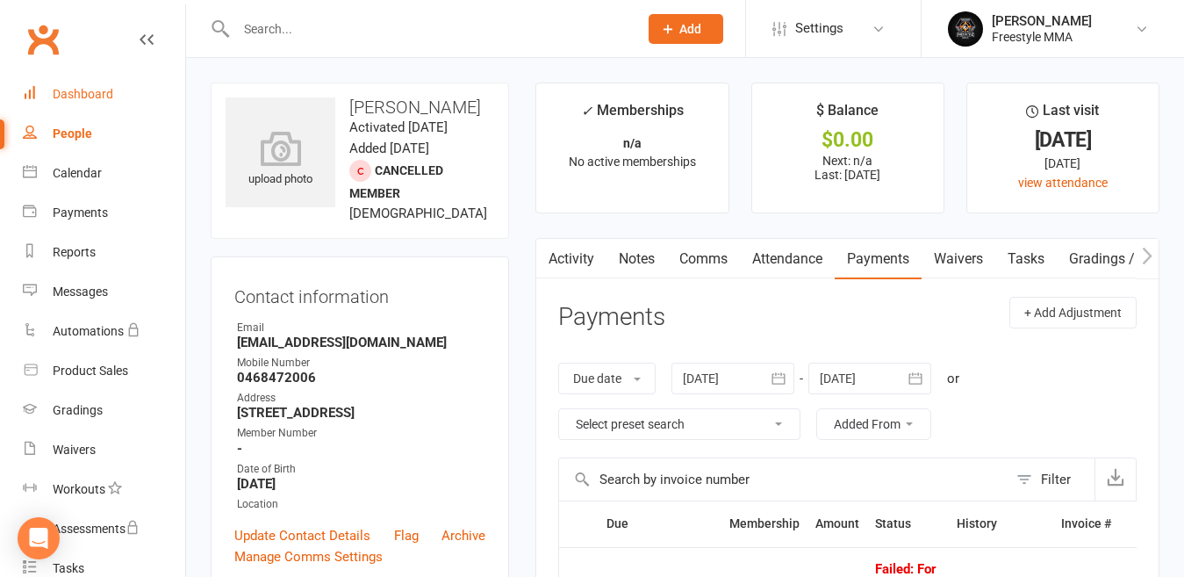
click at [76, 93] on div "Dashboard" at bounding box center [83, 94] width 61 height 14
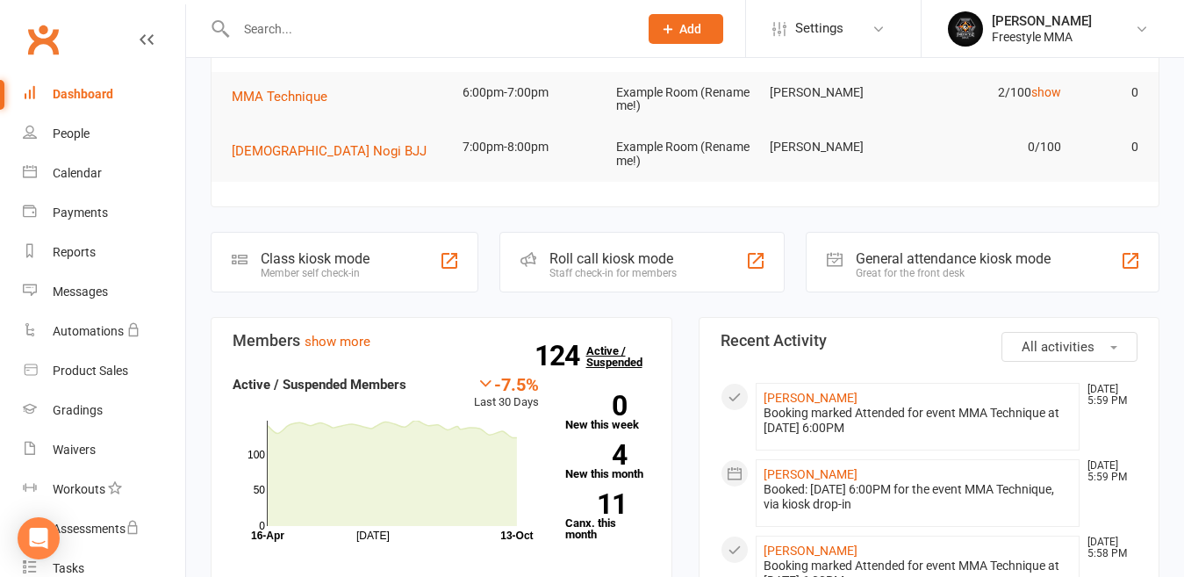
scroll to position [351, 0]
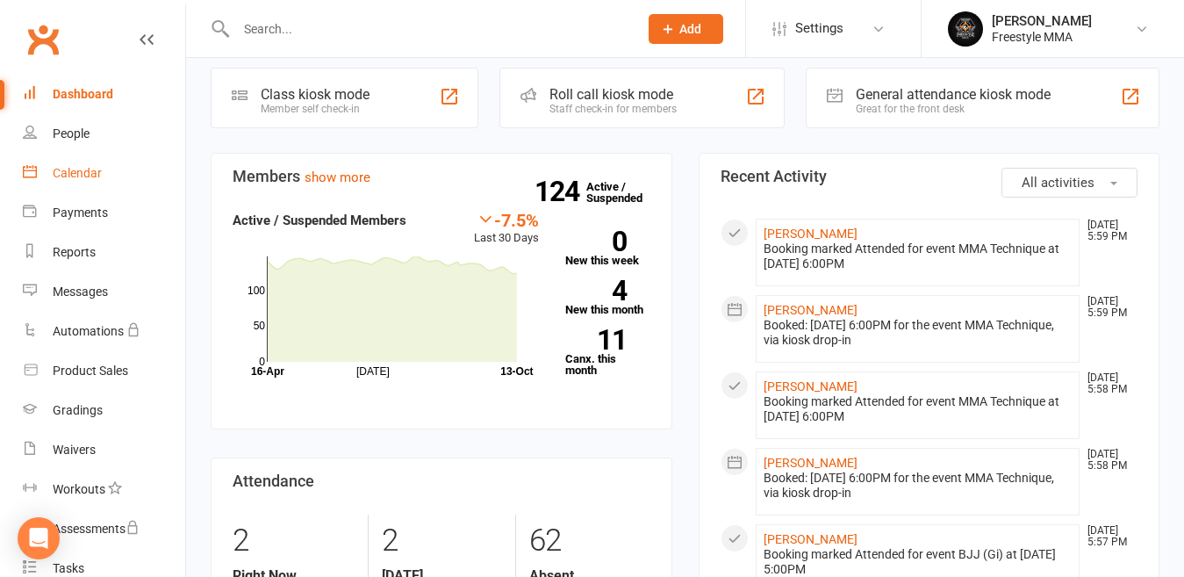
click at [80, 179] on link "Calendar" at bounding box center [104, 173] width 162 height 39
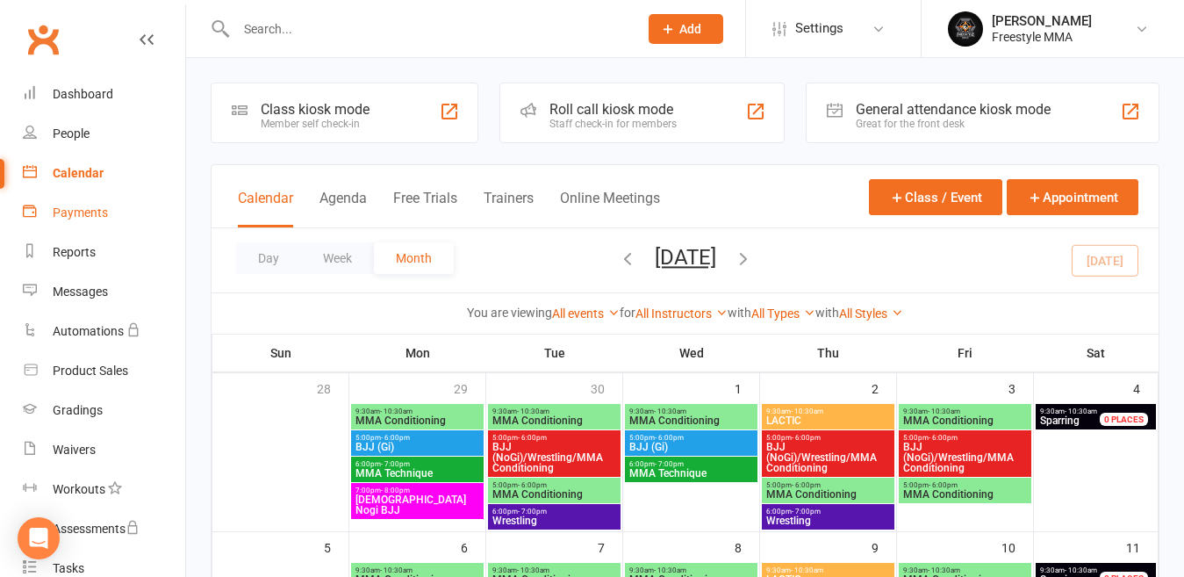
click at [86, 219] on div "Payments" at bounding box center [80, 212] width 55 height 14
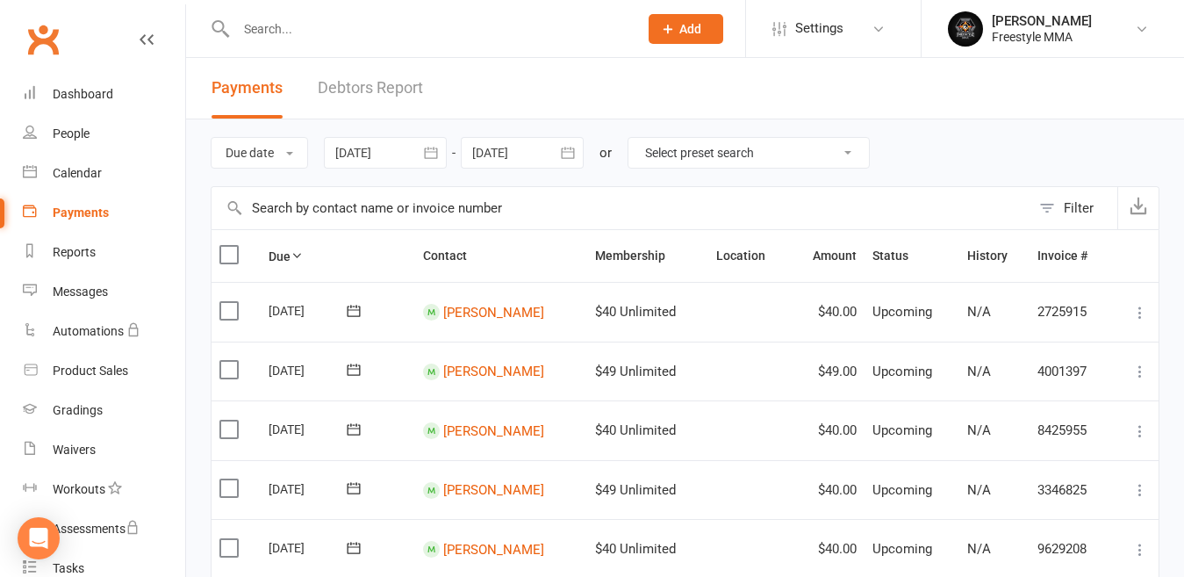
click at [393, 93] on link "Debtors Report" at bounding box center [370, 88] width 105 height 61
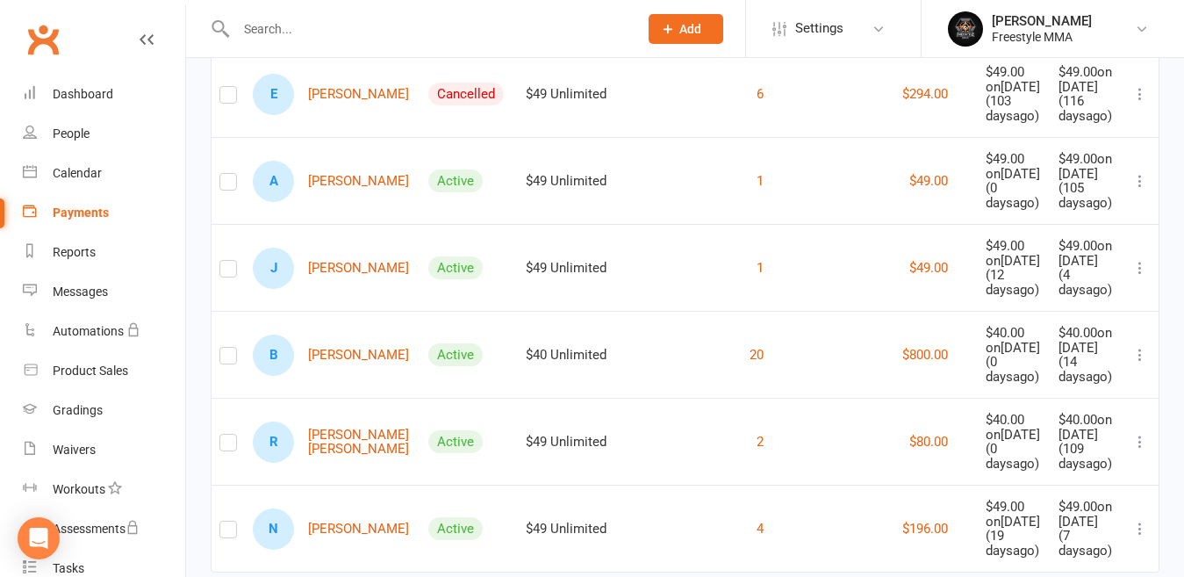
scroll to position [2545, 0]
